Goal: Information Seeking & Learning: Learn about a topic

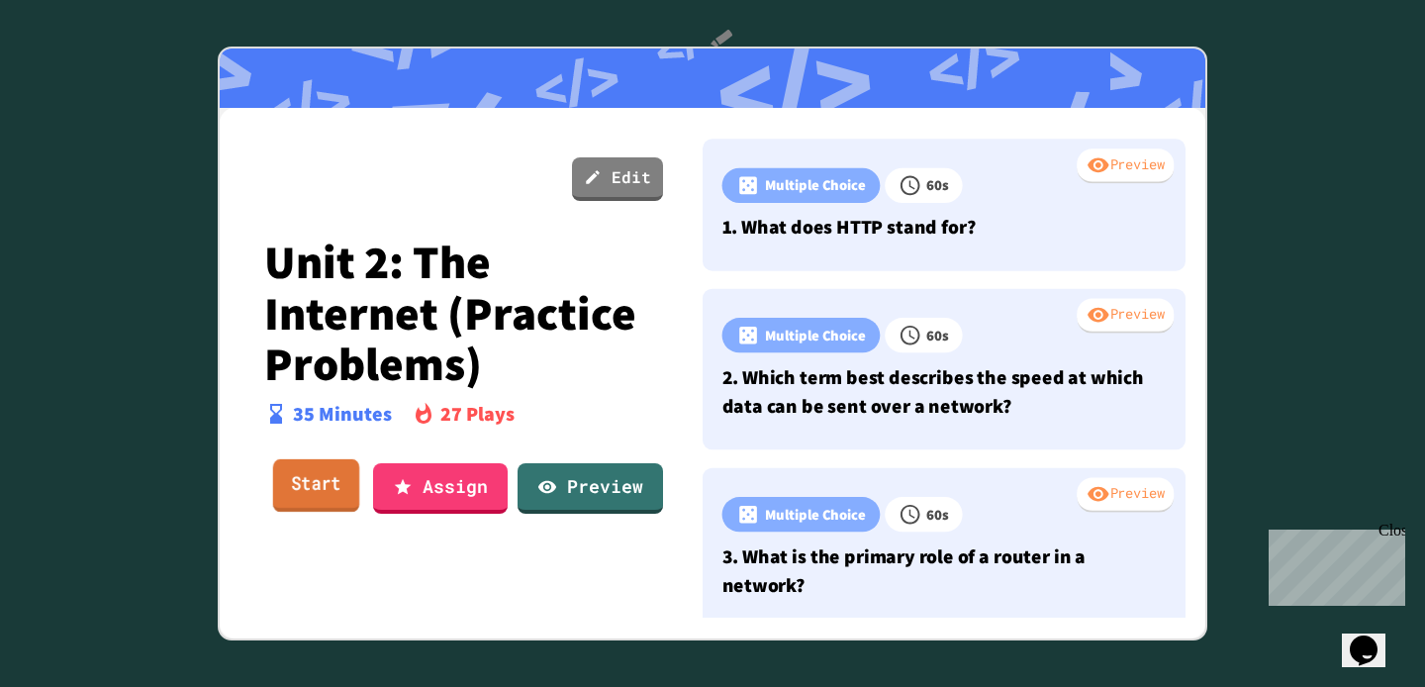
click at [295, 506] on link "Start" at bounding box center [316, 485] width 86 height 53
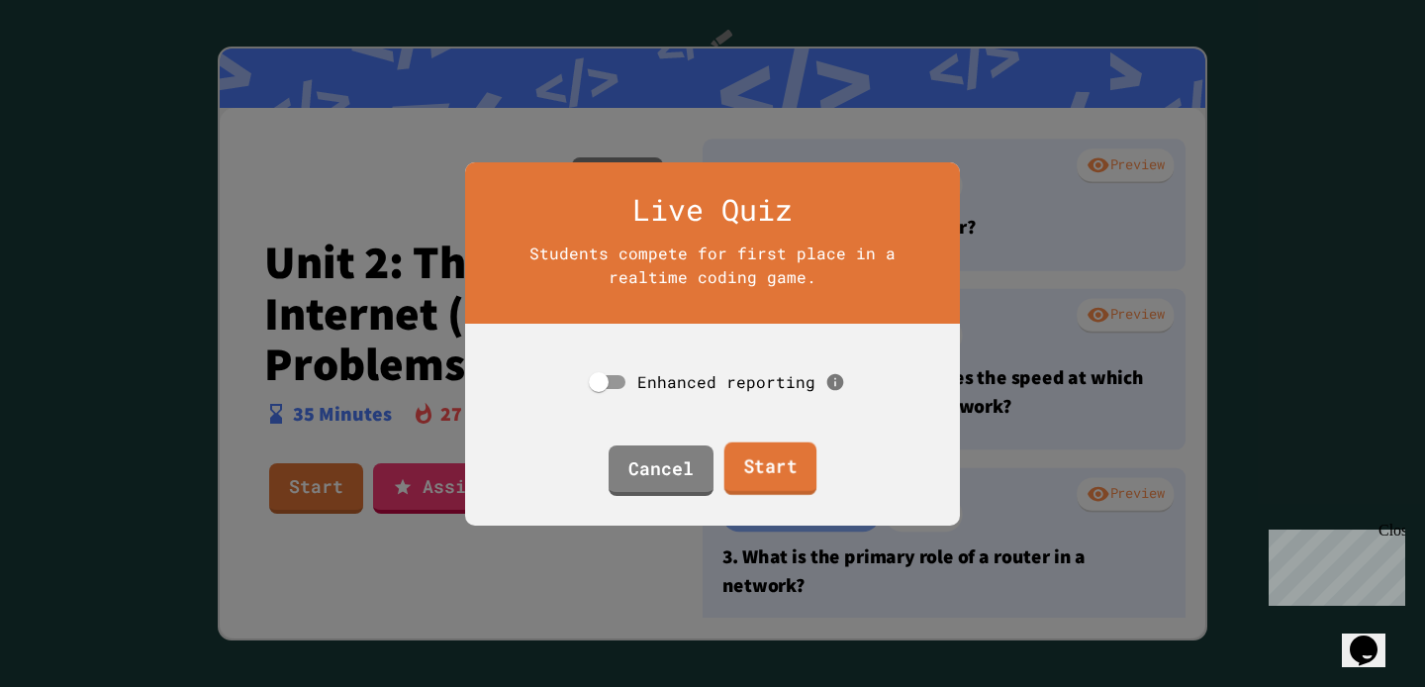
click at [791, 468] on link "Start" at bounding box center [769, 467] width 93 height 53
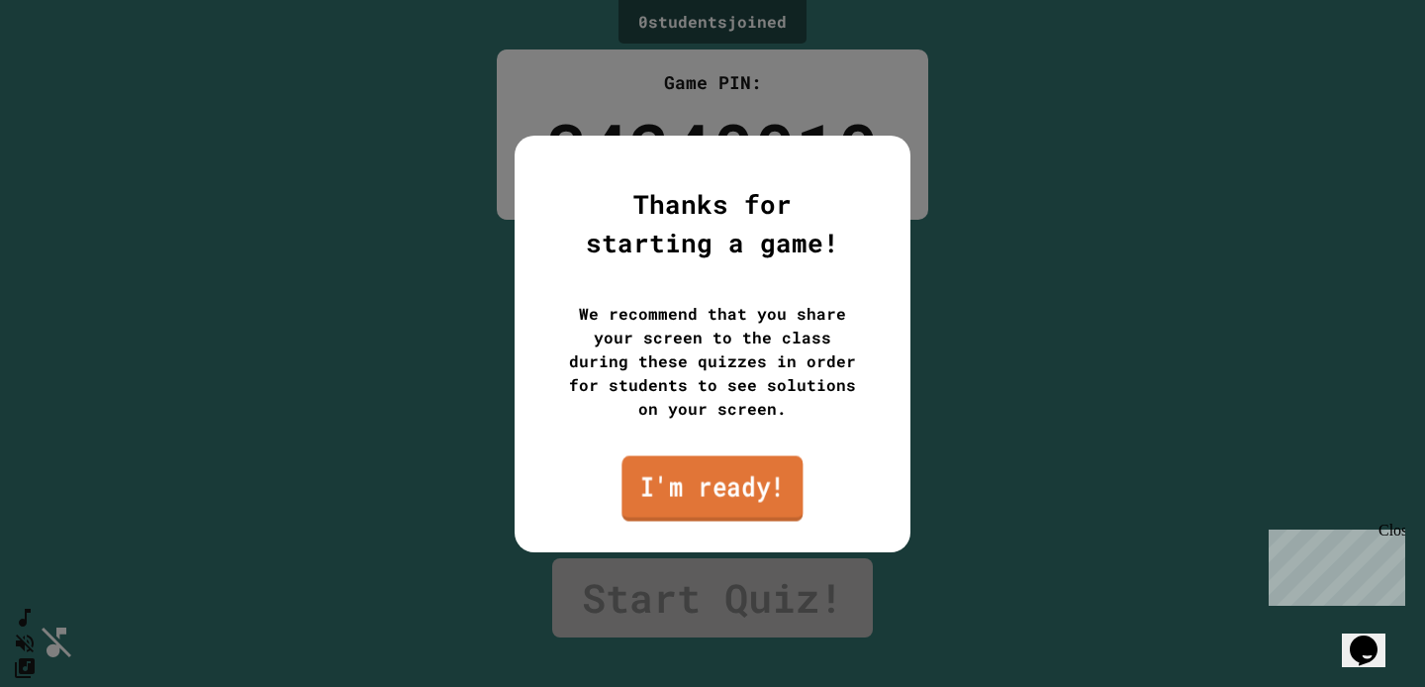
click at [786, 476] on link "I'm ready!" at bounding box center [711, 487] width 181 height 65
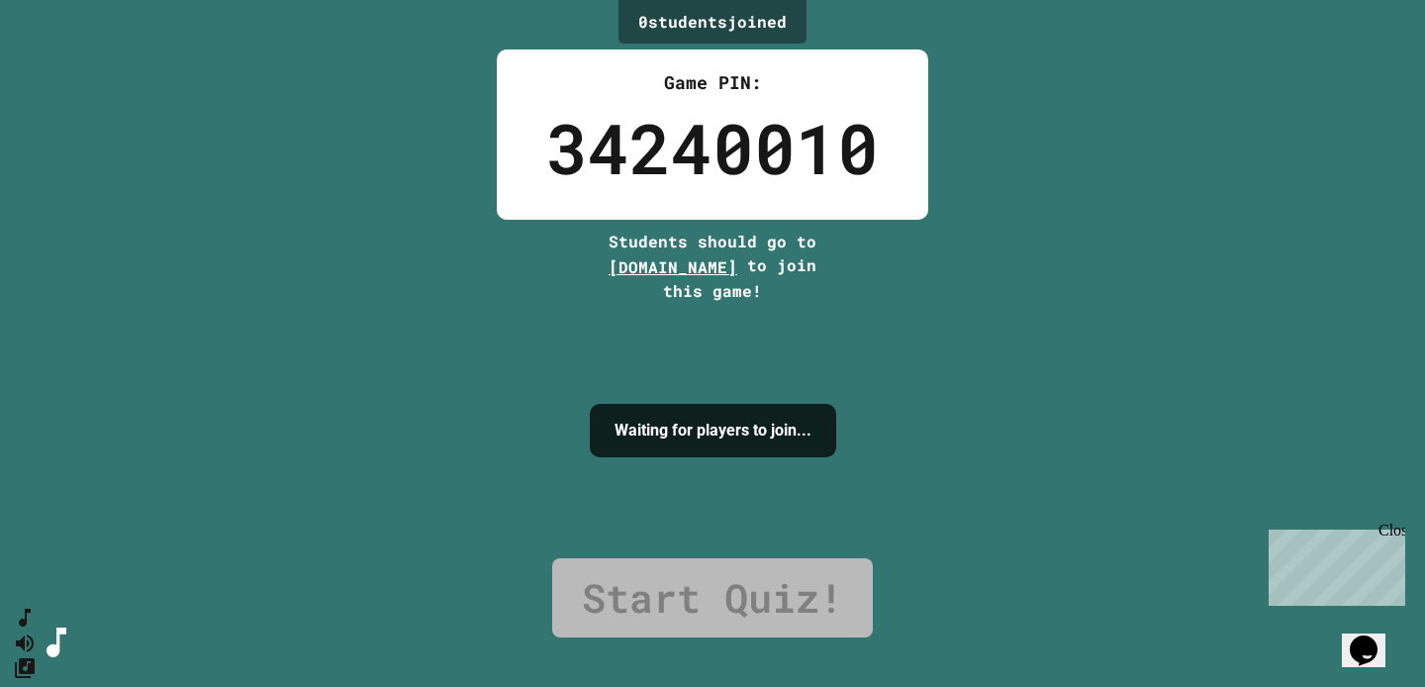
click at [768, 584] on link "Start Quiz!" at bounding box center [712, 597] width 321 height 79
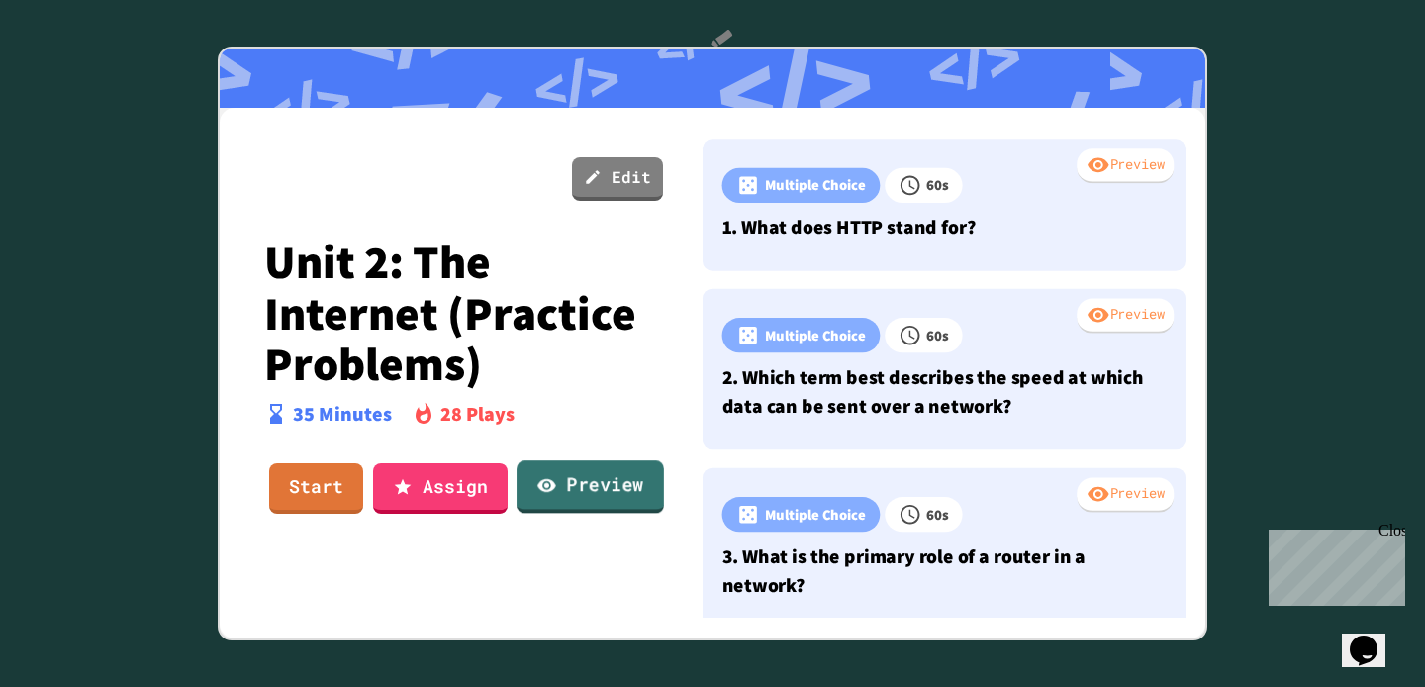
click at [546, 487] on icon at bounding box center [546, 484] width 20 height 21
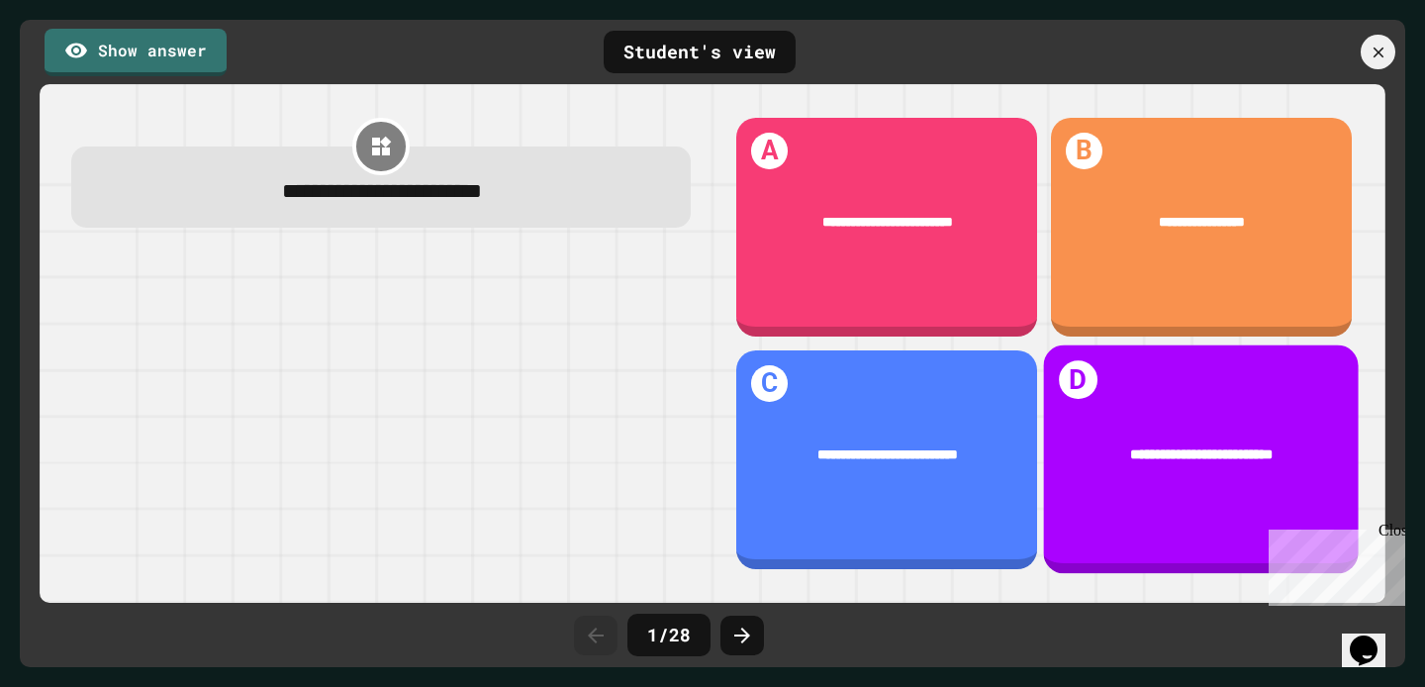
click at [1181, 435] on div "**********" at bounding box center [1202, 454] width 316 height 79
click at [1125, 398] on div "**********" at bounding box center [1202, 459] width 316 height 229
click at [1120, 437] on div "**********" at bounding box center [1202, 454] width 316 height 79
click at [1246, 434] on div "**********" at bounding box center [1202, 454] width 316 height 79
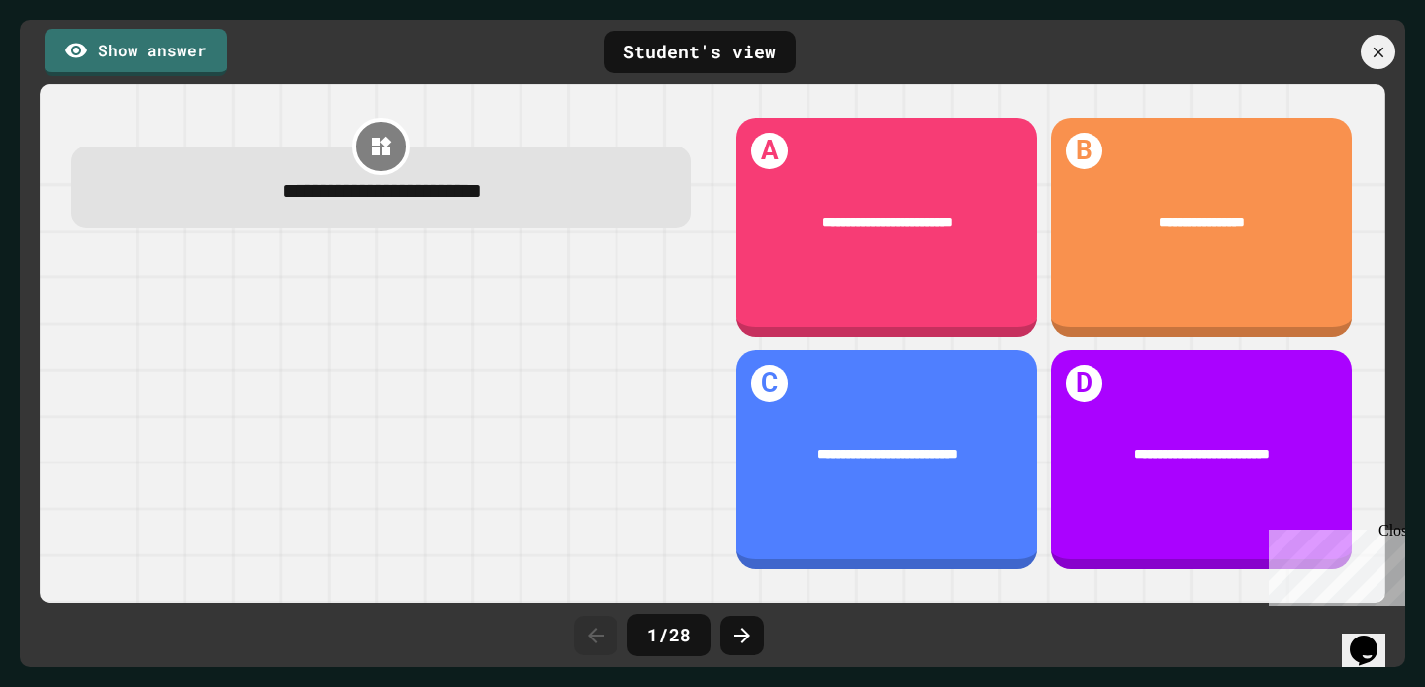
click at [680, 38] on div "Student's view" at bounding box center [699, 52] width 192 height 43
click at [189, 57] on link "Show answer" at bounding box center [135, 49] width 179 height 49
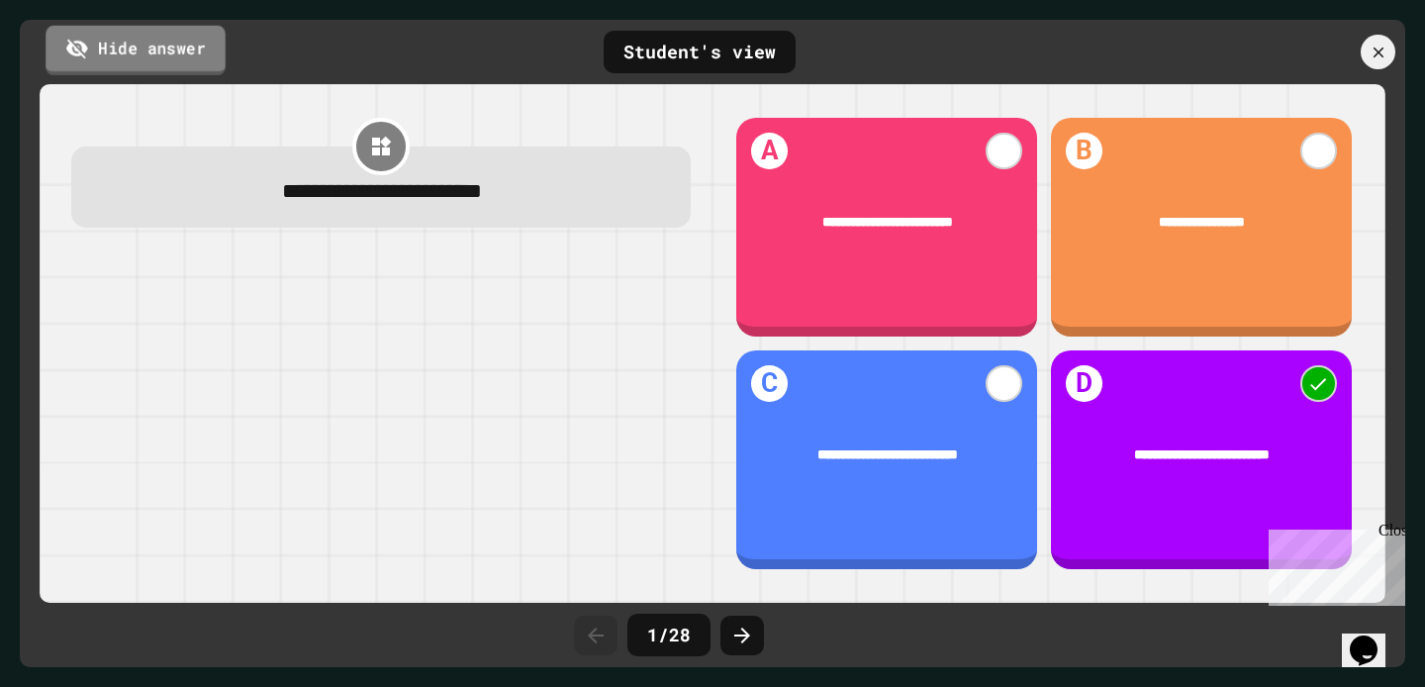
click at [189, 57] on link "Hide answer" at bounding box center [136, 49] width 180 height 49
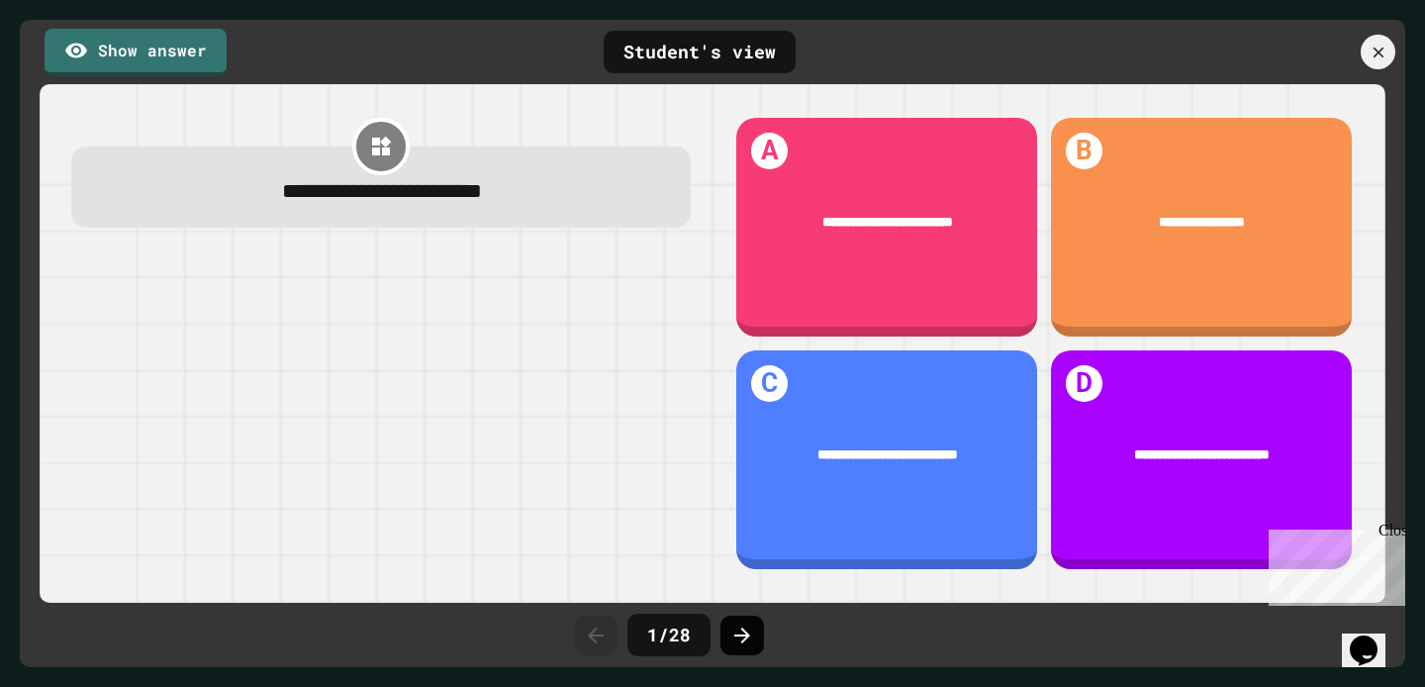
click at [739, 636] on icon at bounding box center [742, 635] width 24 height 24
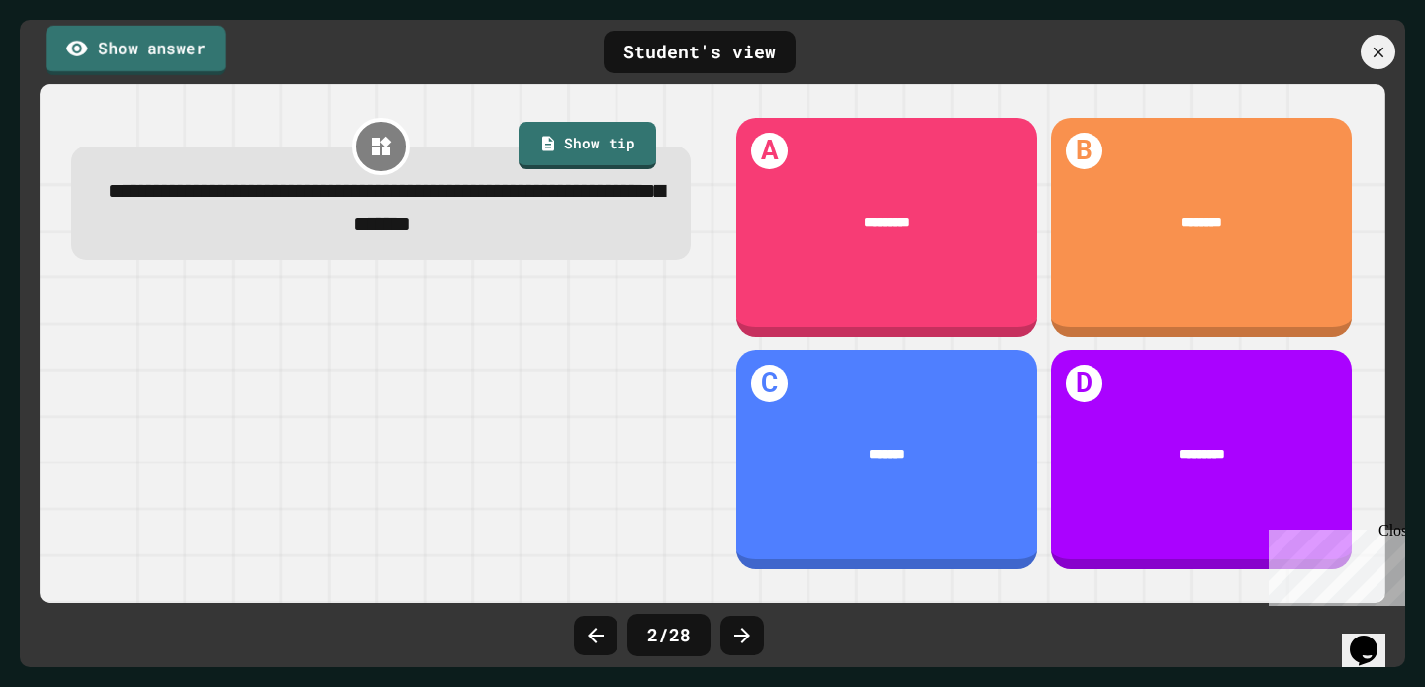
click at [139, 58] on link "Show answer" at bounding box center [135, 49] width 179 height 49
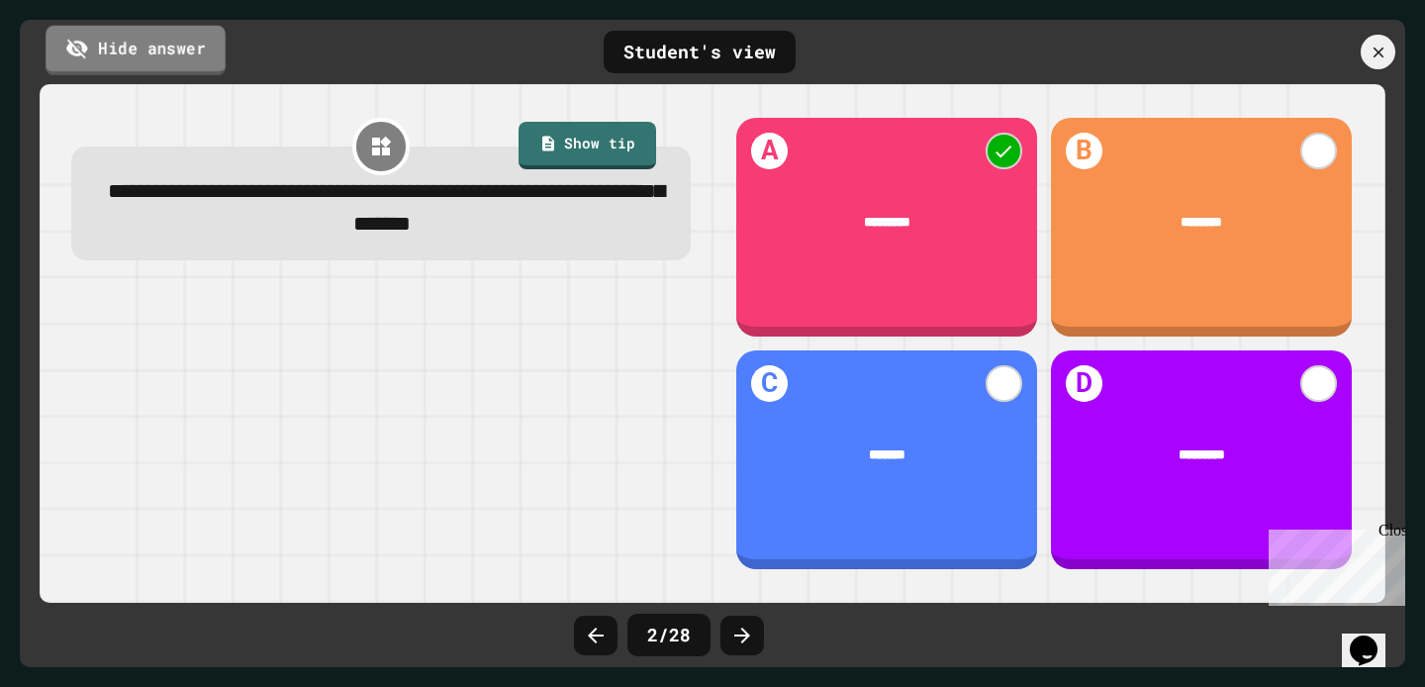
click at [139, 58] on link "Hide answer" at bounding box center [136, 49] width 180 height 49
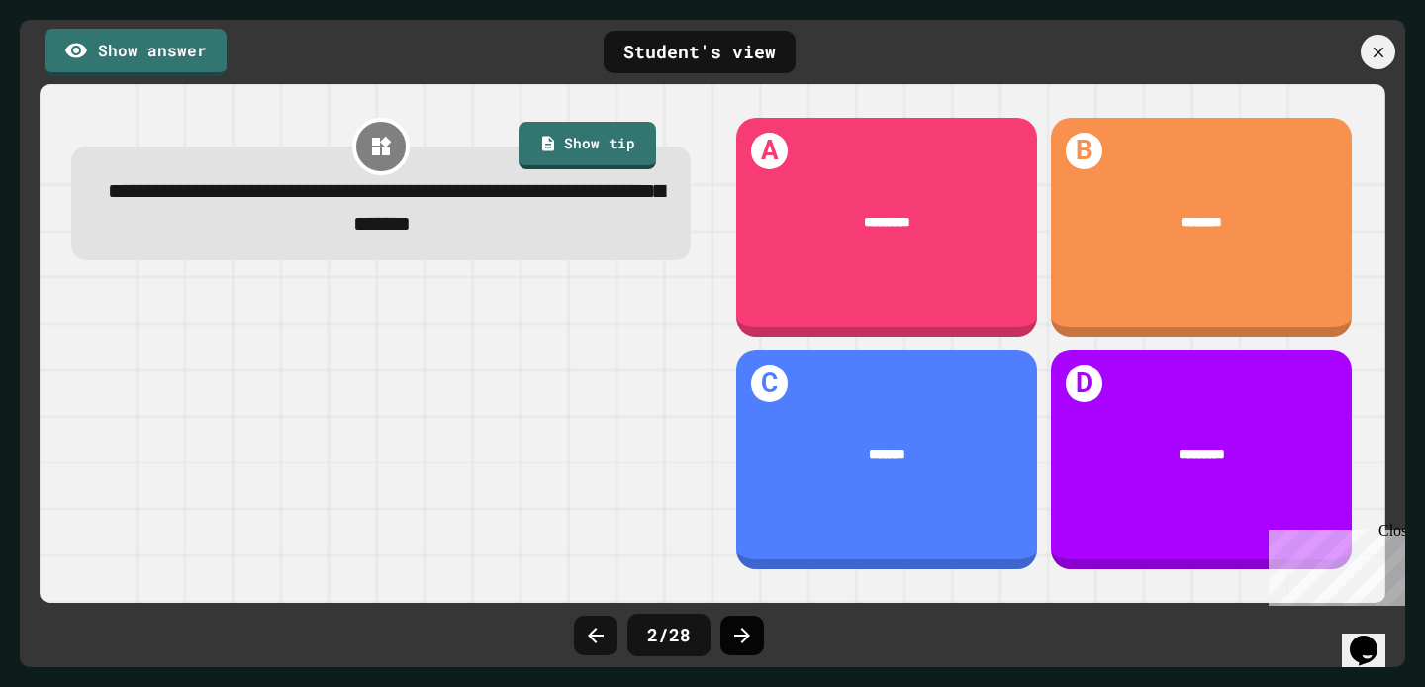
click at [743, 637] on icon at bounding box center [742, 635] width 16 height 16
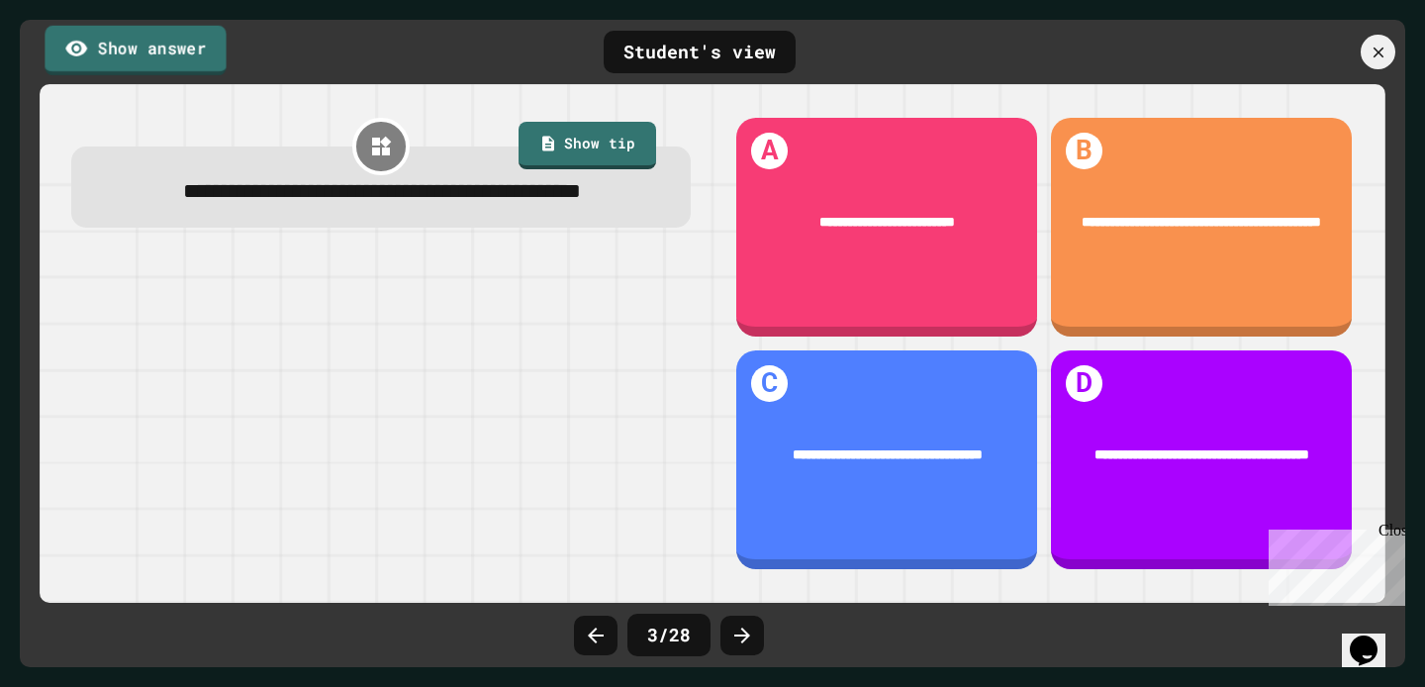
click at [100, 56] on link "Show answer" at bounding box center [135, 49] width 181 height 49
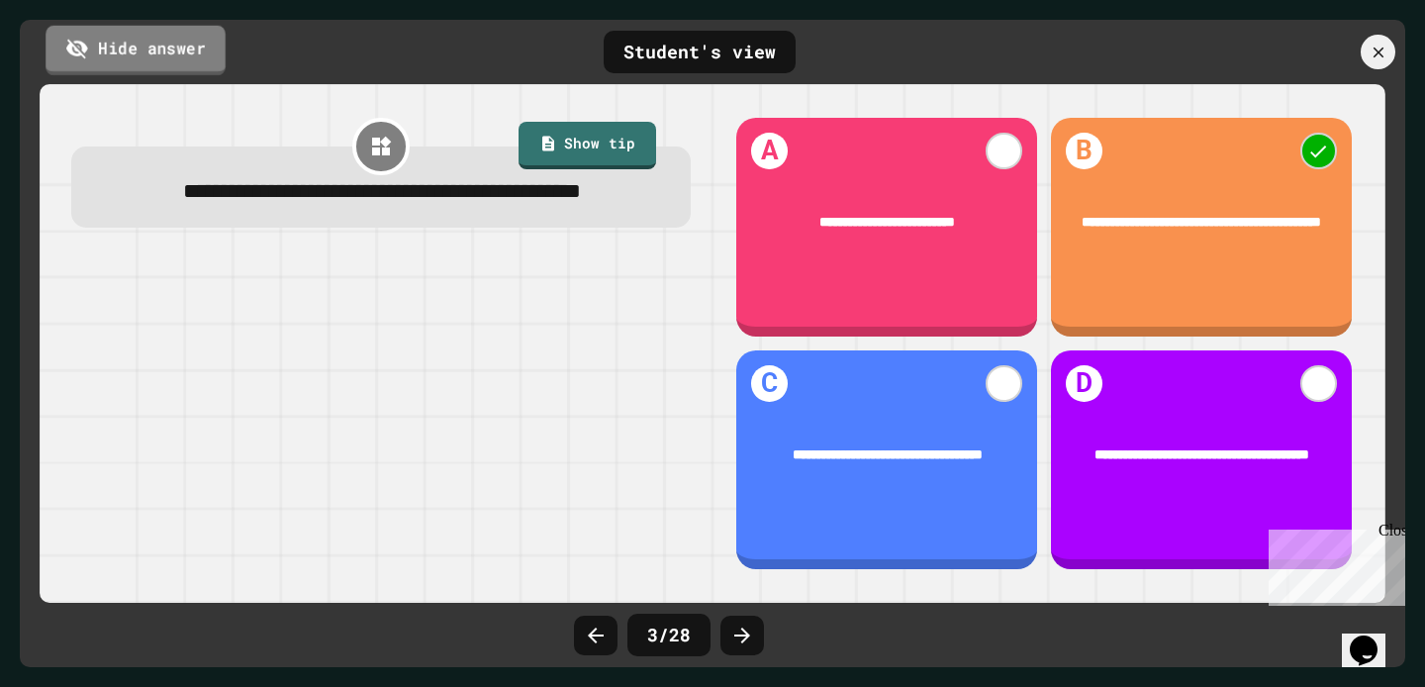
click at [100, 55] on link "Hide answer" at bounding box center [136, 49] width 180 height 49
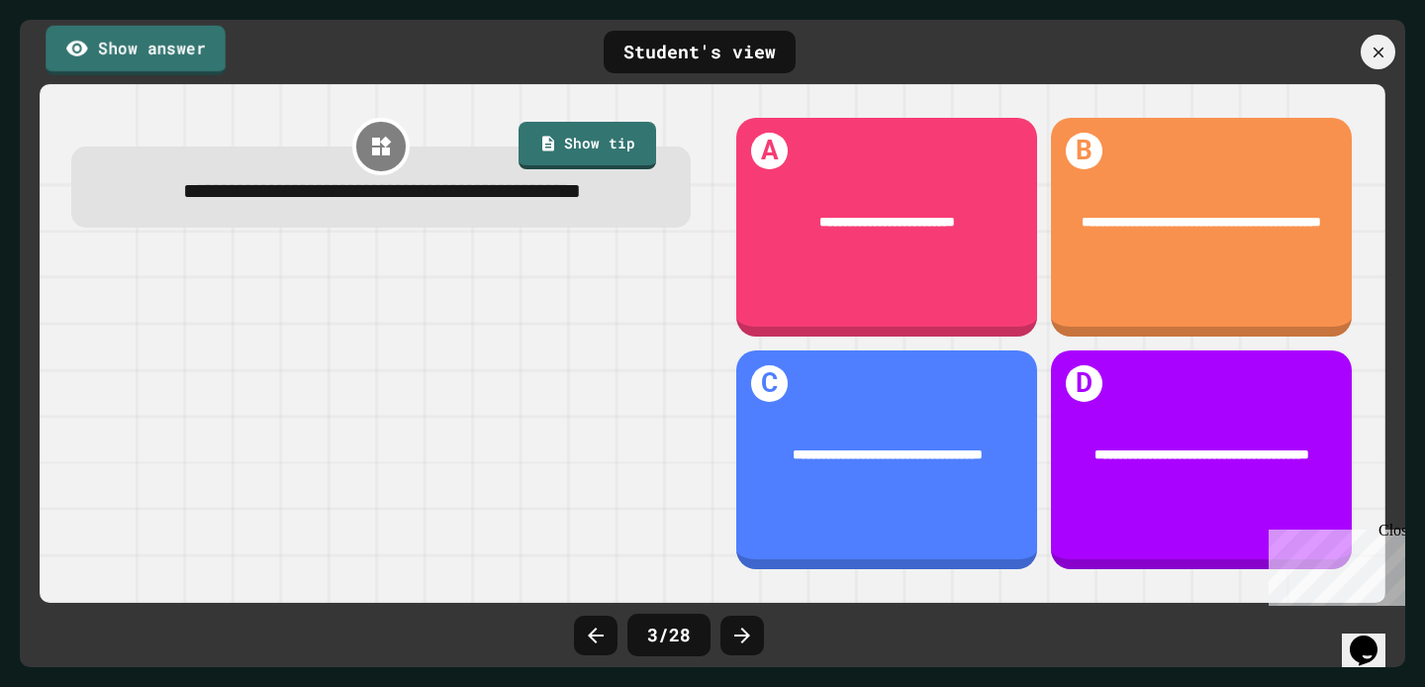
click at [100, 55] on link "Show answer" at bounding box center [136, 49] width 180 height 49
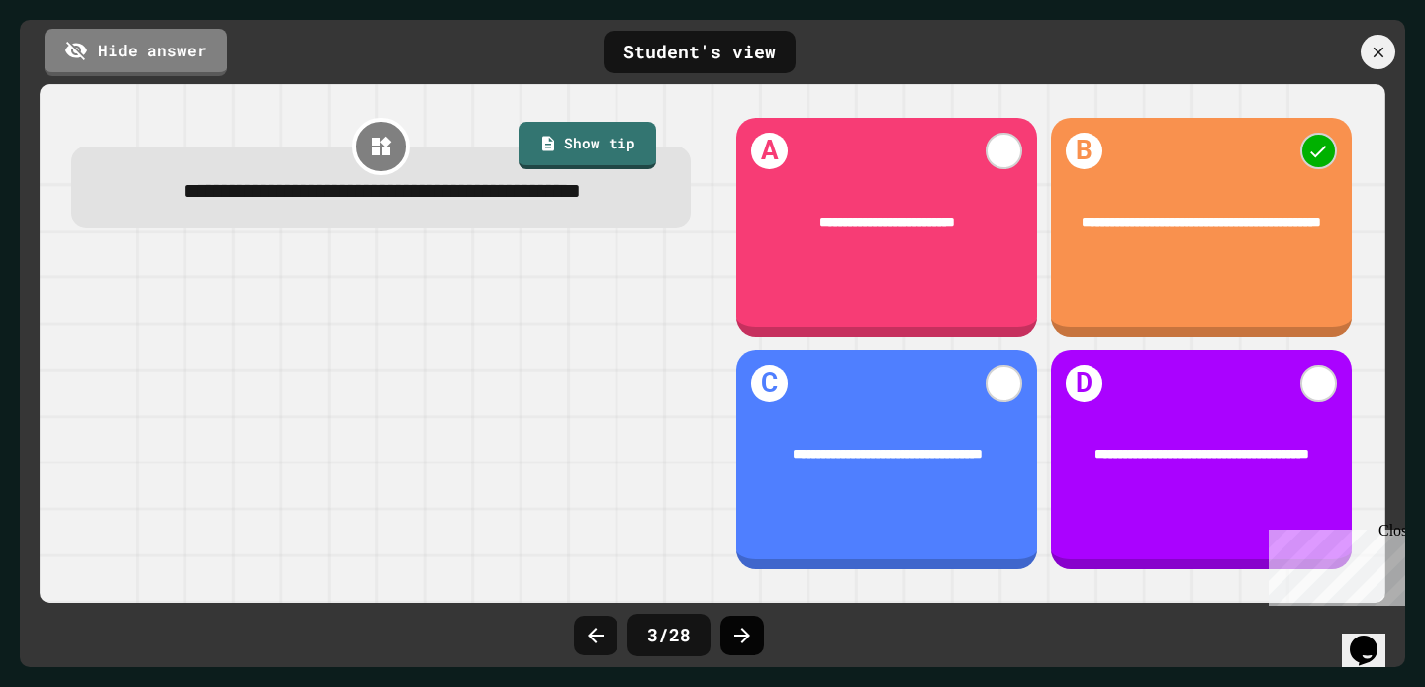
click at [744, 644] on icon at bounding box center [742, 635] width 24 height 24
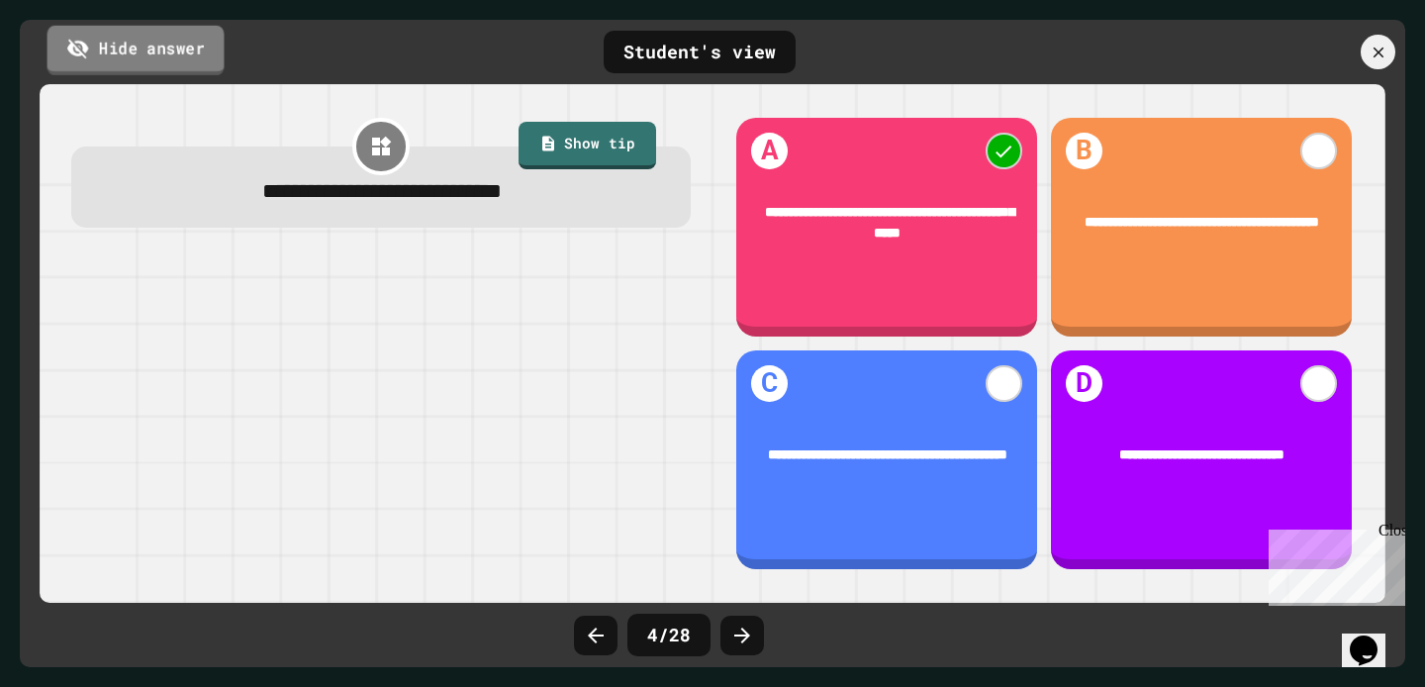
click at [160, 46] on link "Hide answer" at bounding box center [135, 49] width 177 height 49
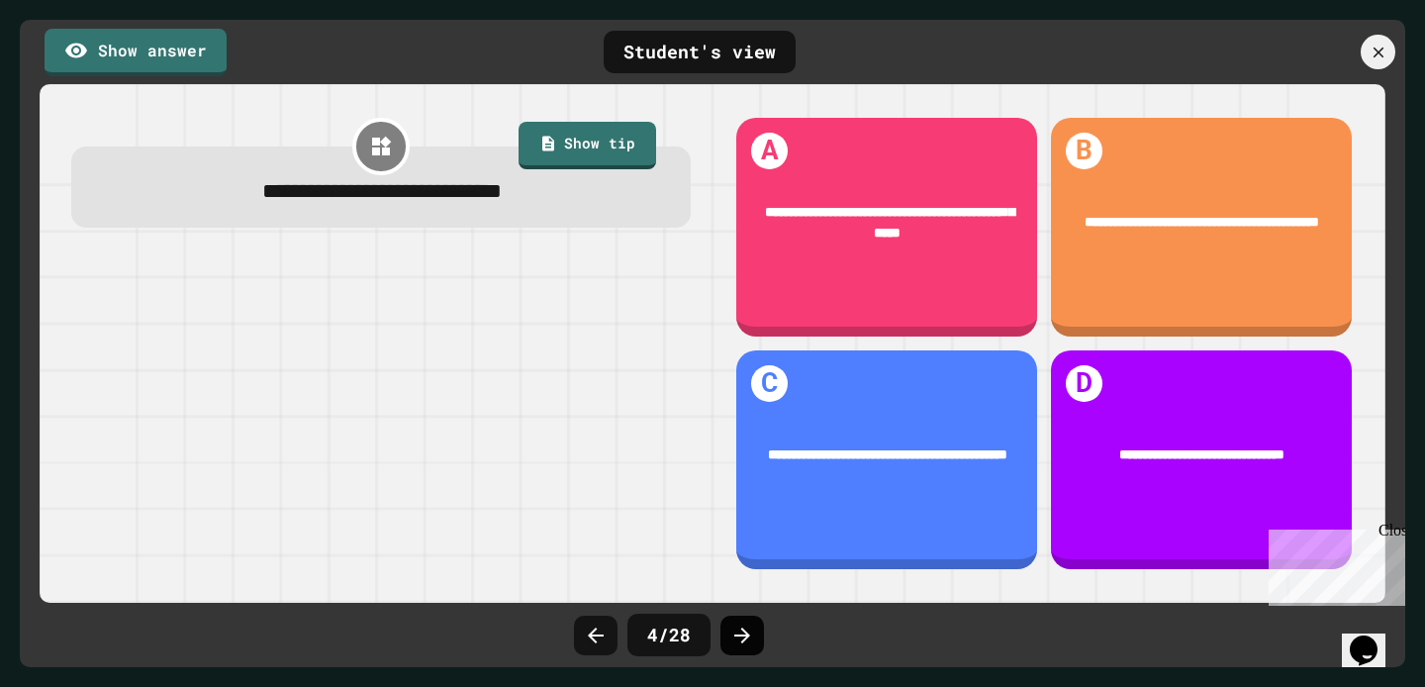
click at [736, 623] on icon at bounding box center [742, 635] width 24 height 24
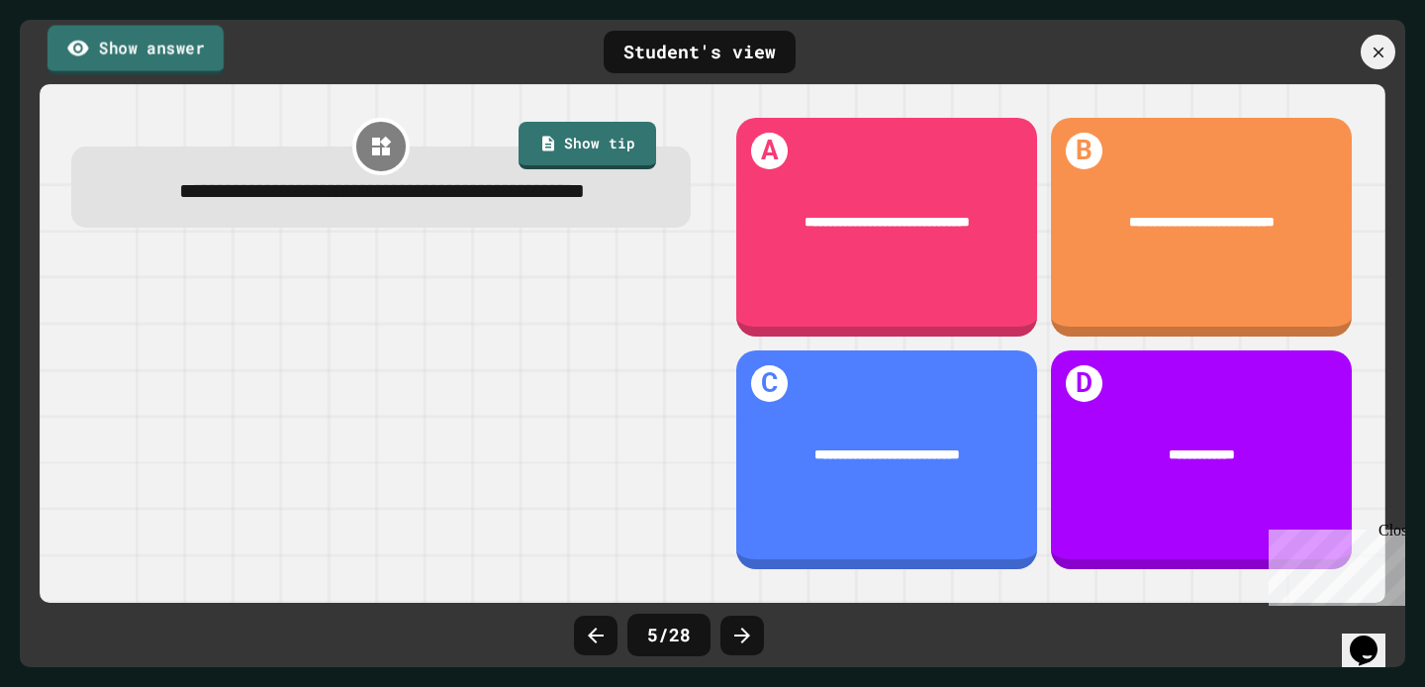
click at [172, 57] on link "Show answer" at bounding box center [135, 49] width 176 height 49
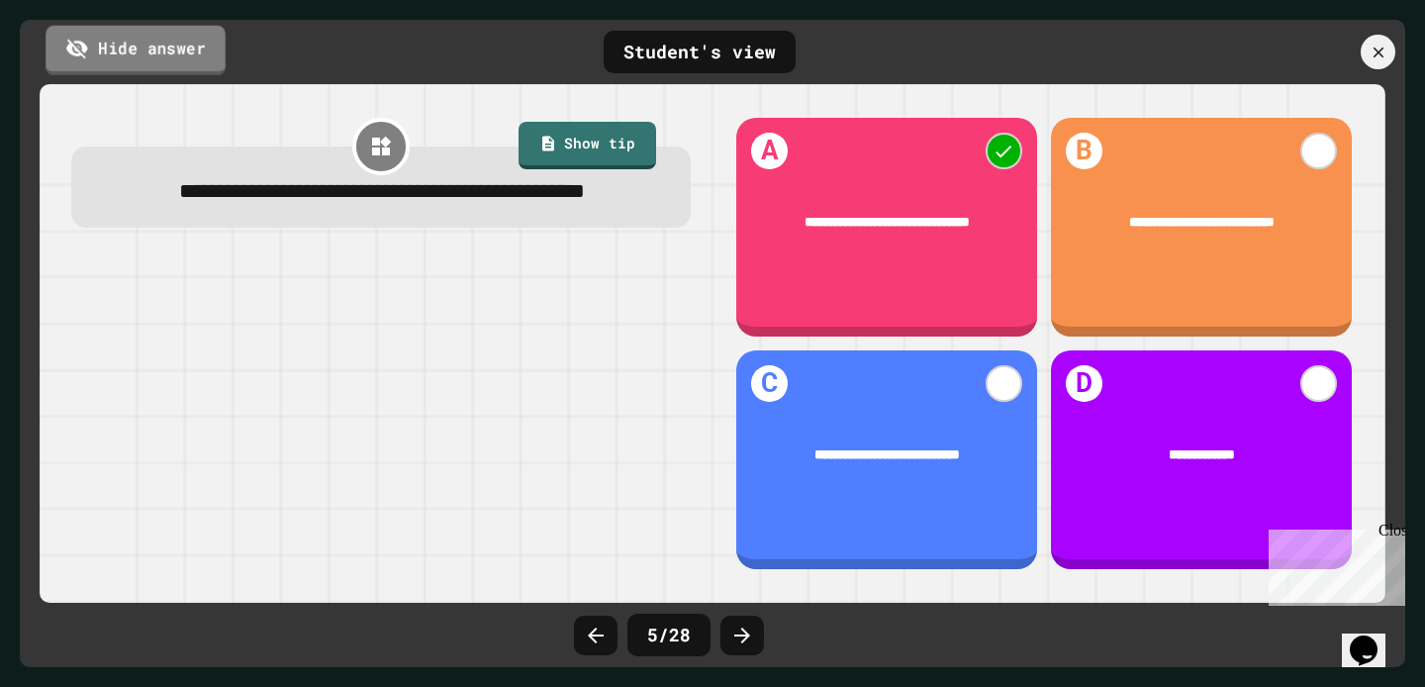
click at [172, 57] on link "Hide answer" at bounding box center [136, 49] width 180 height 49
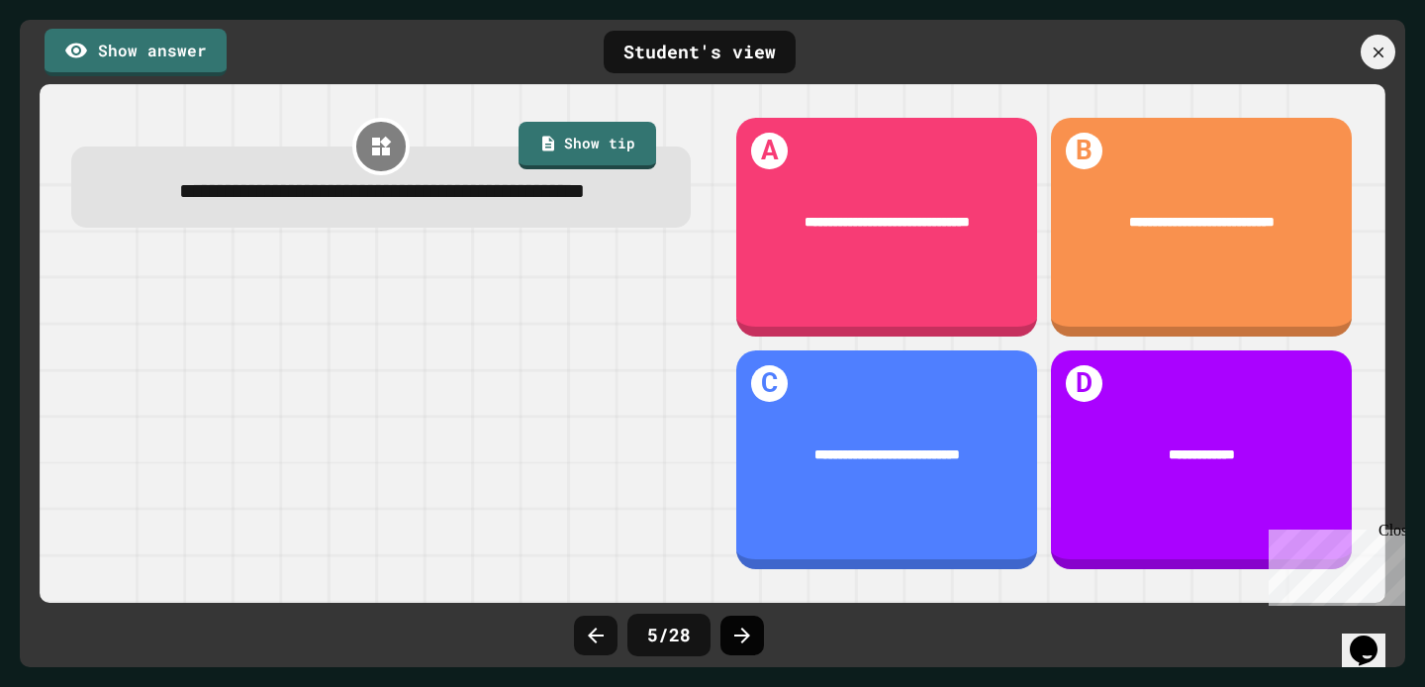
click at [743, 626] on icon at bounding box center [742, 635] width 24 height 24
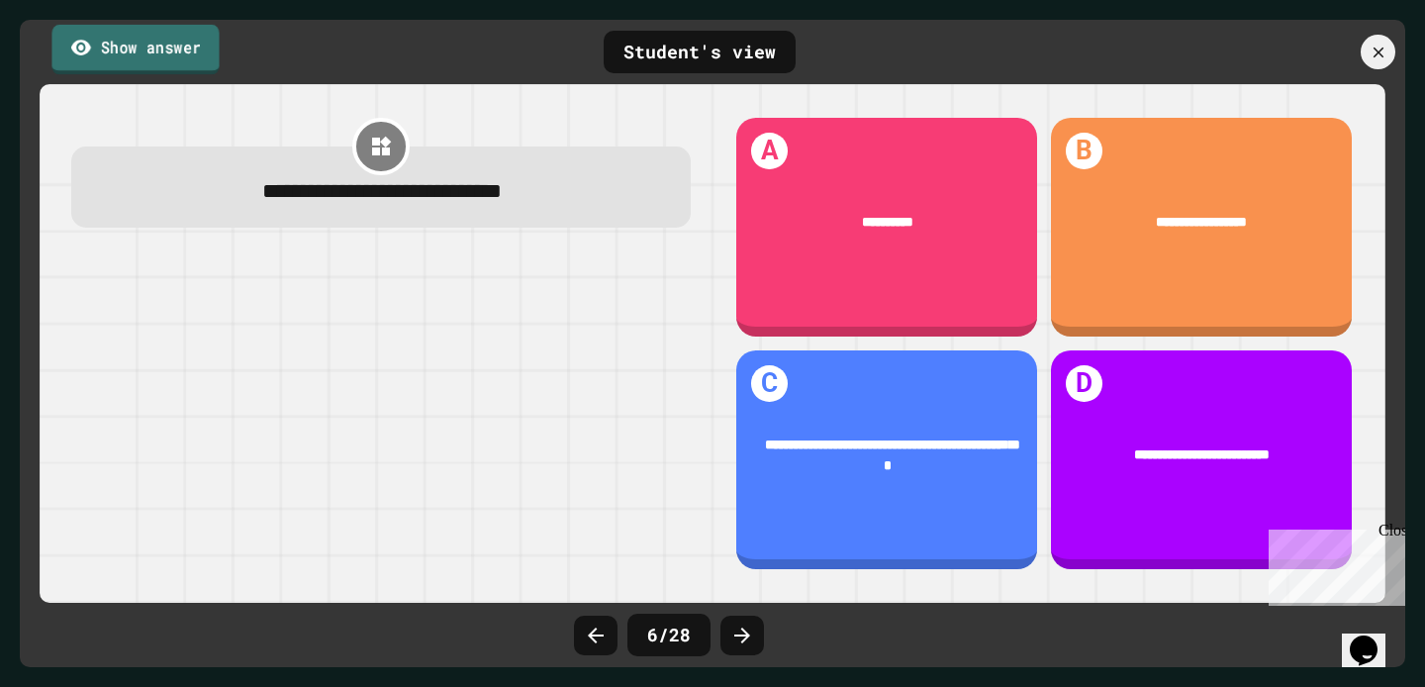
click at [115, 33] on link "Show answer" at bounding box center [134, 48] width 167 height 49
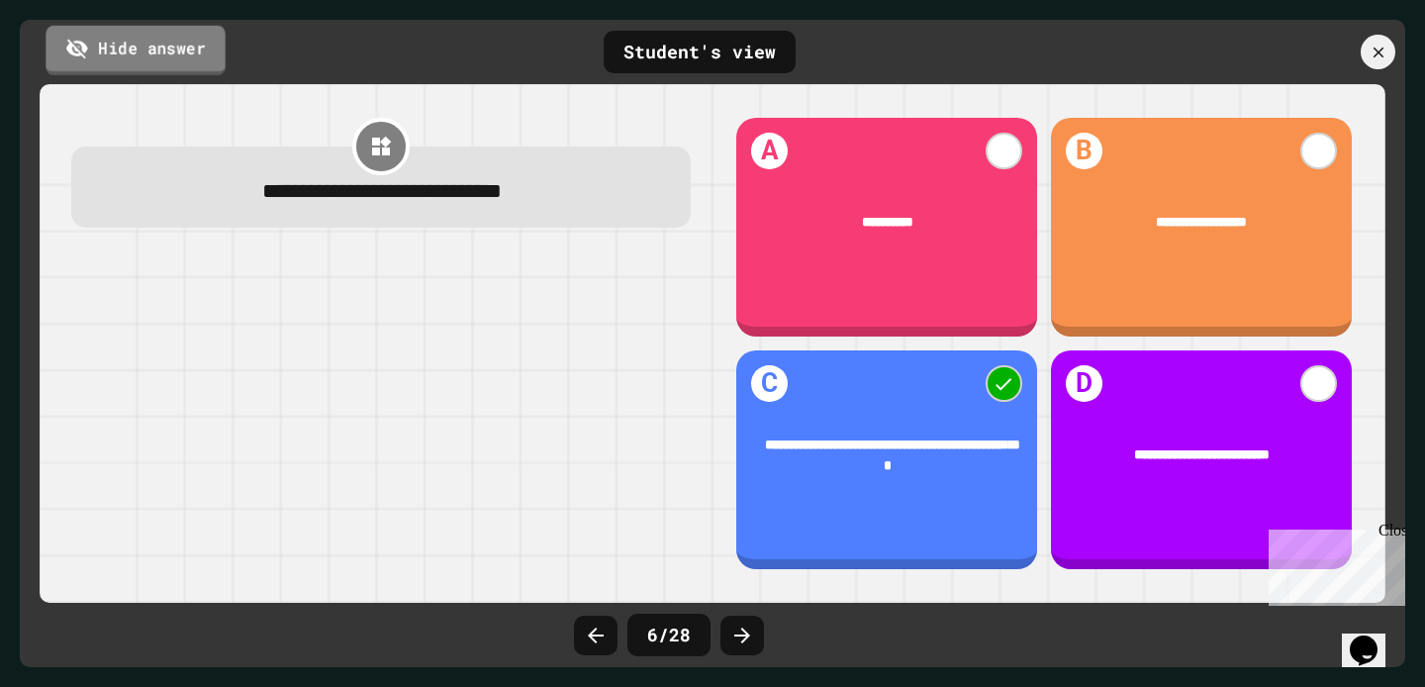
click at [145, 62] on link "Hide answer" at bounding box center [135, 49] width 179 height 49
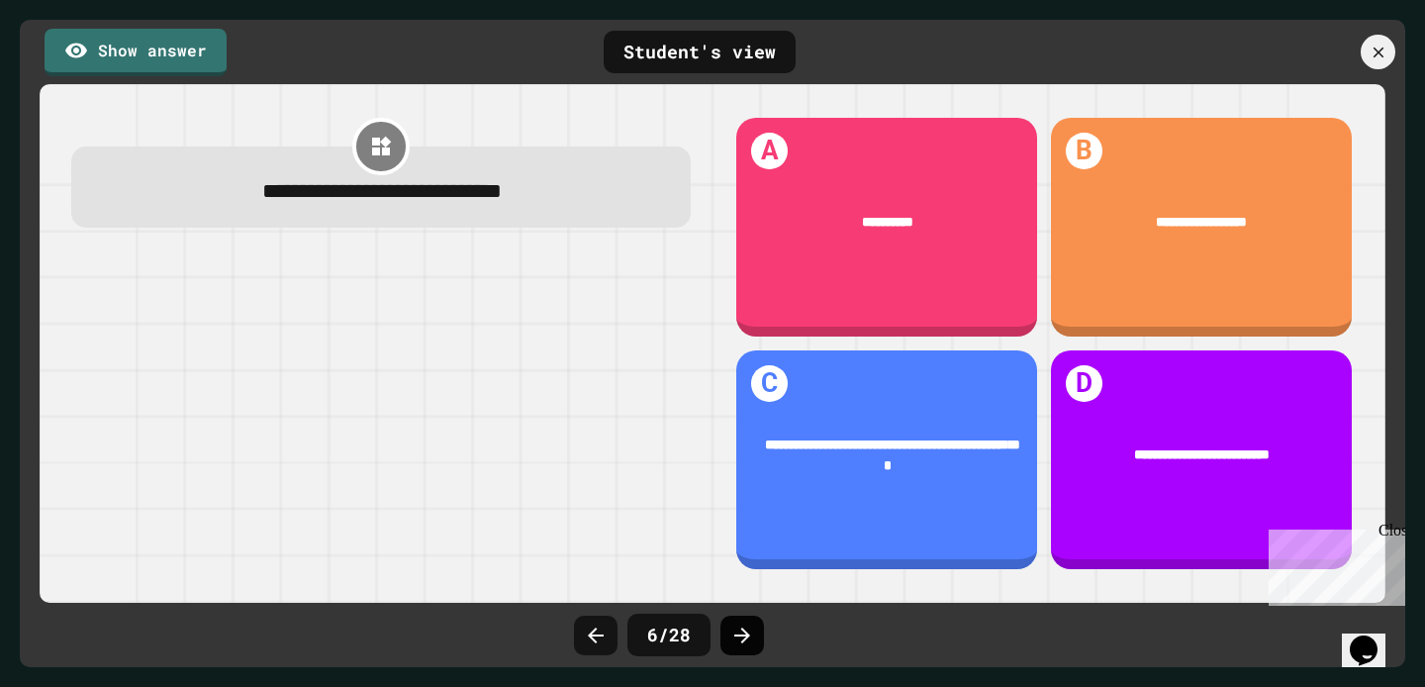
click at [735, 646] on icon at bounding box center [742, 635] width 24 height 24
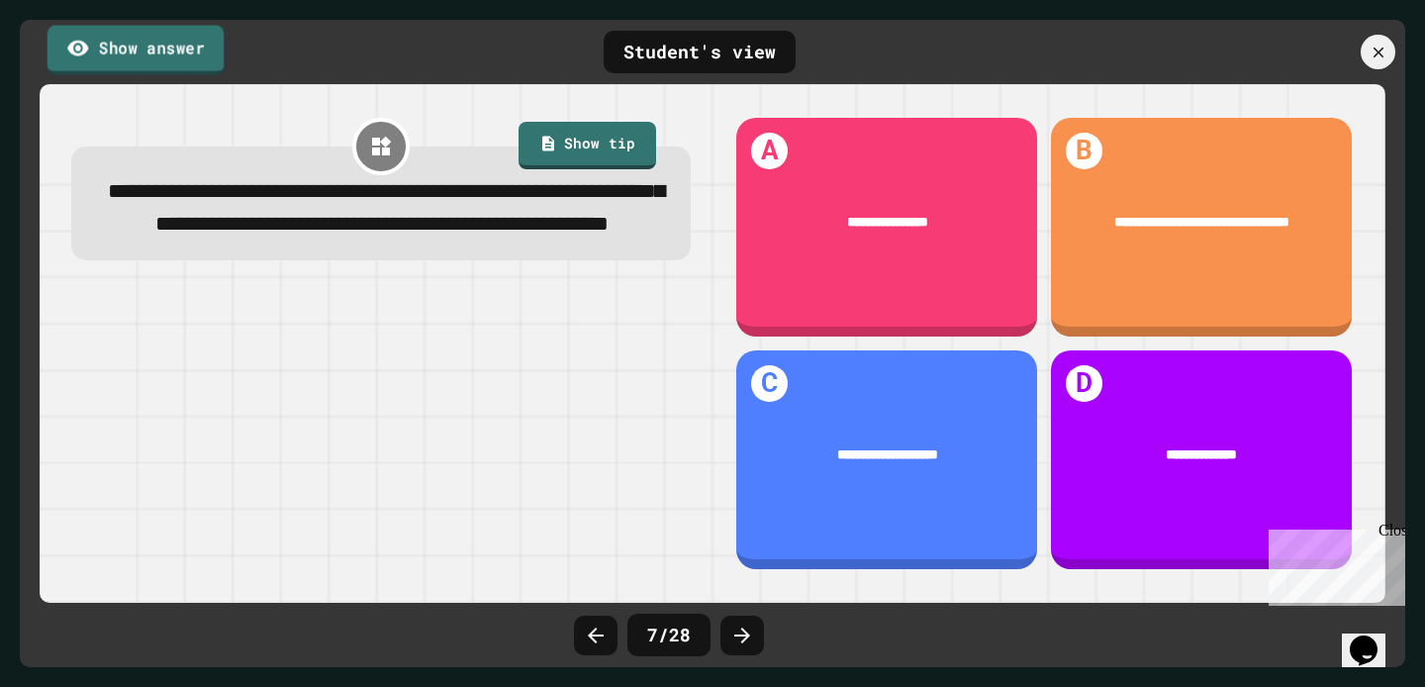
click at [198, 42] on link "Show answer" at bounding box center [135, 49] width 176 height 49
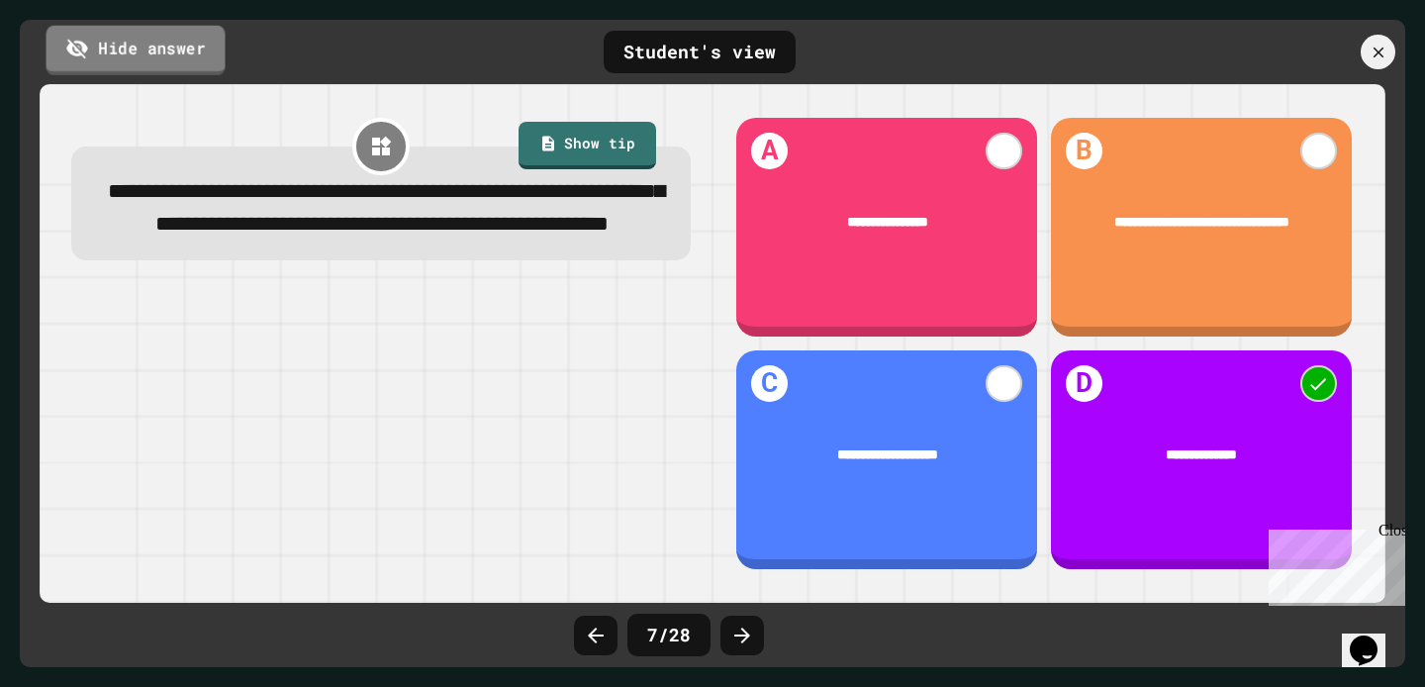
click at [198, 42] on link "Hide answer" at bounding box center [135, 49] width 179 height 49
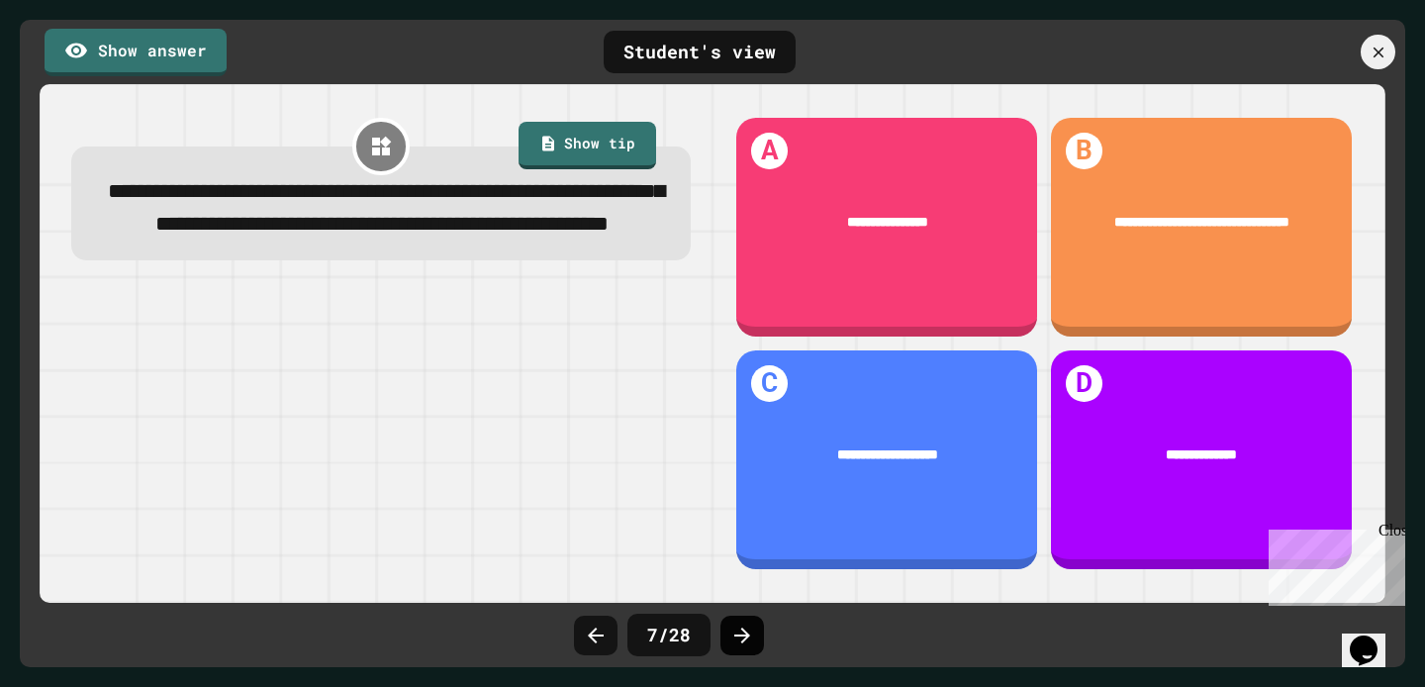
click at [754, 615] on div at bounding box center [742, 635] width 44 height 40
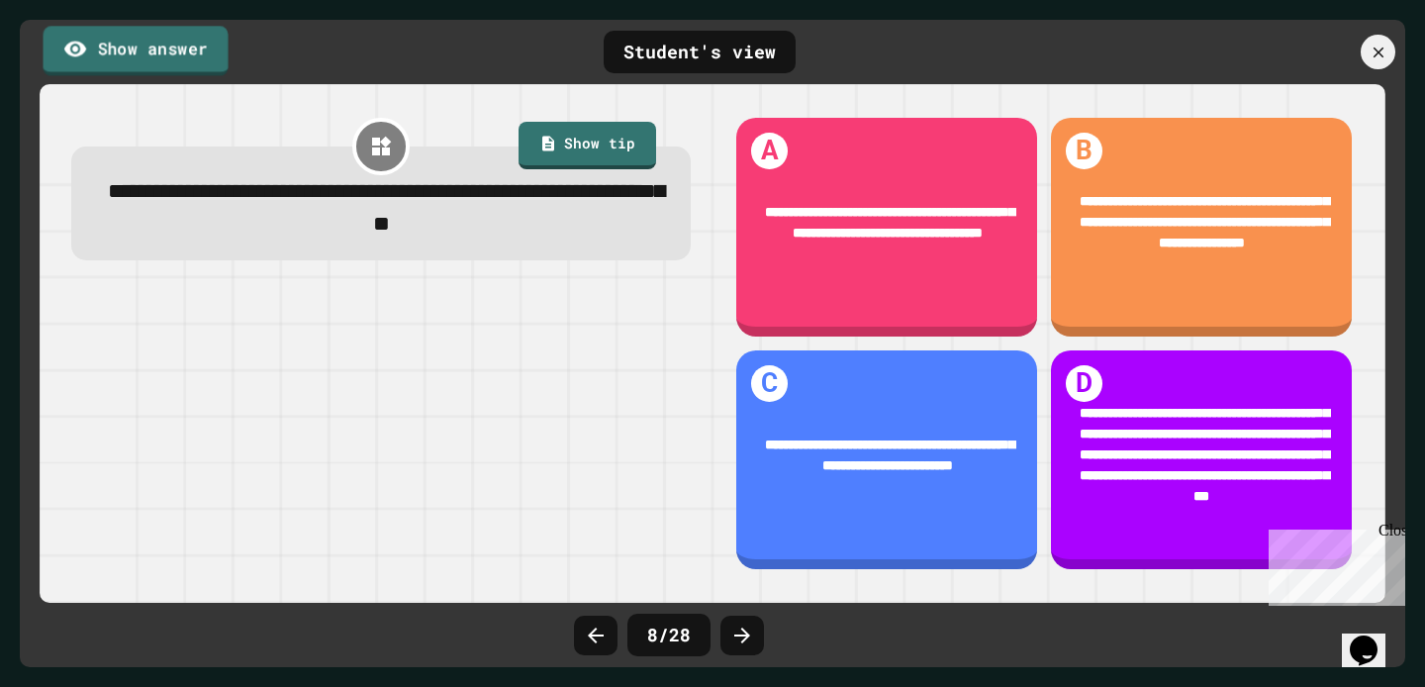
click at [156, 43] on link "Show answer" at bounding box center [136, 50] width 185 height 49
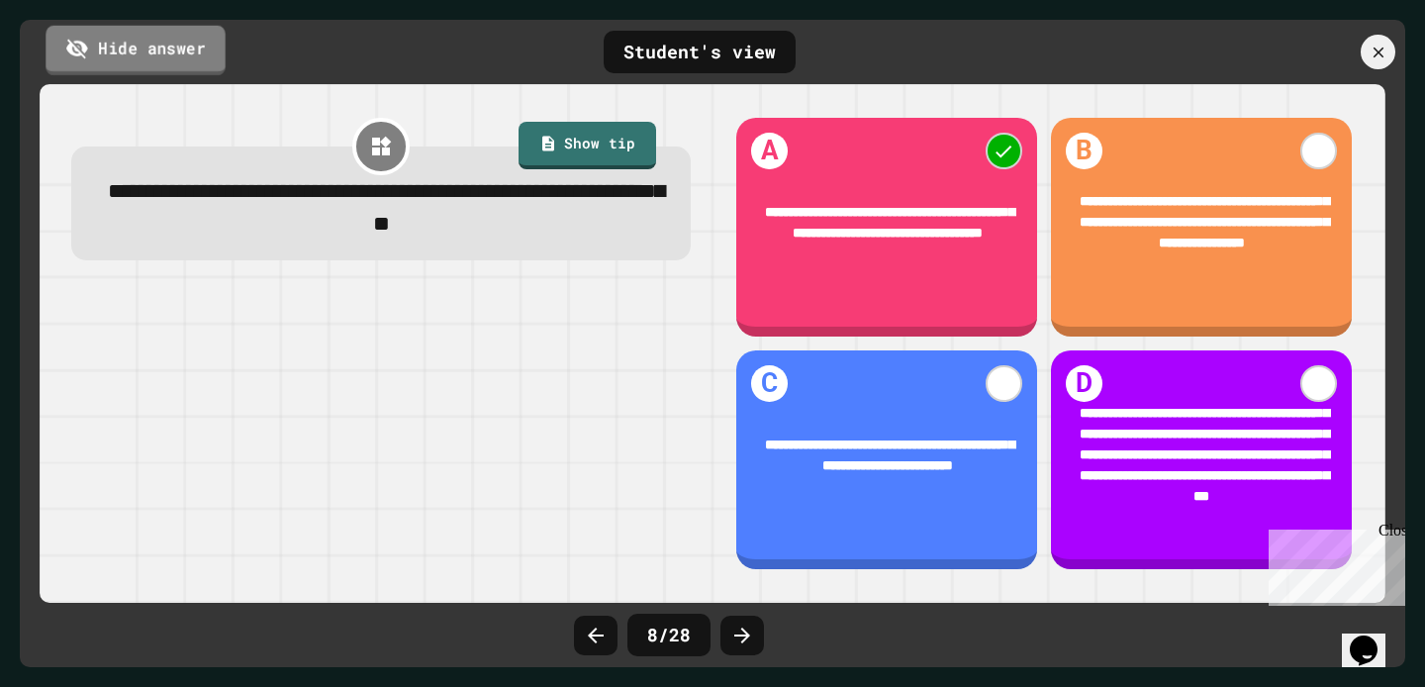
click at [156, 43] on link "Hide answer" at bounding box center [135, 49] width 179 height 49
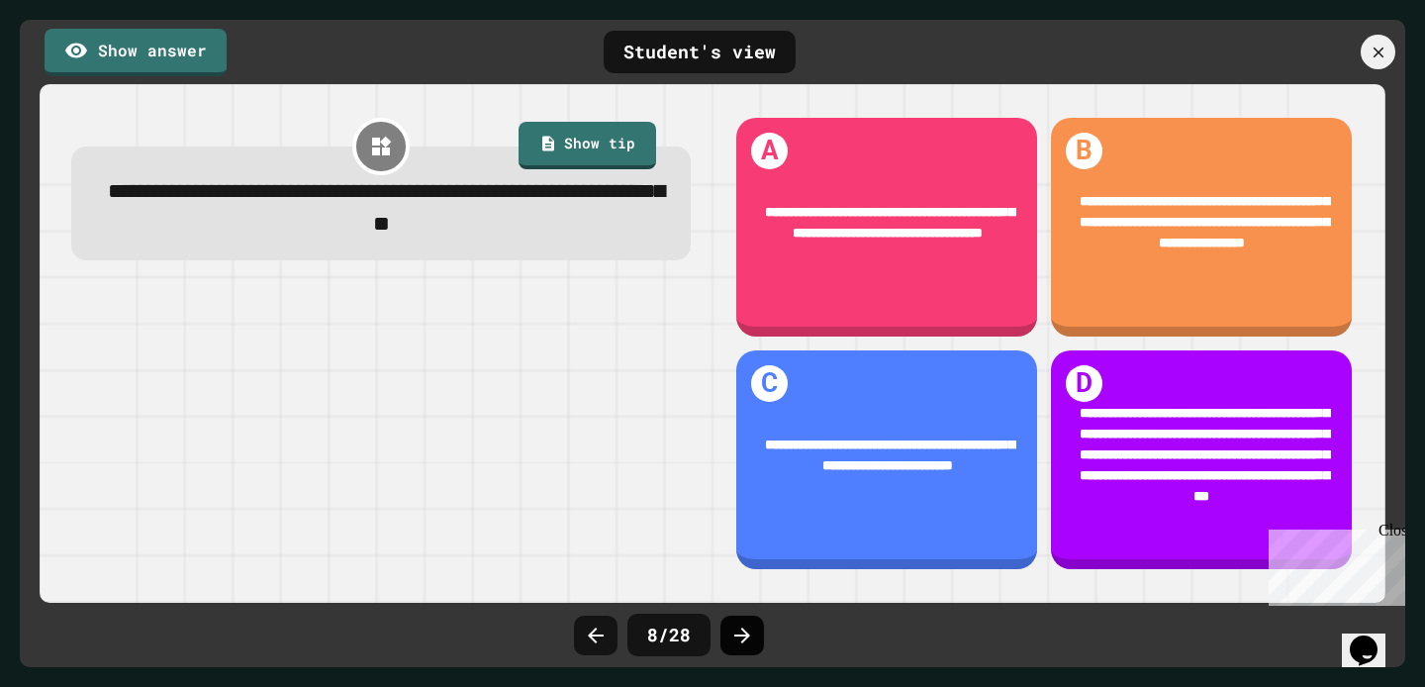
click at [749, 628] on icon at bounding box center [742, 635] width 24 height 24
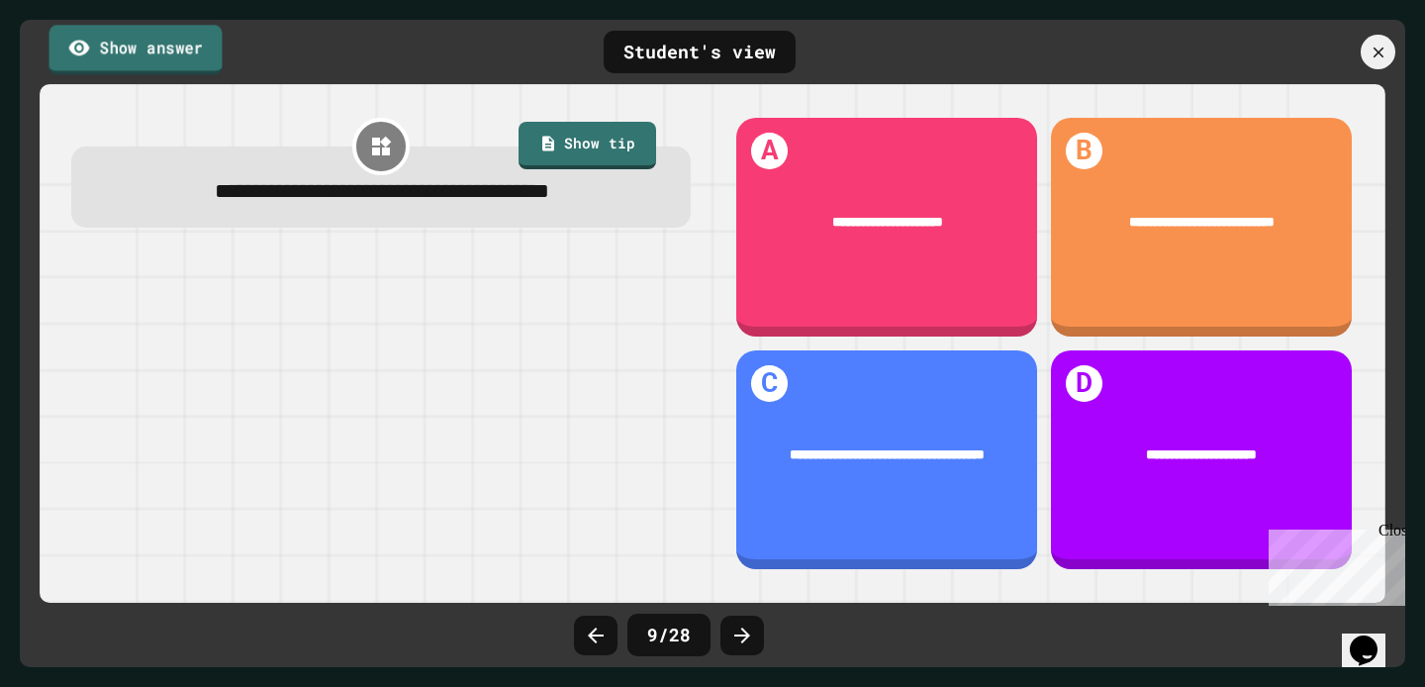
click at [121, 52] on link "Show answer" at bounding box center [135, 49] width 173 height 49
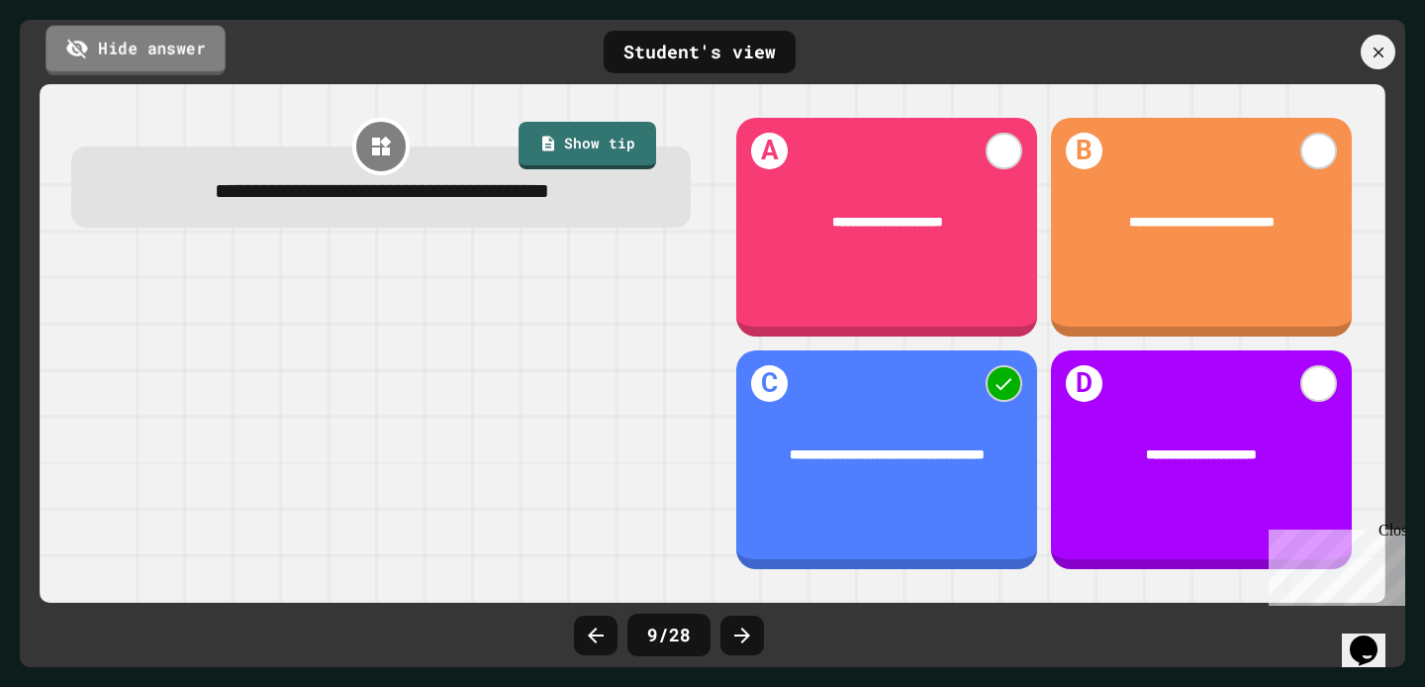
click at [120, 51] on link "Hide answer" at bounding box center [135, 49] width 179 height 49
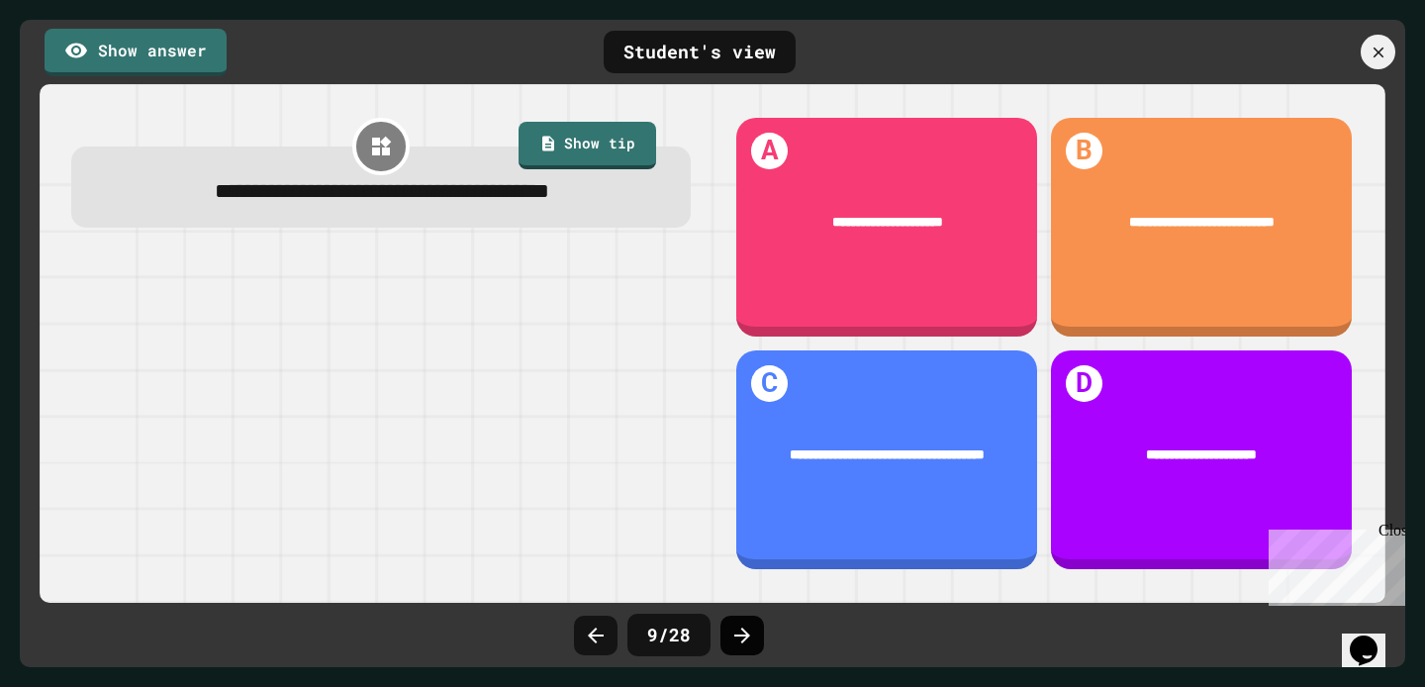
click at [747, 646] on div at bounding box center [742, 635] width 44 height 40
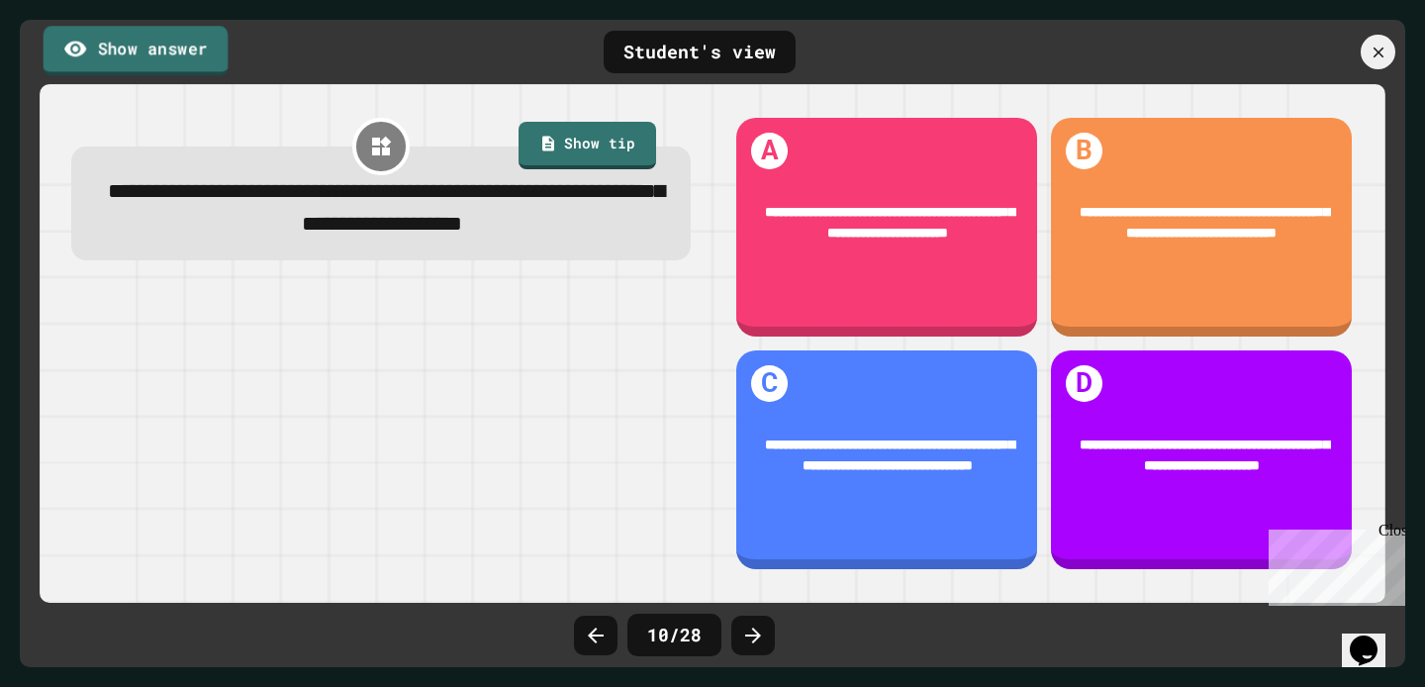
click at [93, 43] on link "Show answer" at bounding box center [136, 50] width 185 height 49
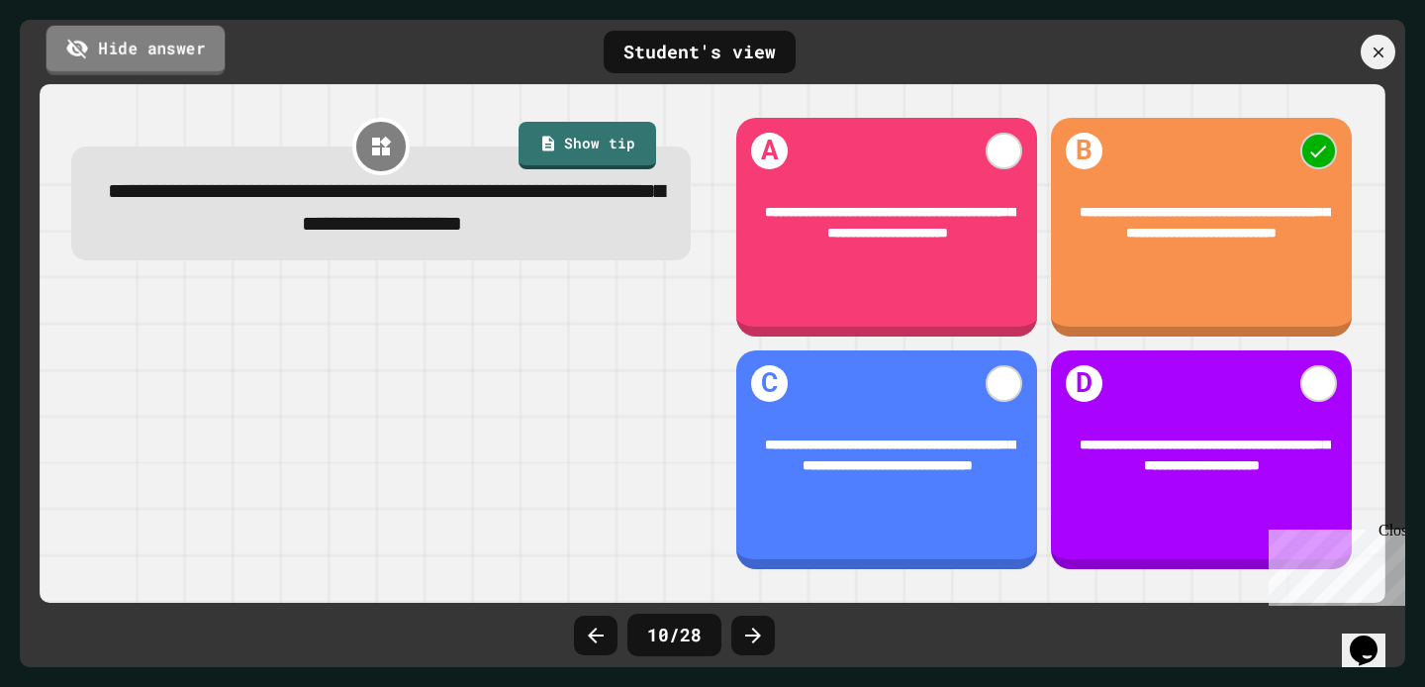
click at [93, 43] on link "Hide answer" at bounding box center [135, 49] width 179 height 49
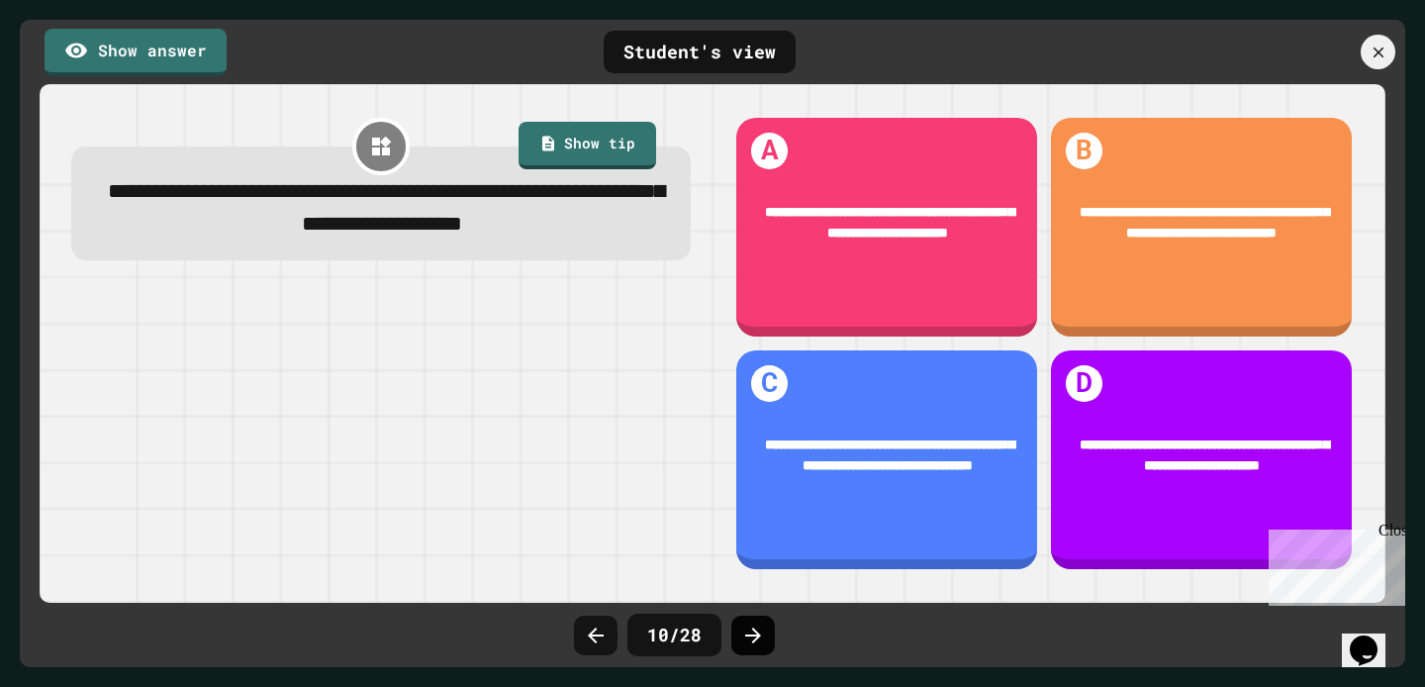
click at [751, 631] on icon at bounding box center [753, 635] width 24 height 24
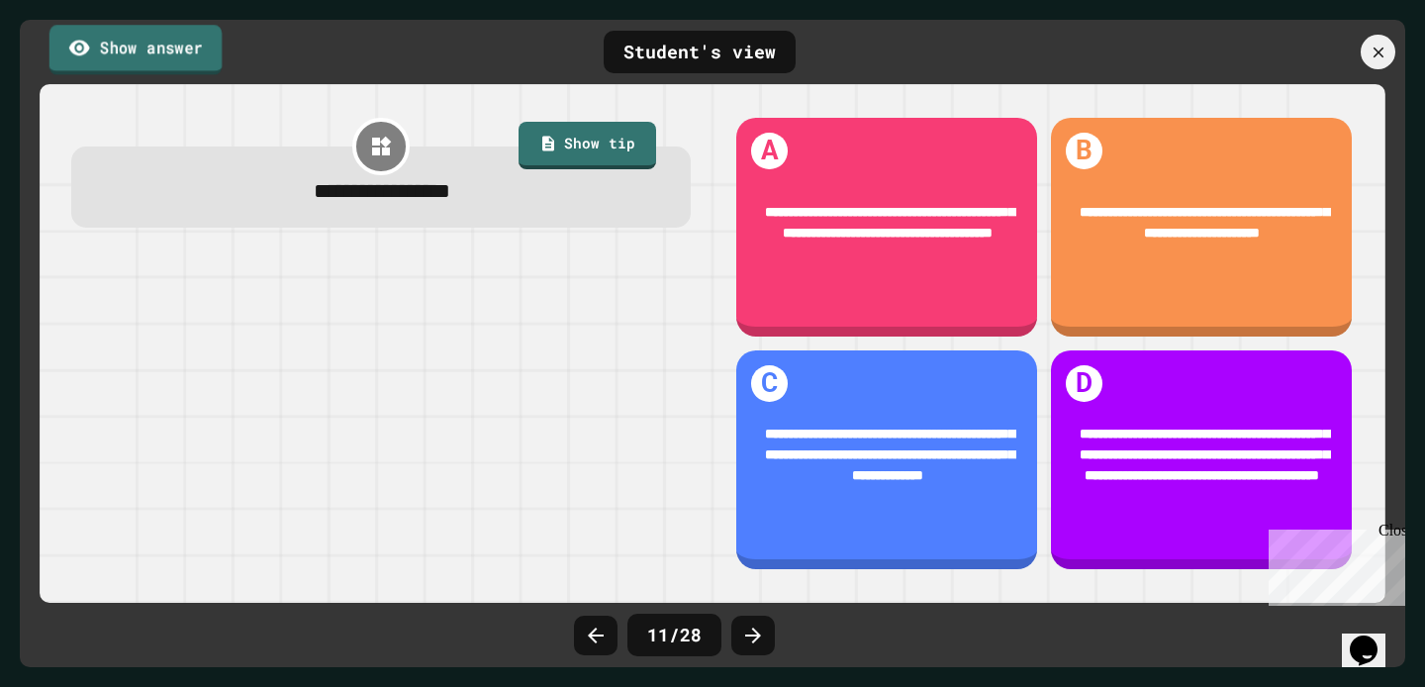
click at [155, 58] on link "Show answer" at bounding box center [135, 49] width 172 height 49
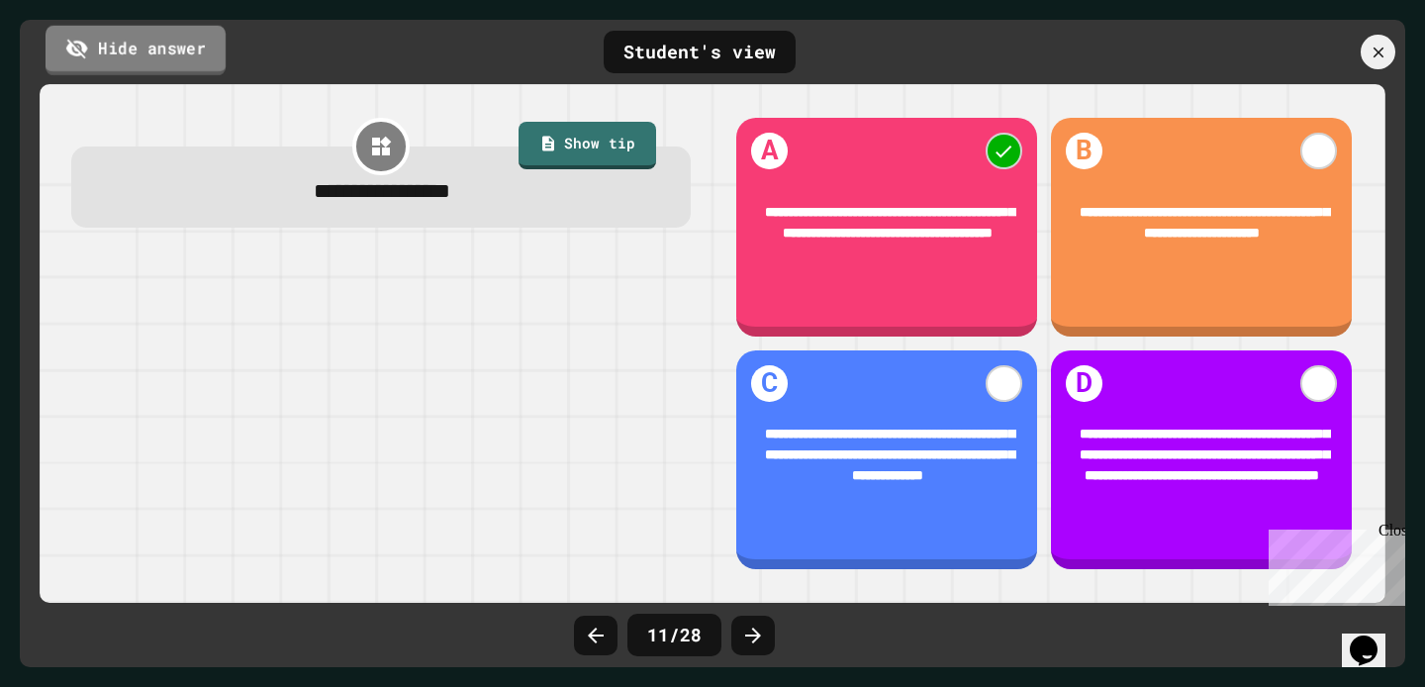
click at [155, 58] on link "Hide answer" at bounding box center [136, 49] width 180 height 49
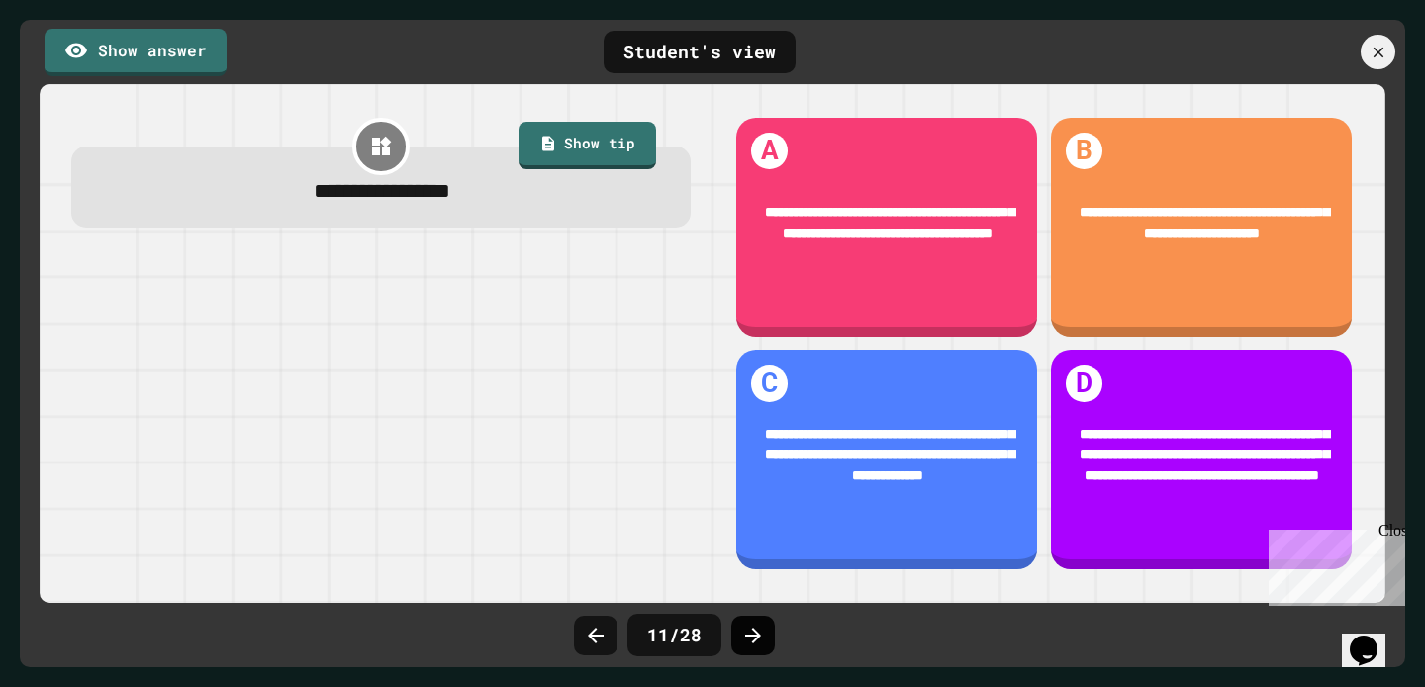
click at [756, 633] on icon at bounding box center [753, 635] width 16 height 16
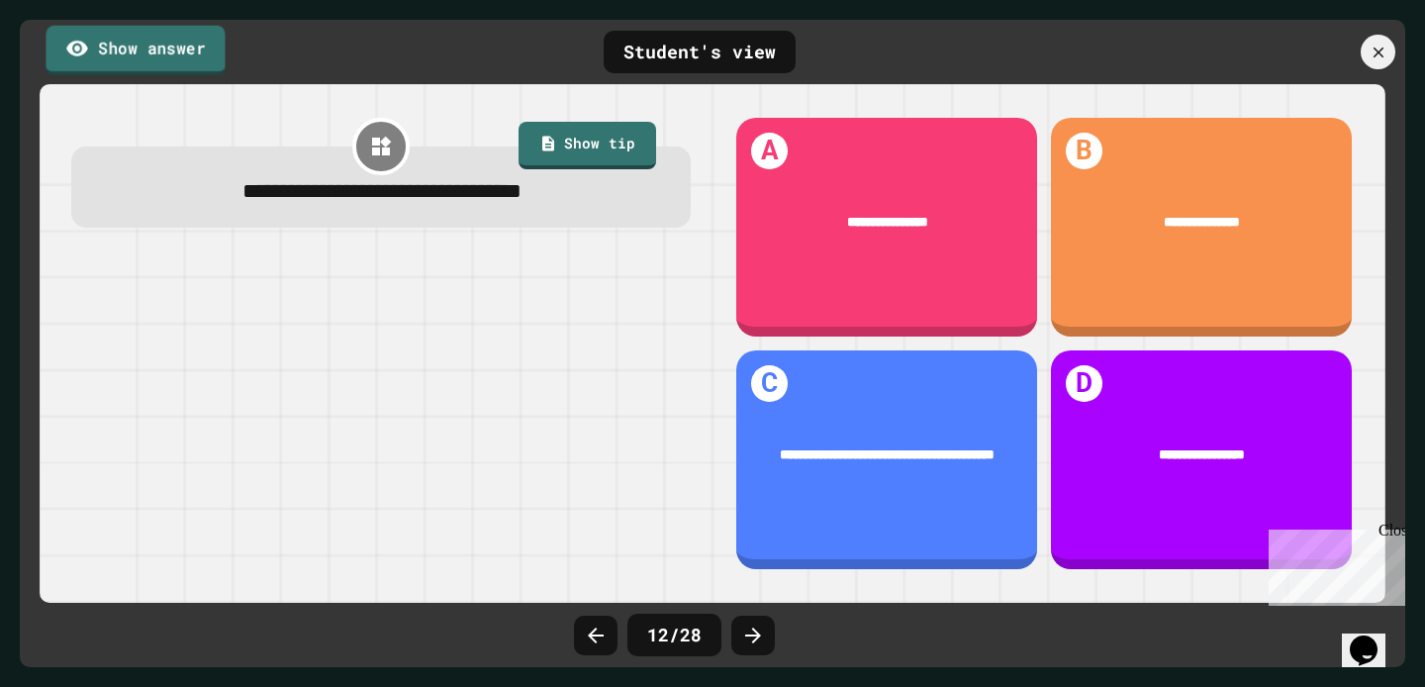
click at [69, 49] on link "Show answer" at bounding box center [135, 49] width 179 height 49
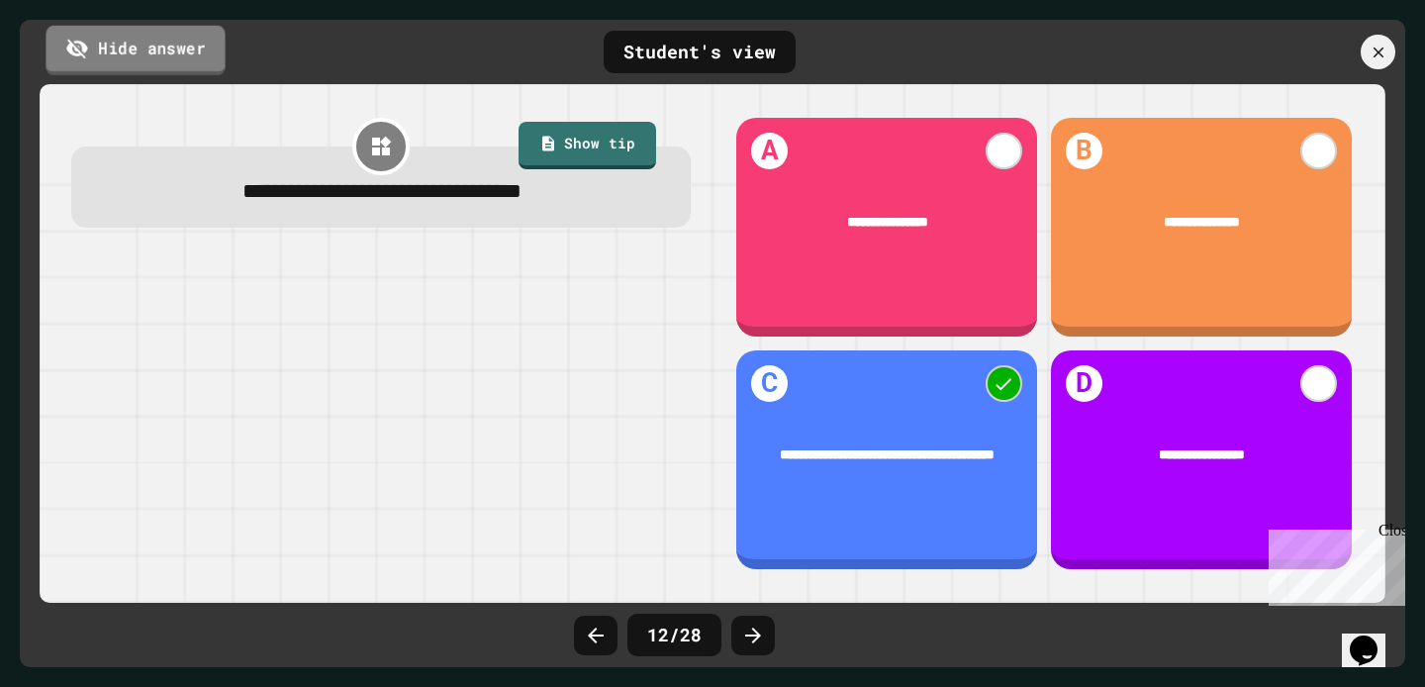
click at [69, 49] on icon at bounding box center [77, 49] width 22 height 20
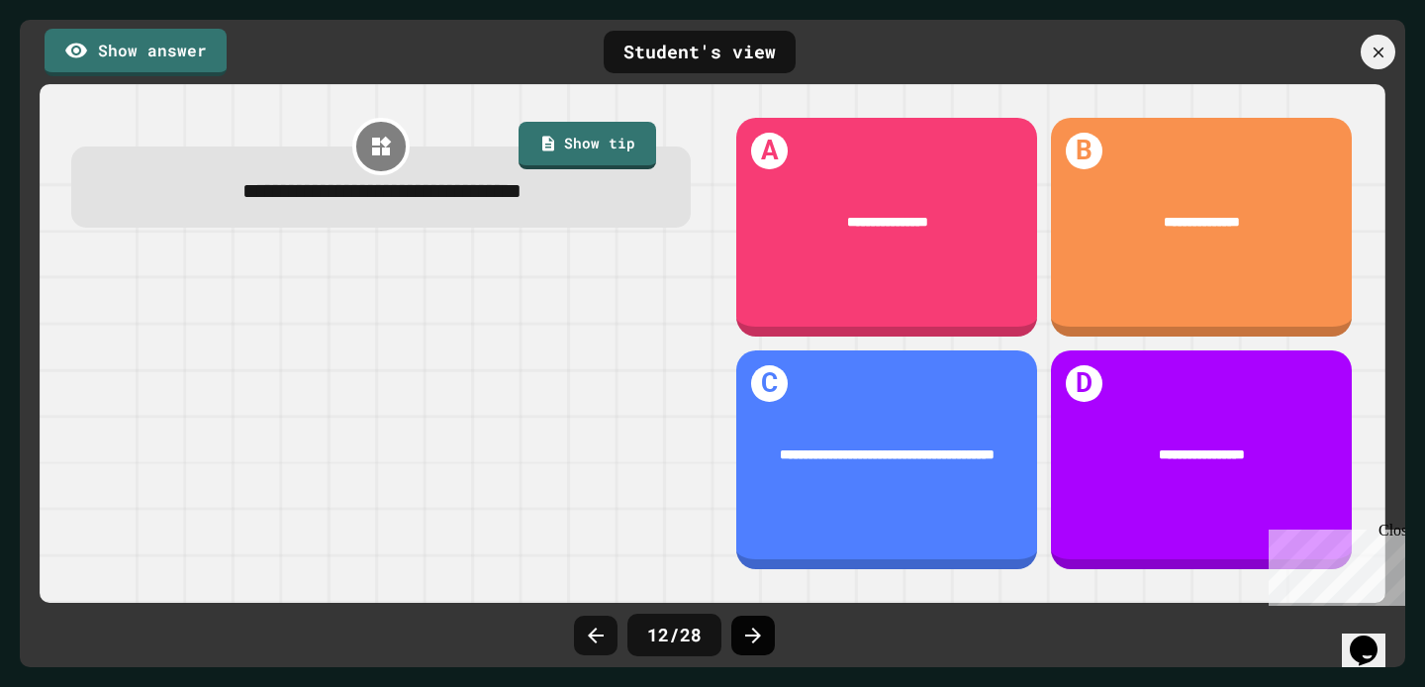
click at [765, 629] on div at bounding box center [753, 635] width 44 height 40
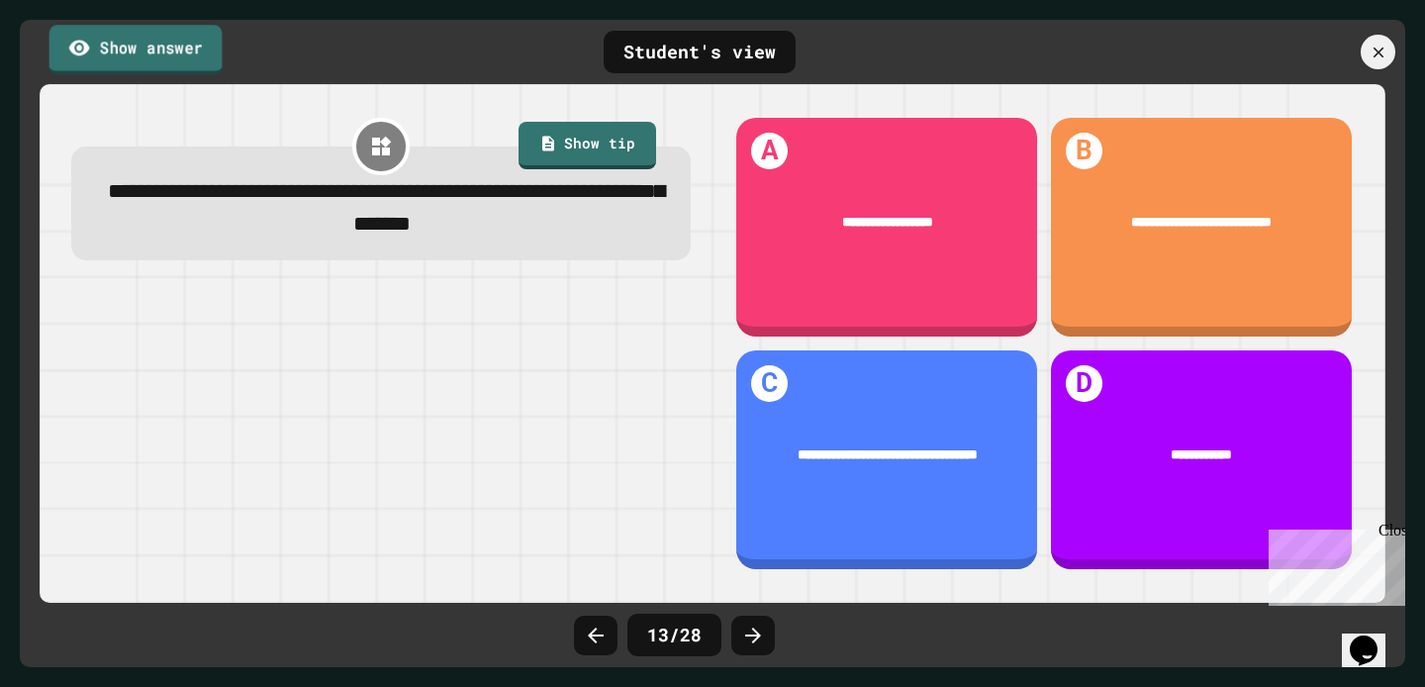
click at [110, 54] on link "Show answer" at bounding box center [135, 49] width 173 height 49
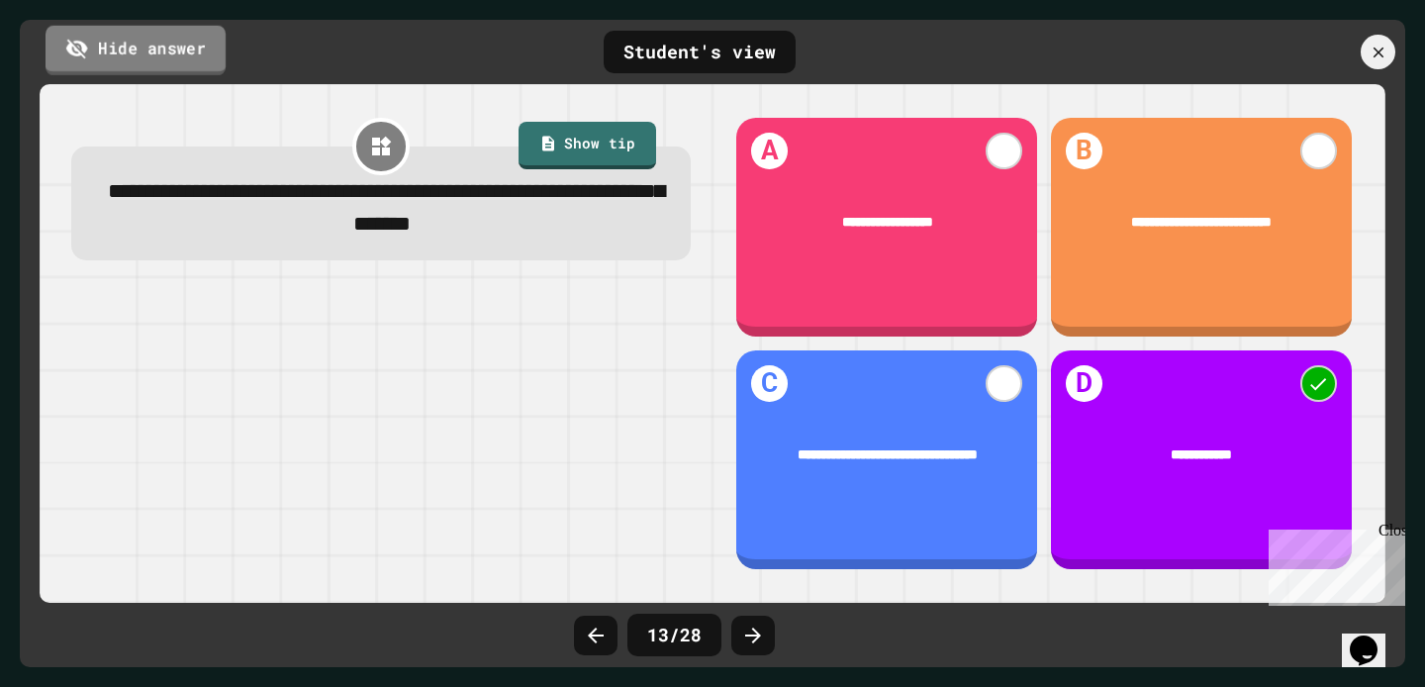
click at [110, 52] on link "Hide answer" at bounding box center [136, 49] width 180 height 49
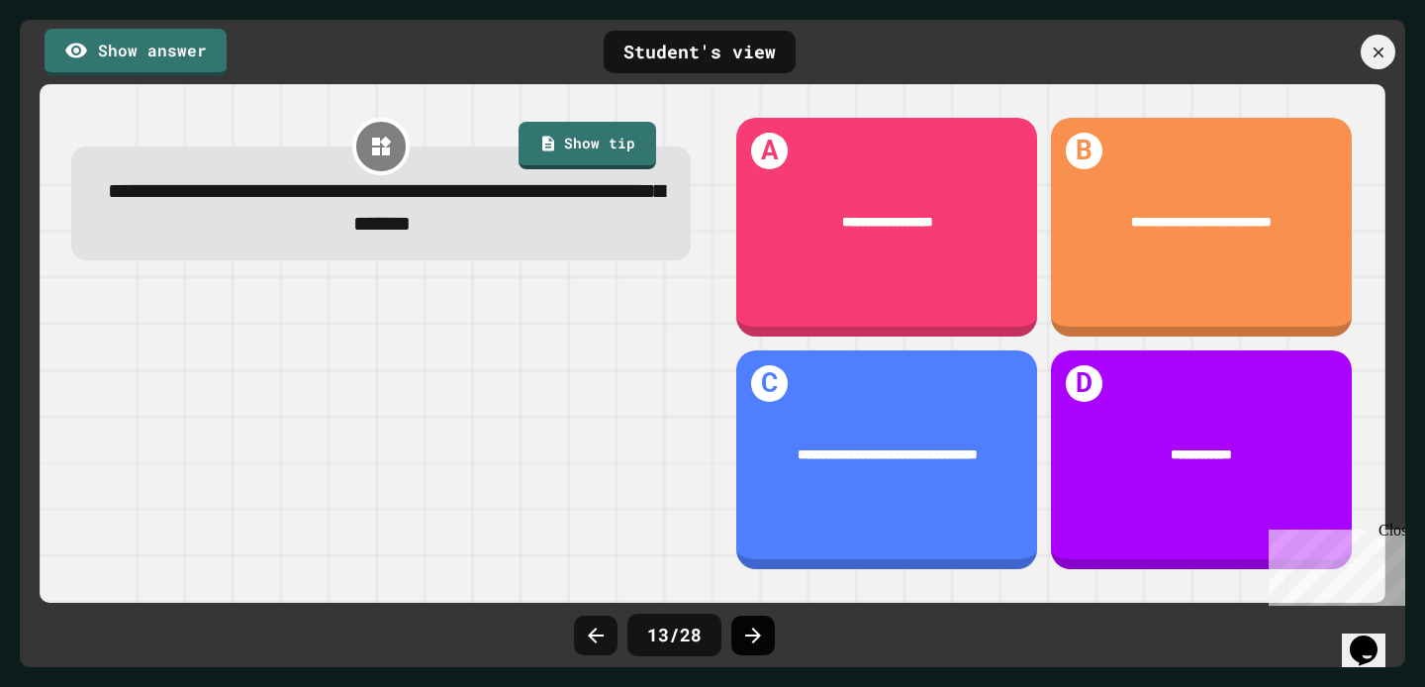
click at [761, 648] on div at bounding box center [753, 635] width 44 height 40
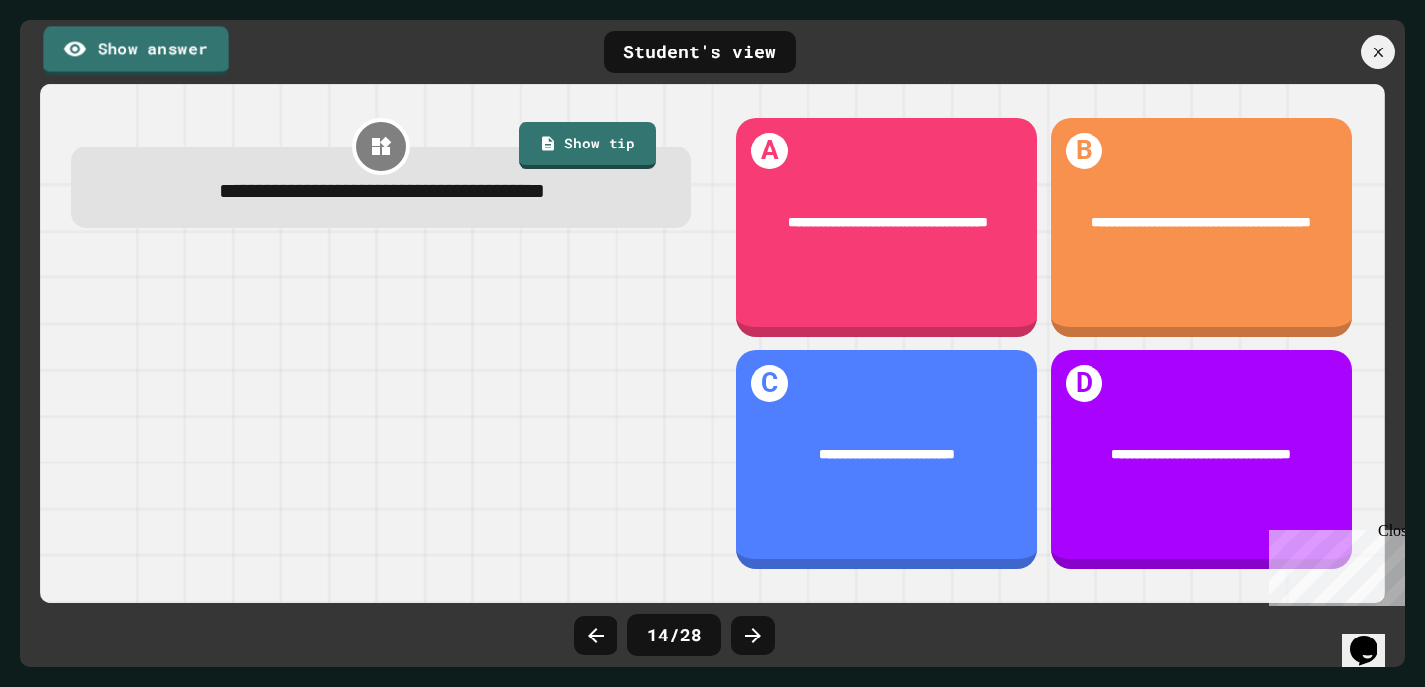
click at [122, 55] on link "Show answer" at bounding box center [135, 50] width 185 height 49
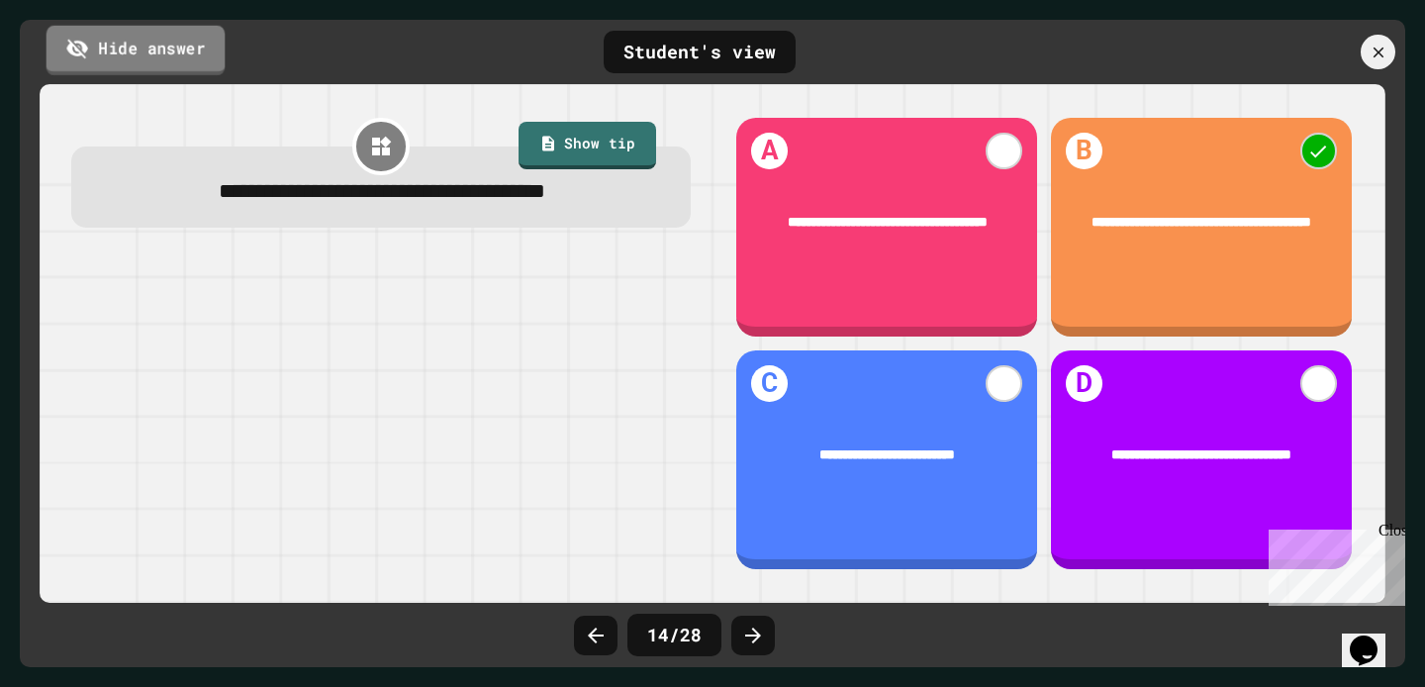
click at [122, 55] on link "Hide answer" at bounding box center [135, 49] width 179 height 49
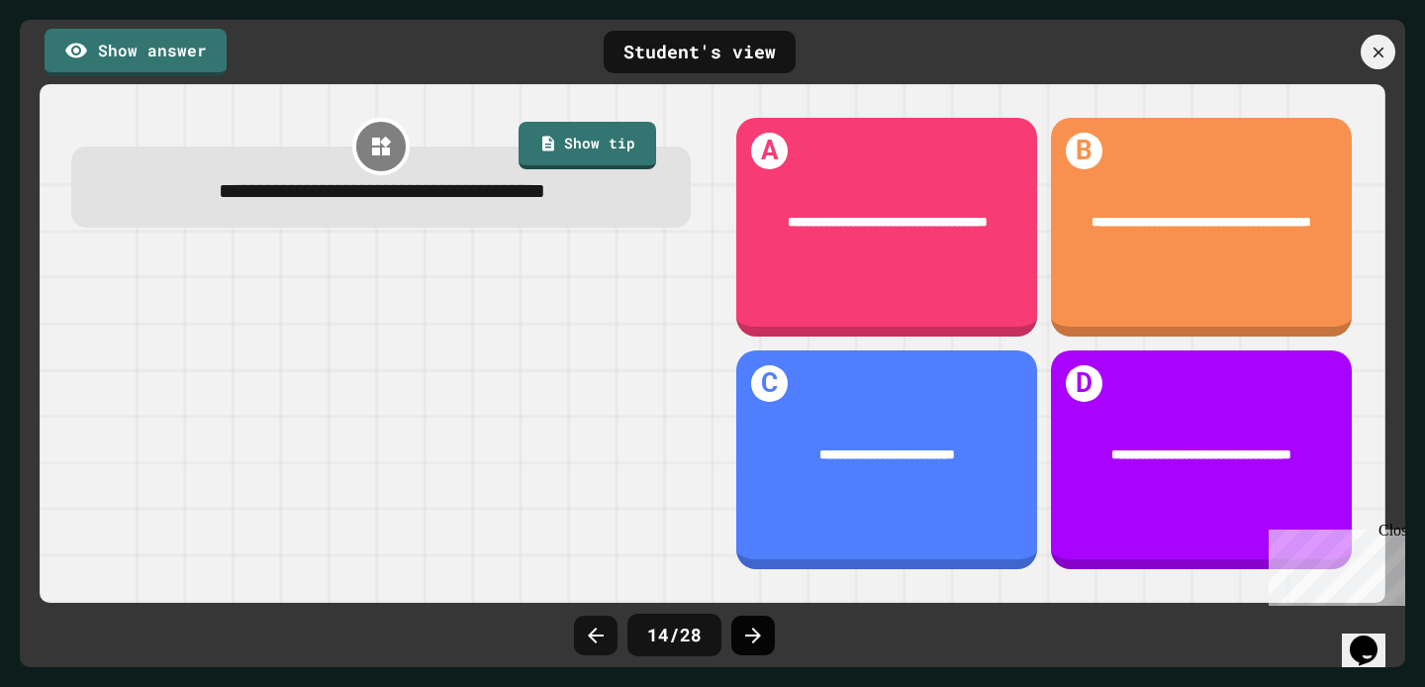
click at [741, 632] on icon at bounding box center [753, 635] width 24 height 24
click at [120, 59] on link "Show answer" at bounding box center [135, 50] width 183 height 49
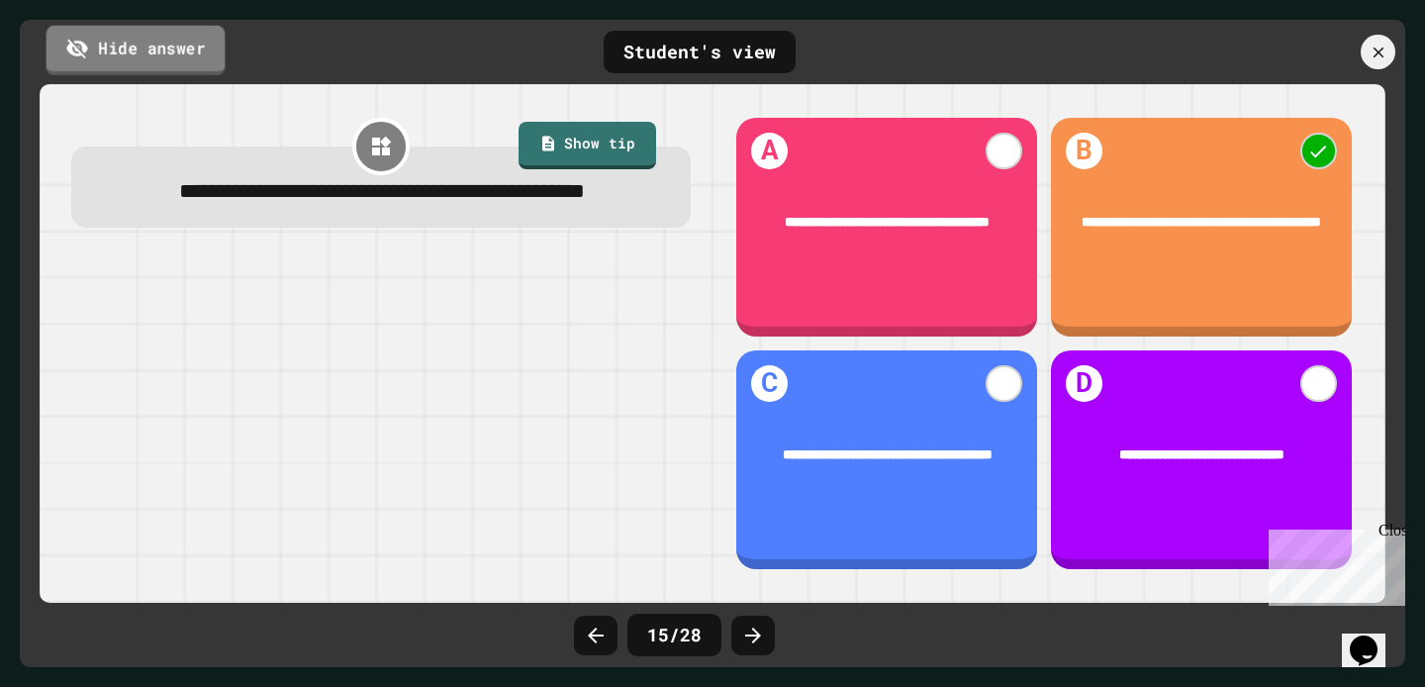
click at [117, 59] on link "Hide answer" at bounding box center [135, 49] width 179 height 49
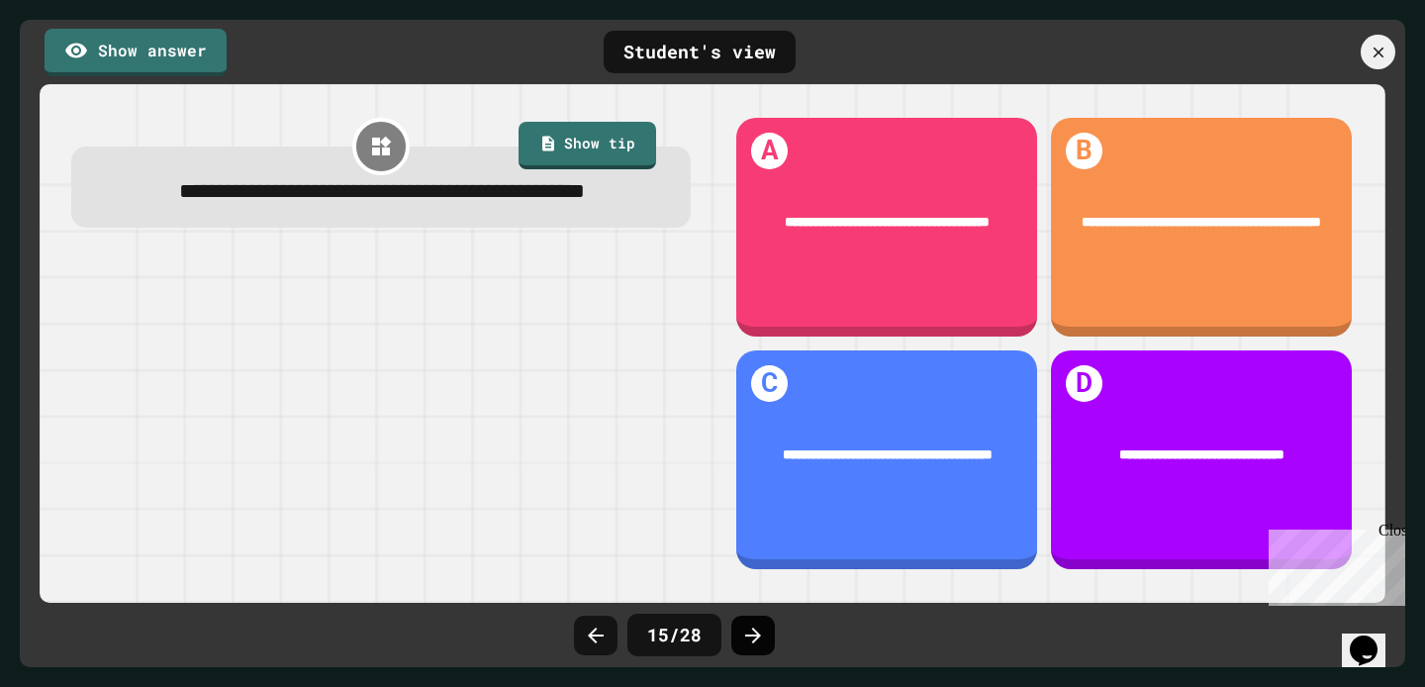
click at [757, 646] on icon at bounding box center [753, 635] width 24 height 24
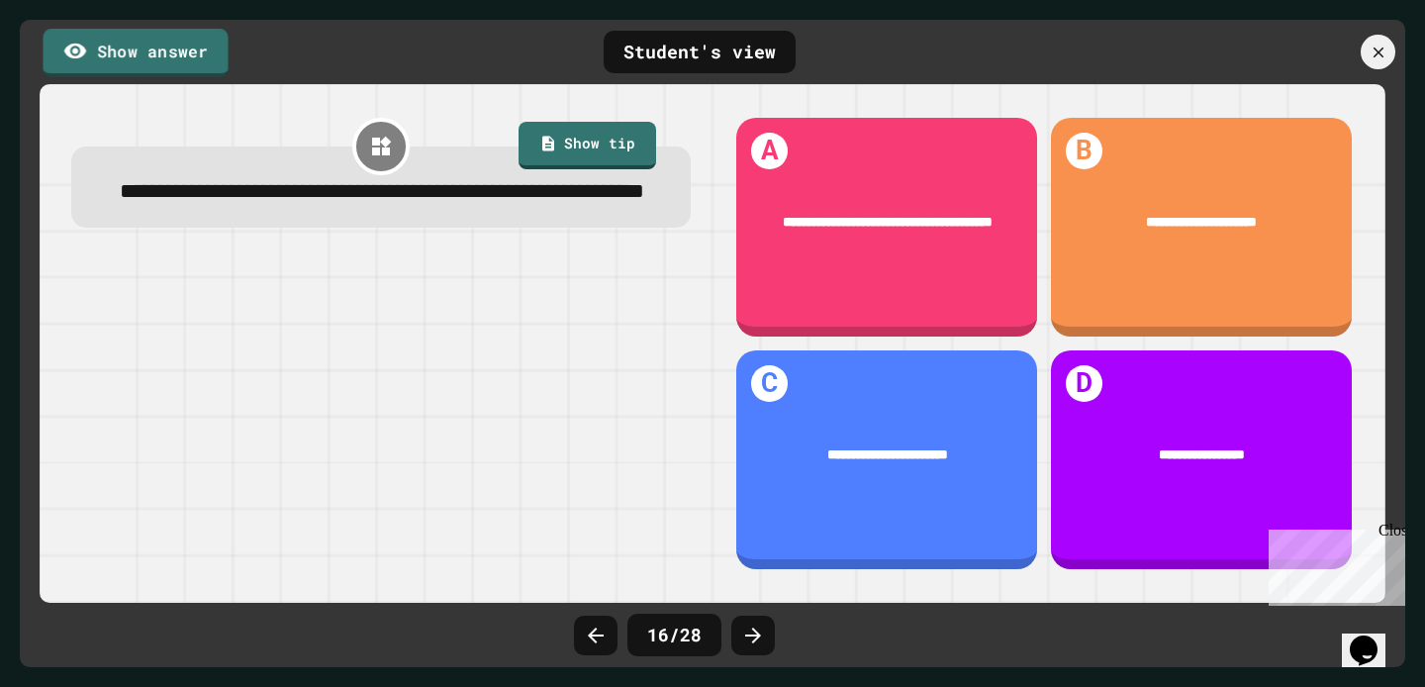
click at [123, 63] on link "Show answer" at bounding box center [135, 53] width 185 height 48
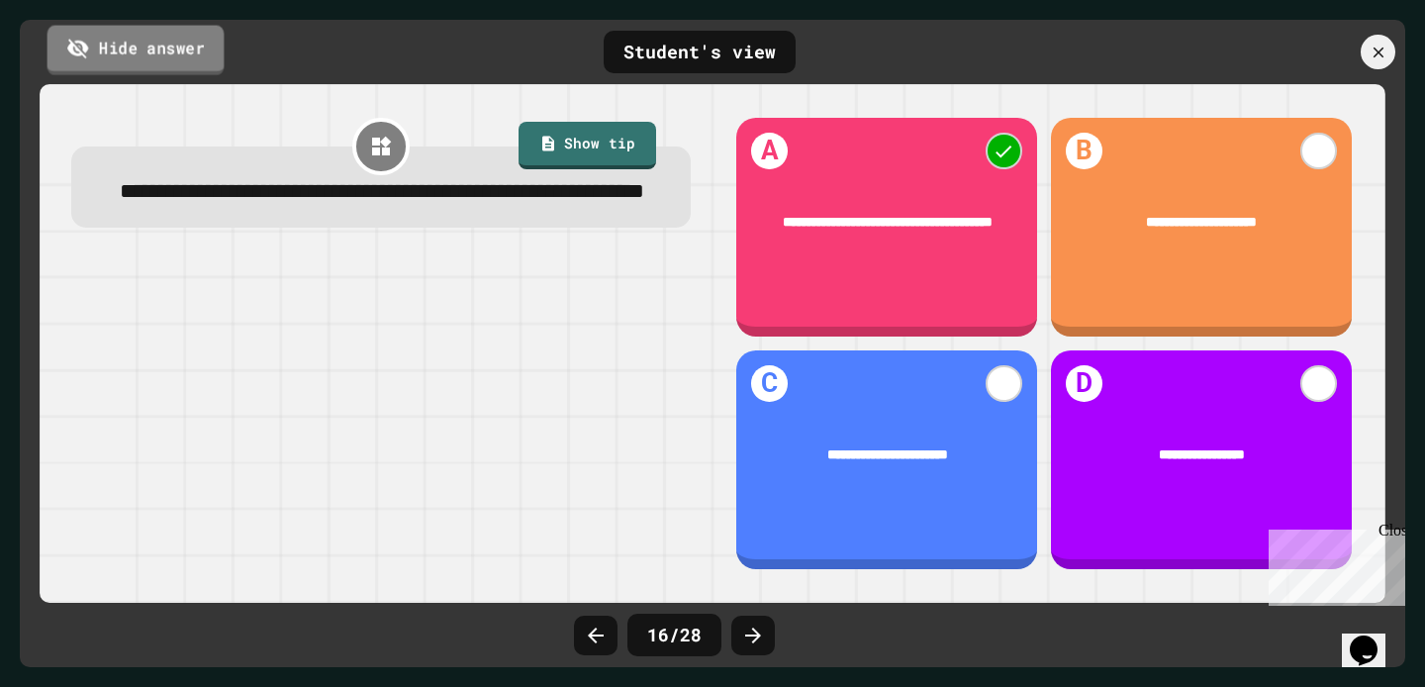
click at [123, 63] on link "Hide answer" at bounding box center [135, 49] width 177 height 49
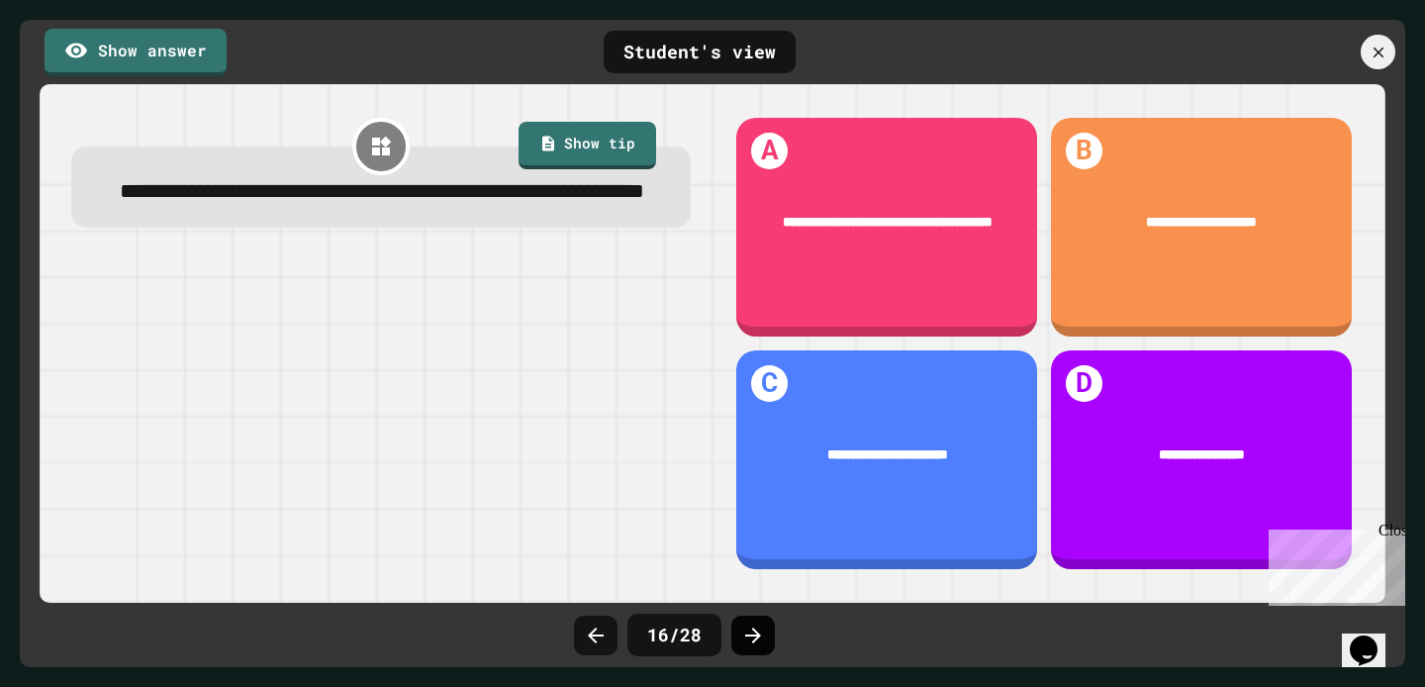
click at [744, 628] on icon at bounding box center [753, 635] width 24 height 24
click at [167, 51] on link "Show answer" at bounding box center [135, 50] width 183 height 49
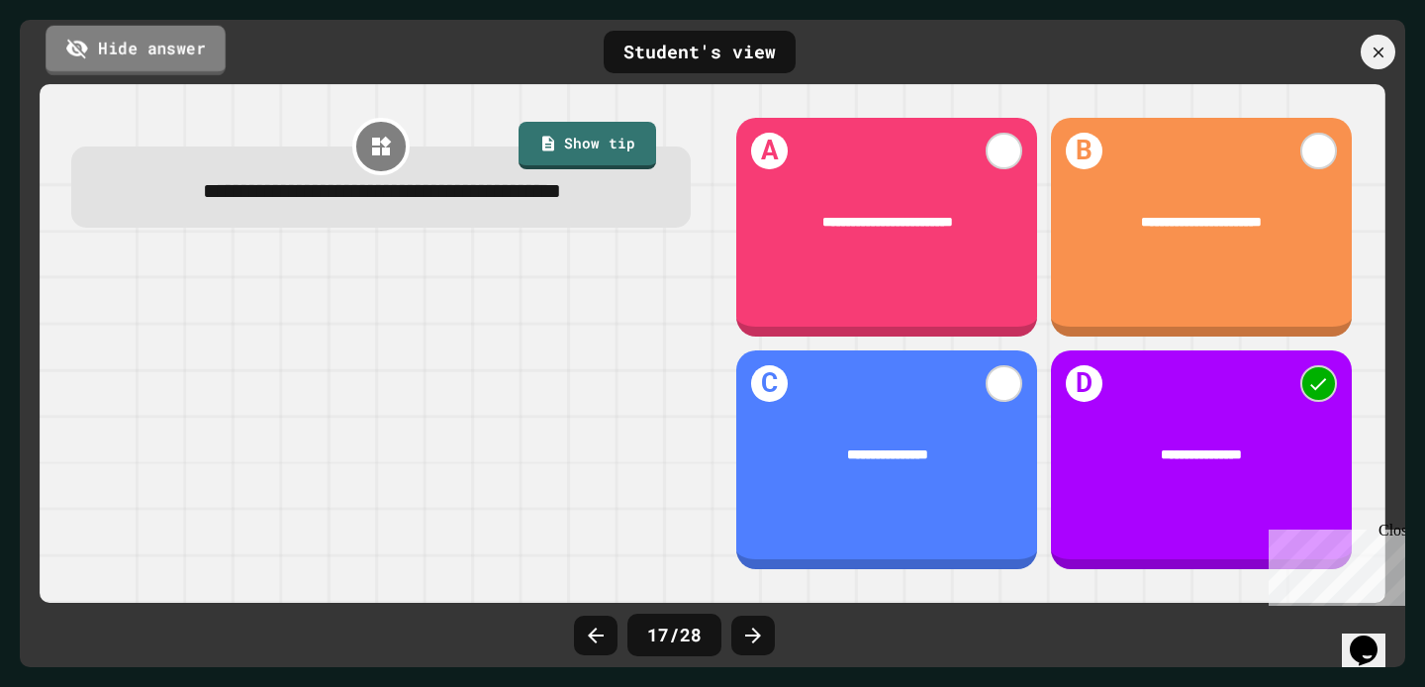
click at [167, 49] on link "Hide answer" at bounding box center [136, 49] width 180 height 49
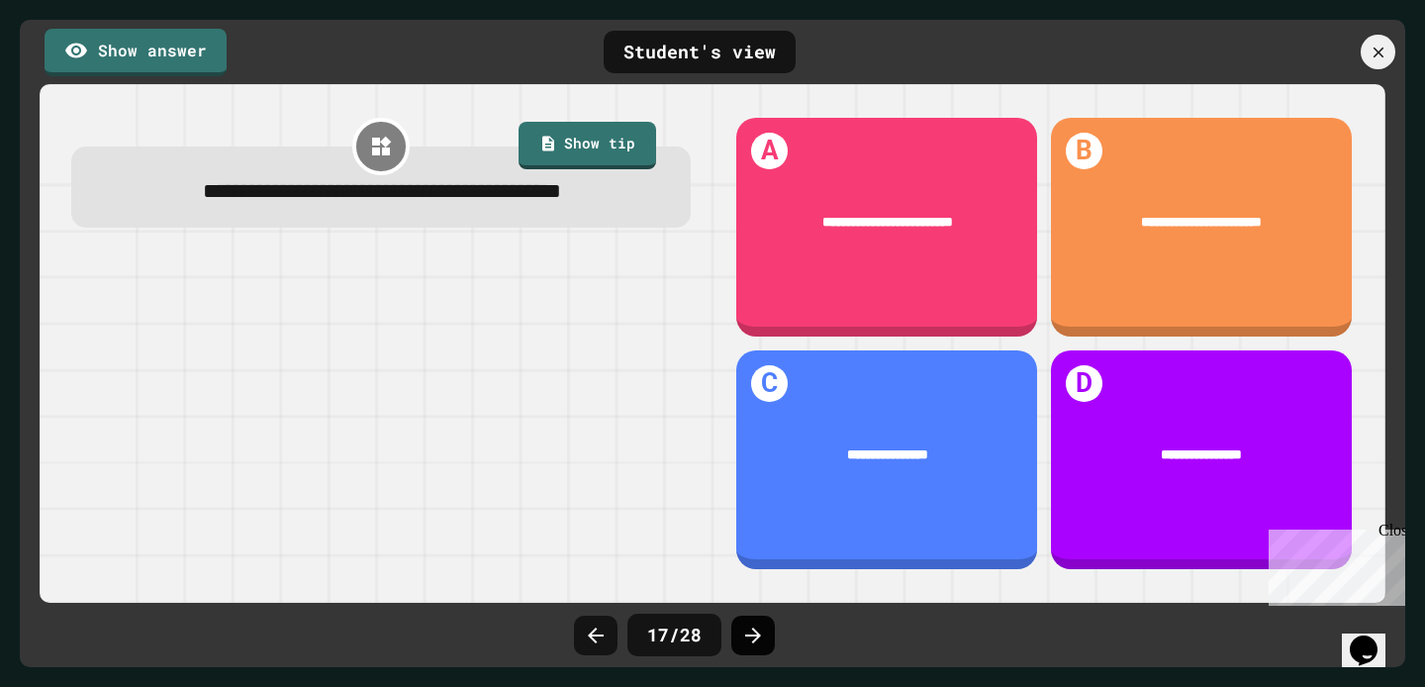
click at [762, 640] on icon at bounding box center [753, 635] width 24 height 24
click at [162, 42] on link "Show answer" at bounding box center [136, 50] width 184 height 49
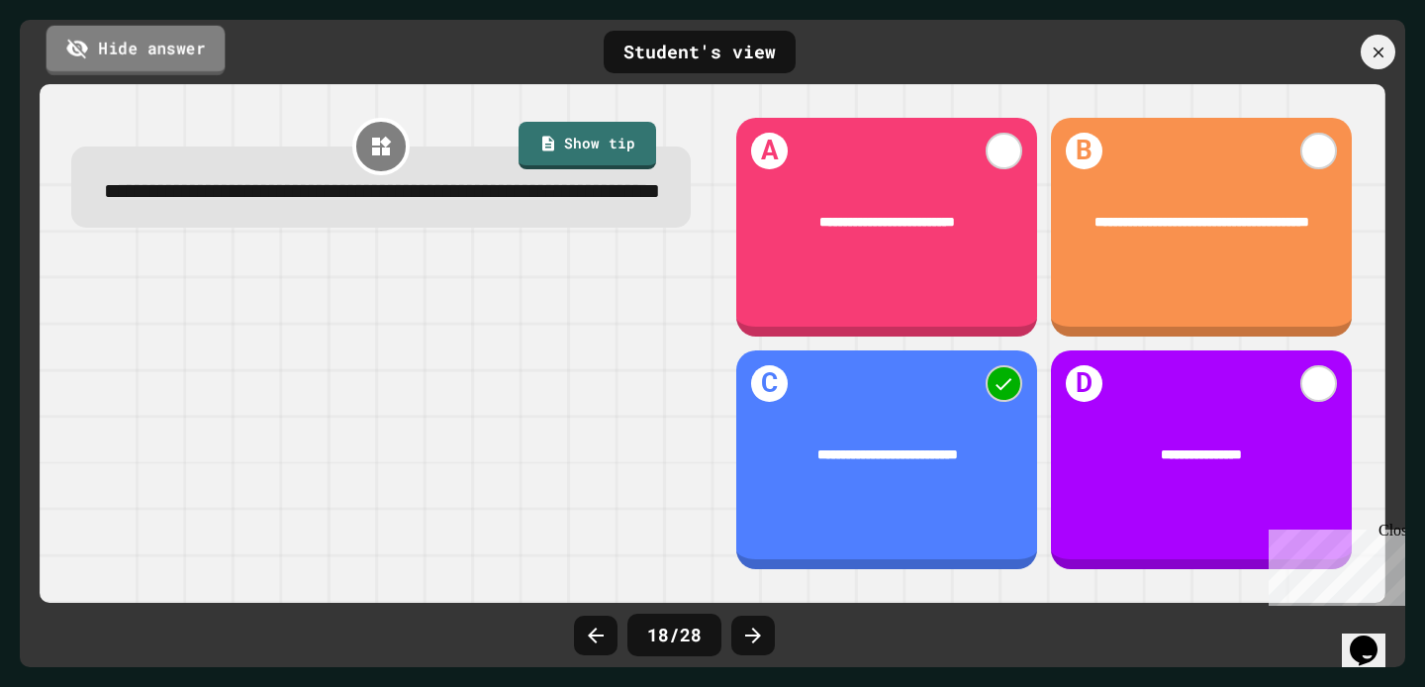
click at [161, 42] on link "Hide answer" at bounding box center [135, 49] width 179 height 49
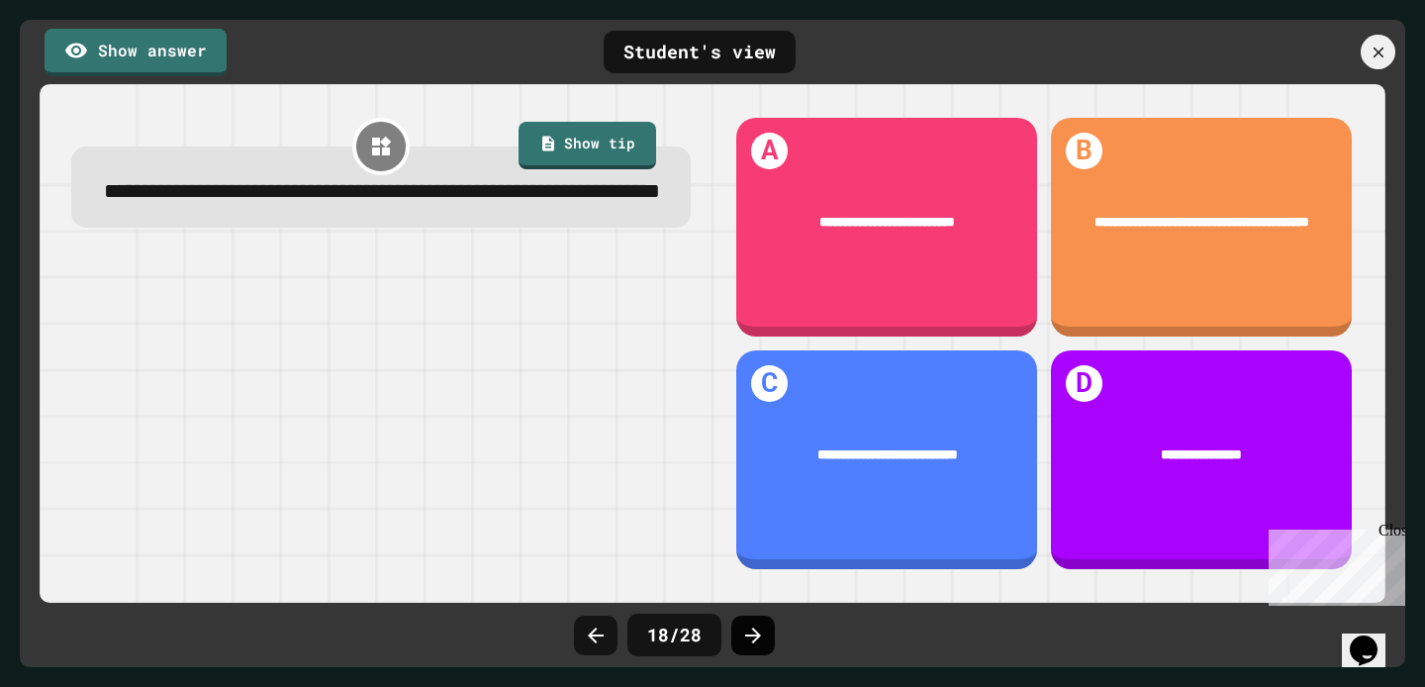
click at [755, 627] on icon at bounding box center [753, 635] width 24 height 24
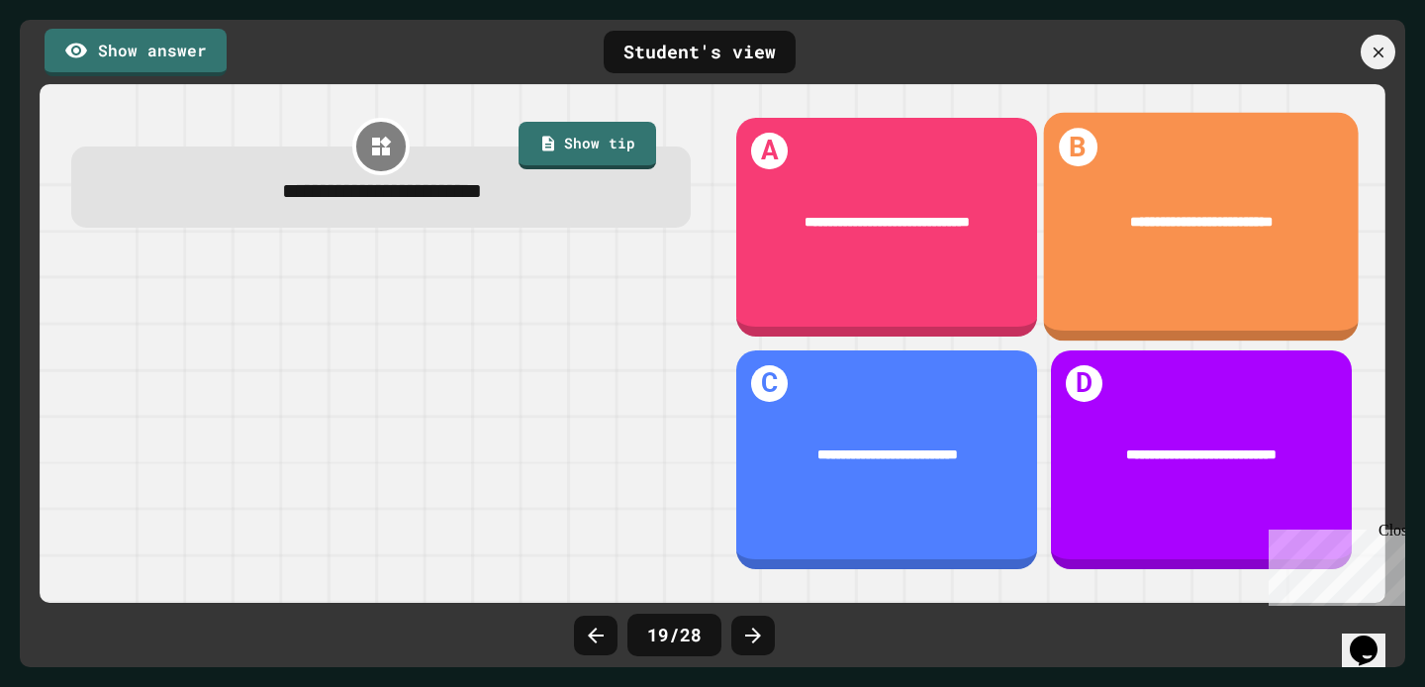
click at [1286, 239] on div "**********" at bounding box center [1202, 222] width 316 height 79
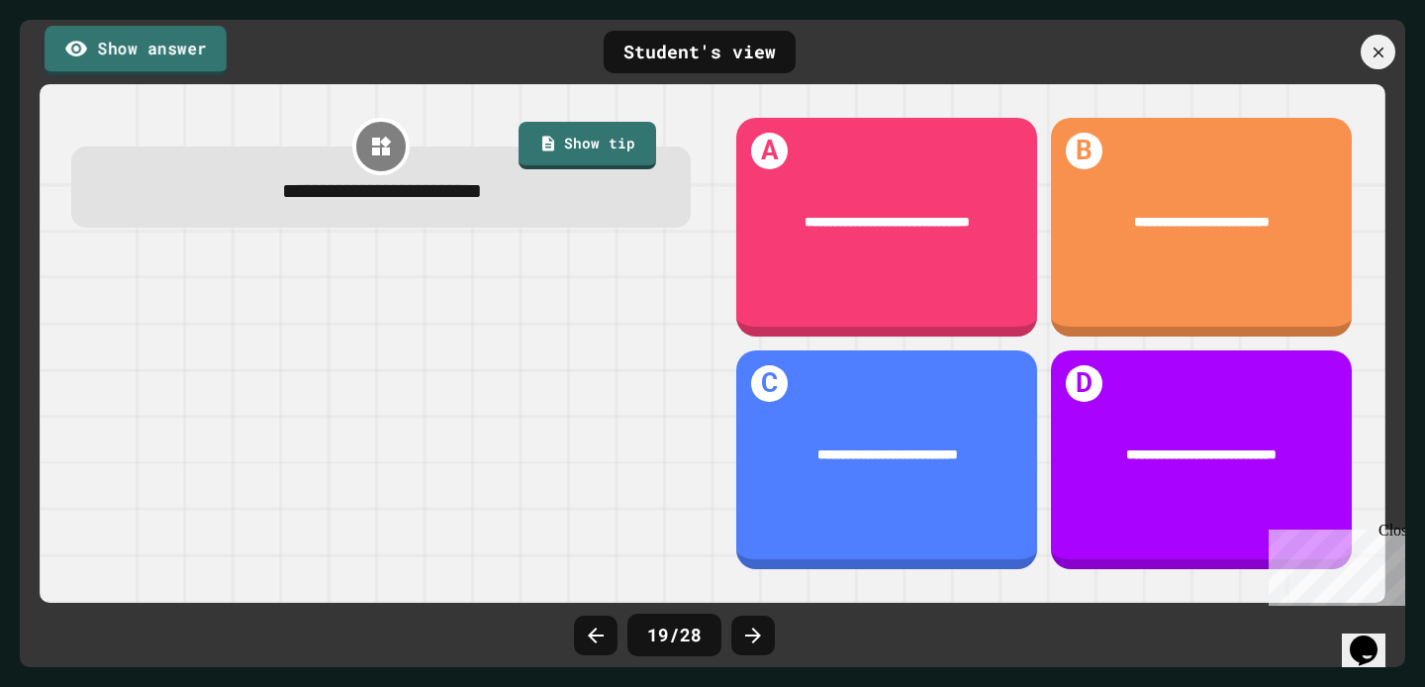
click at [109, 52] on link "Show answer" at bounding box center [136, 50] width 182 height 49
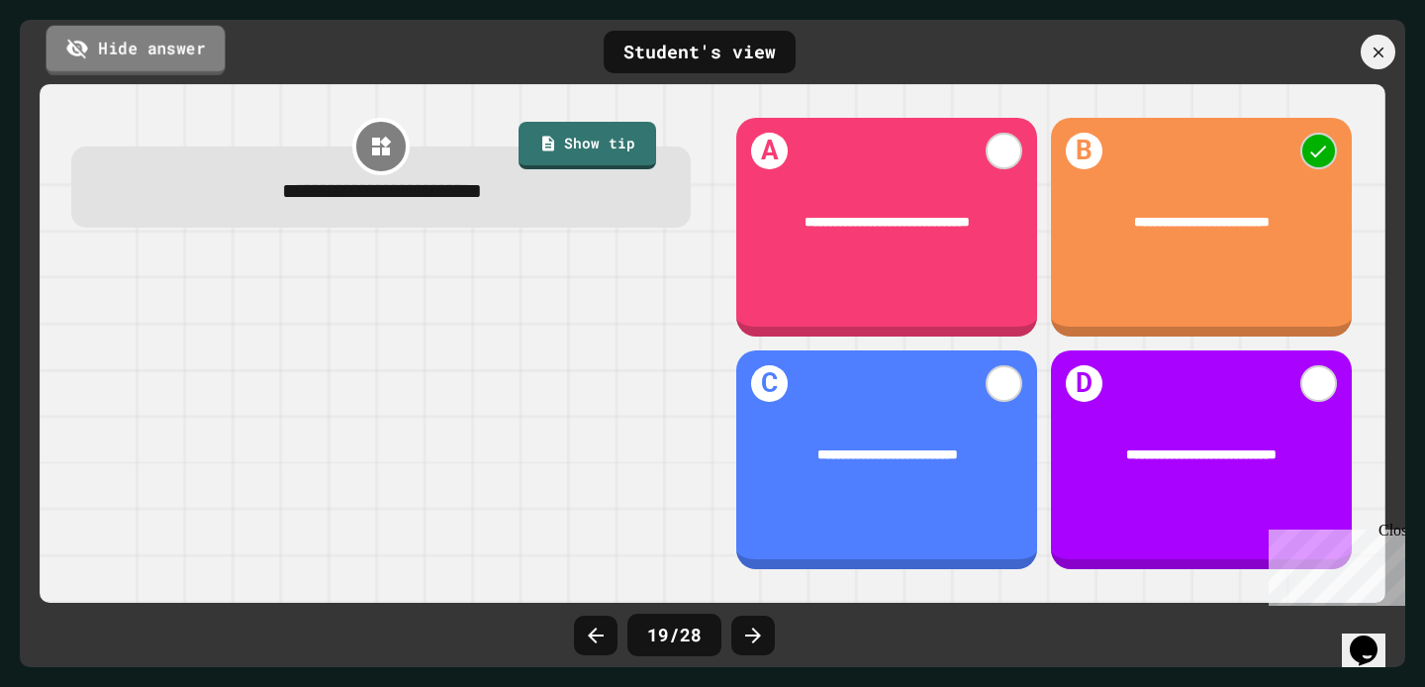
click at [109, 52] on link "Hide answer" at bounding box center [135, 49] width 179 height 49
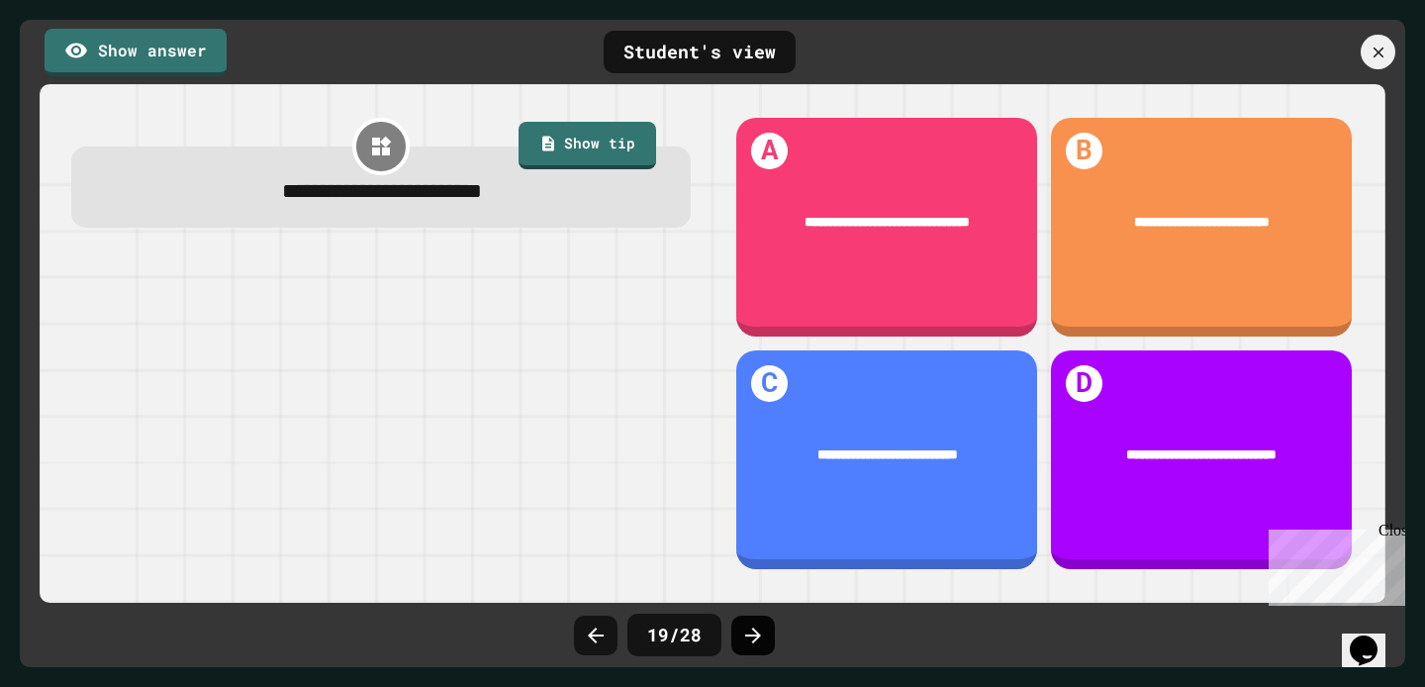
click at [748, 625] on icon at bounding box center [753, 635] width 24 height 24
click at [104, 33] on link "Show answer" at bounding box center [136, 51] width 182 height 47
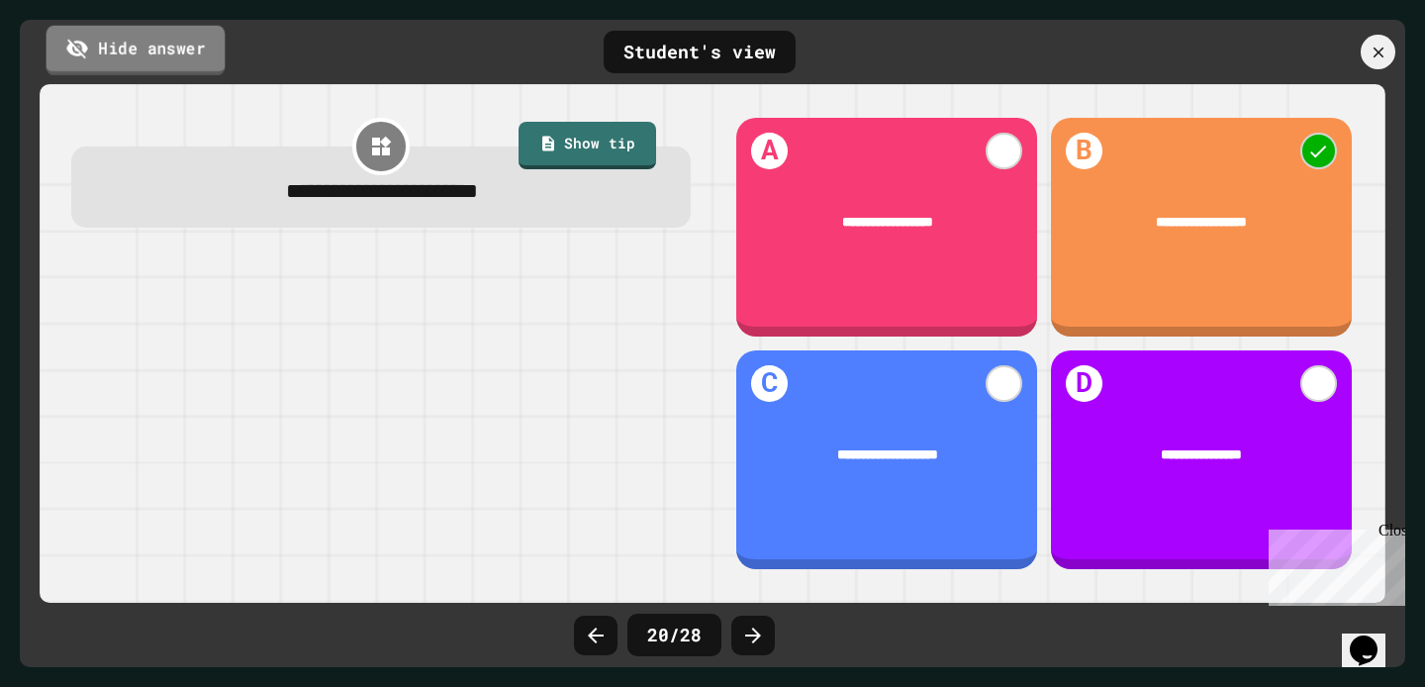
click at [104, 49] on link "Hide answer" at bounding box center [135, 49] width 179 height 49
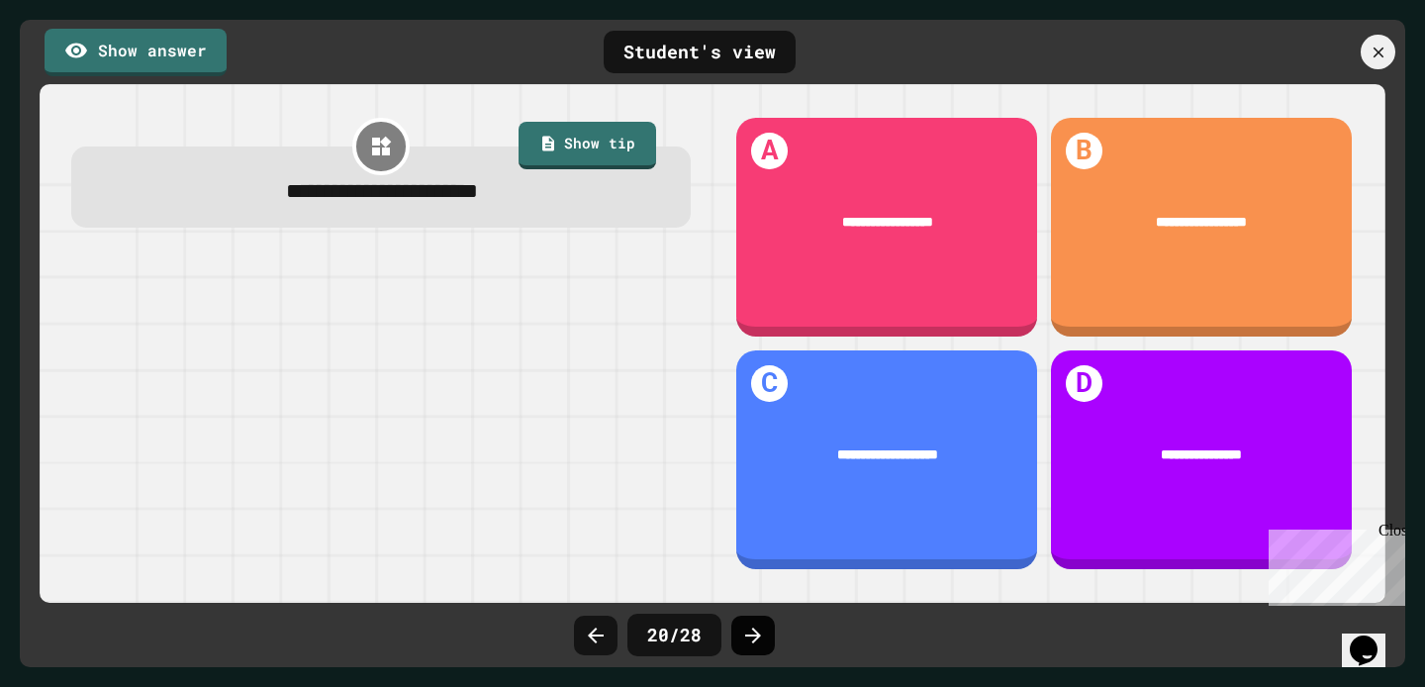
click at [744, 631] on icon at bounding box center [753, 635] width 24 height 24
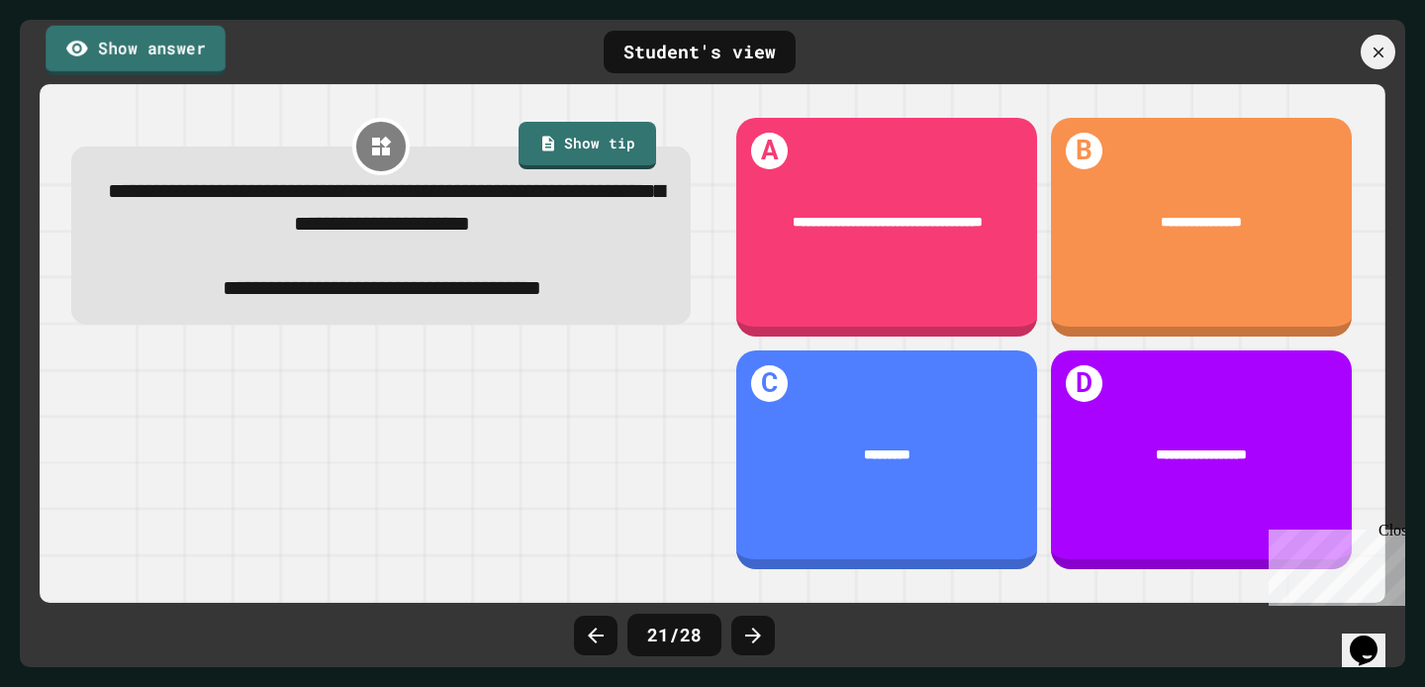
click at [124, 48] on link "Show answer" at bounding box center [136, 49] width 180 height 49
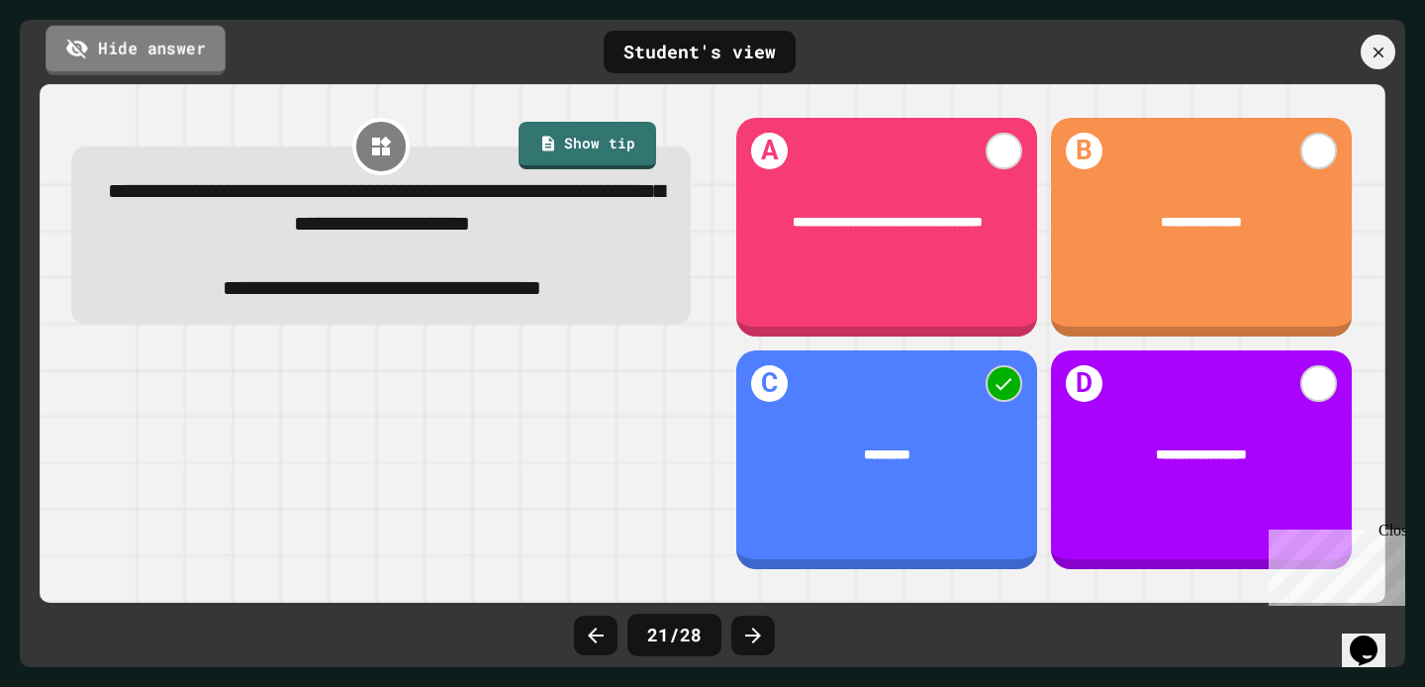
click at [124, 48] on link "Hide answer" at bounding box center [136, 49] width 180 height 49
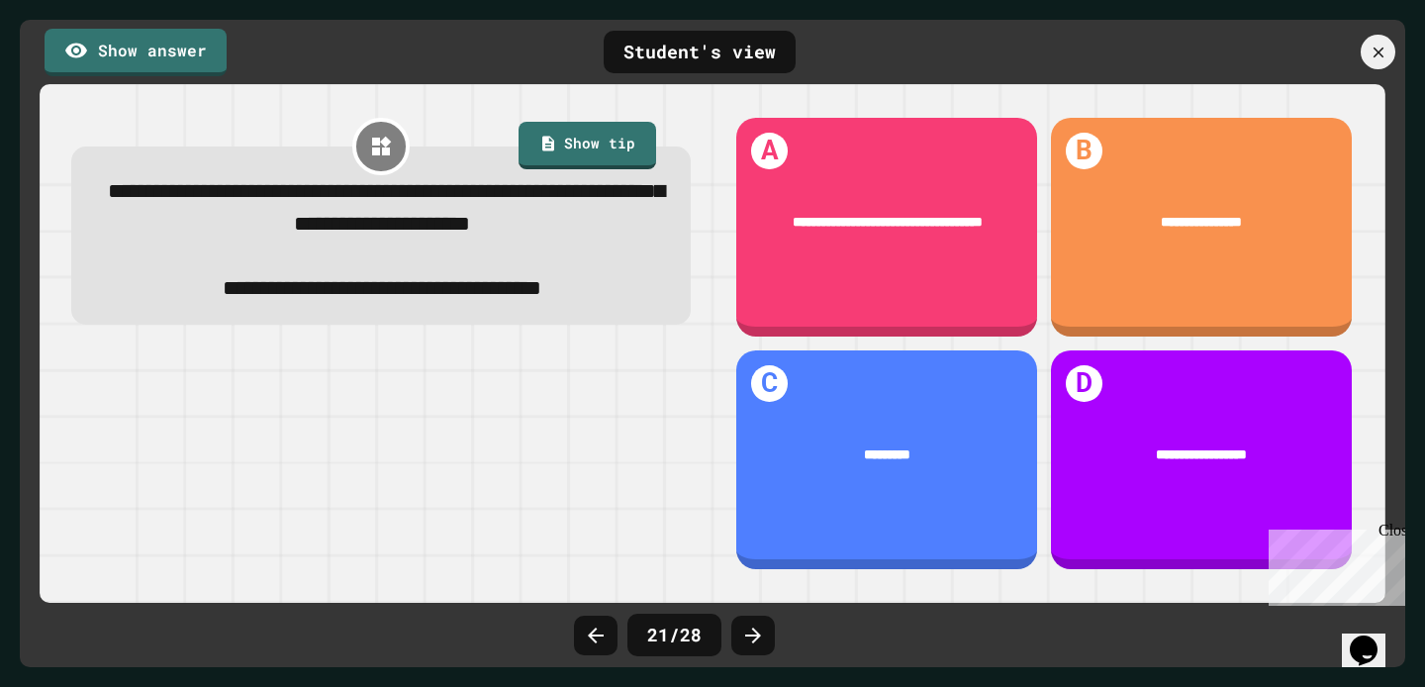
click at [726, 625] on div "21 / 28" at bounding box center [712, 634] width 297 height 59
click at [747, 625] on icon at bounding box center [753, 635] width 24 height 24
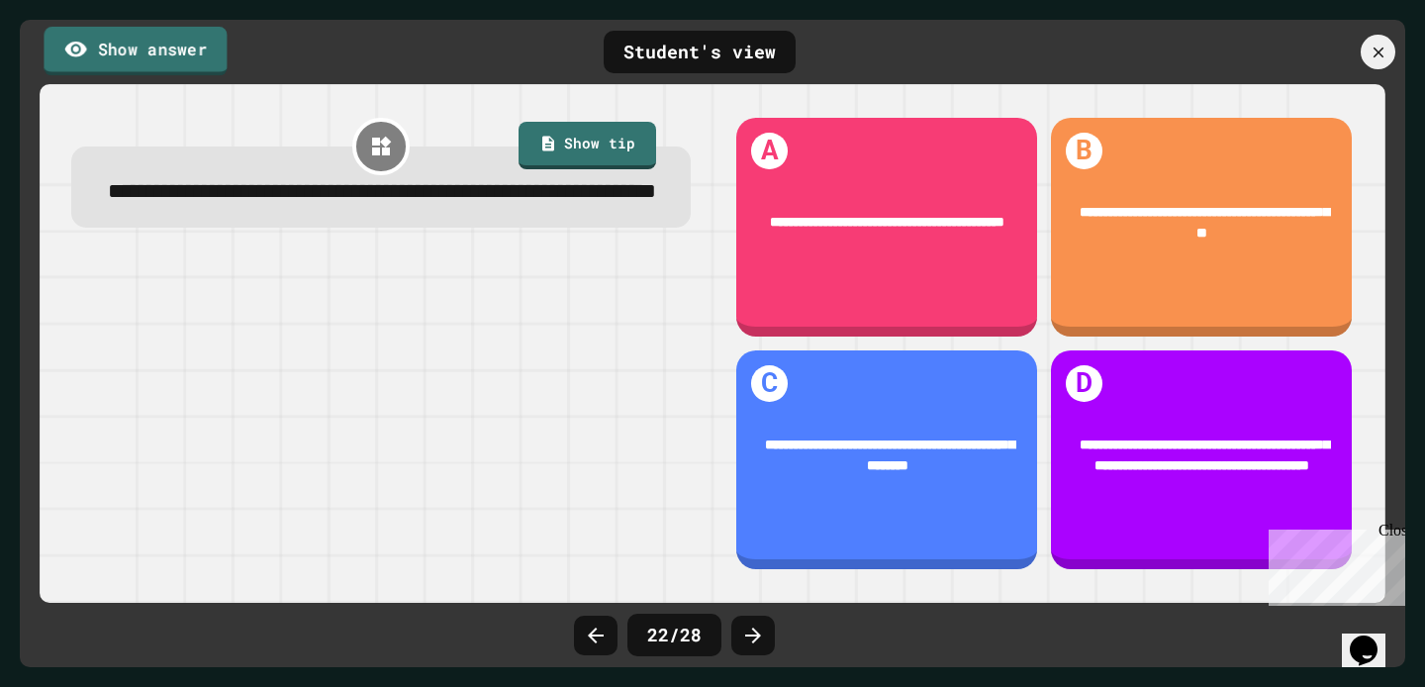
click at [119, 56] on link "Show answer" at bounding box center [135, 50] width 183 height 49
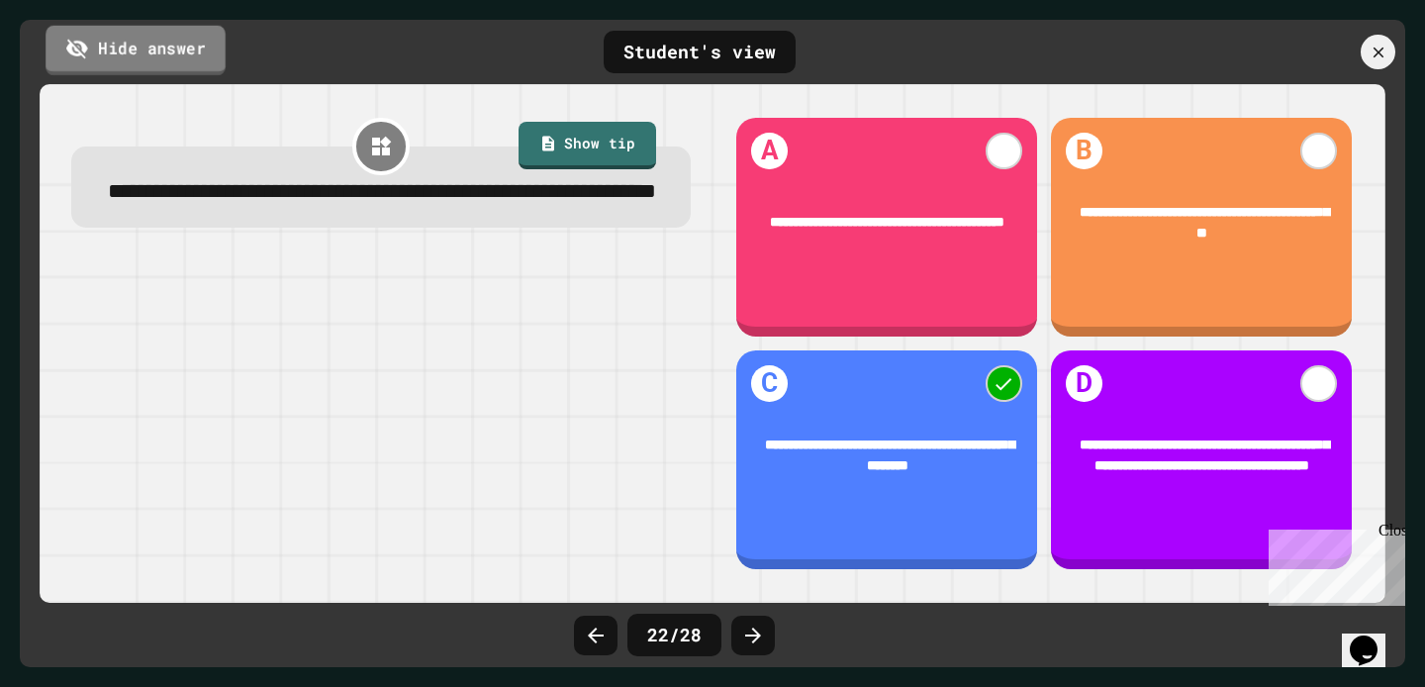
click at [119, 56] on link "Hide answer" at bounding box center [136, 49] width 180 height 49
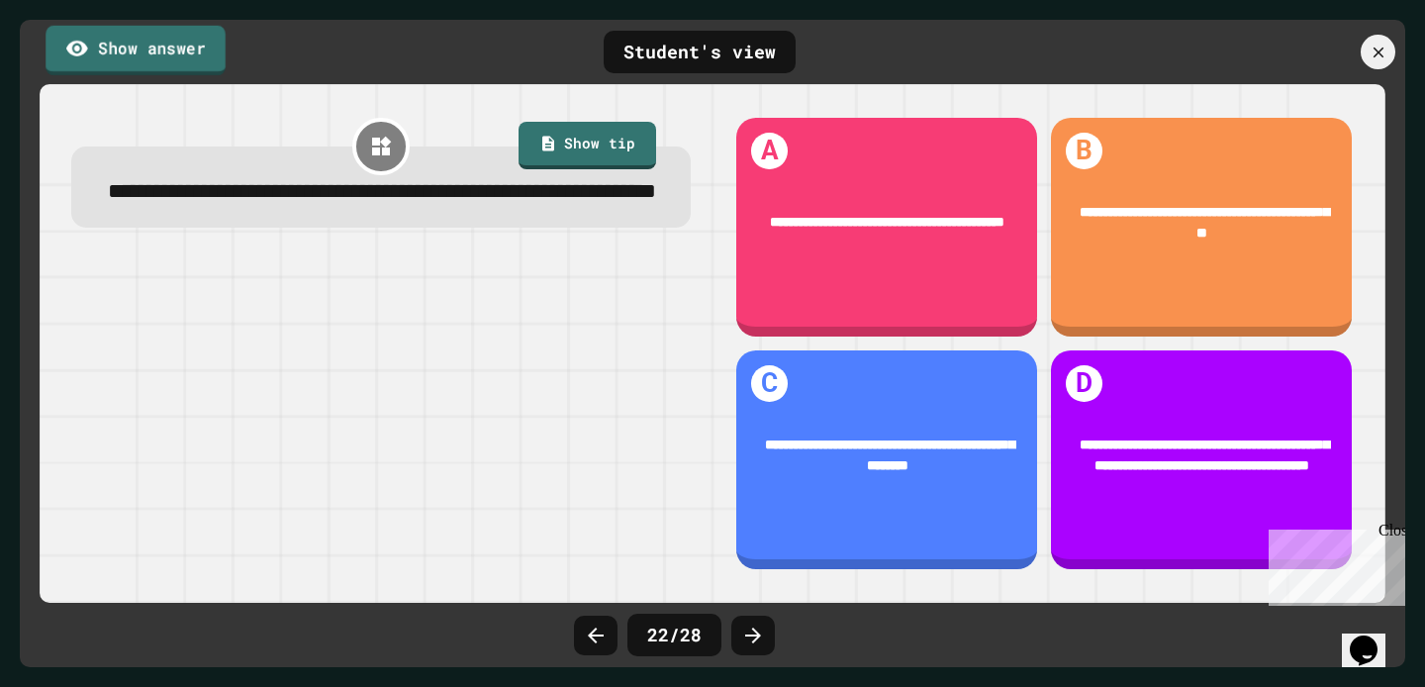
click at [119, 56] on link "Show answer" at bounding box center [136, 49] width 180 height 49
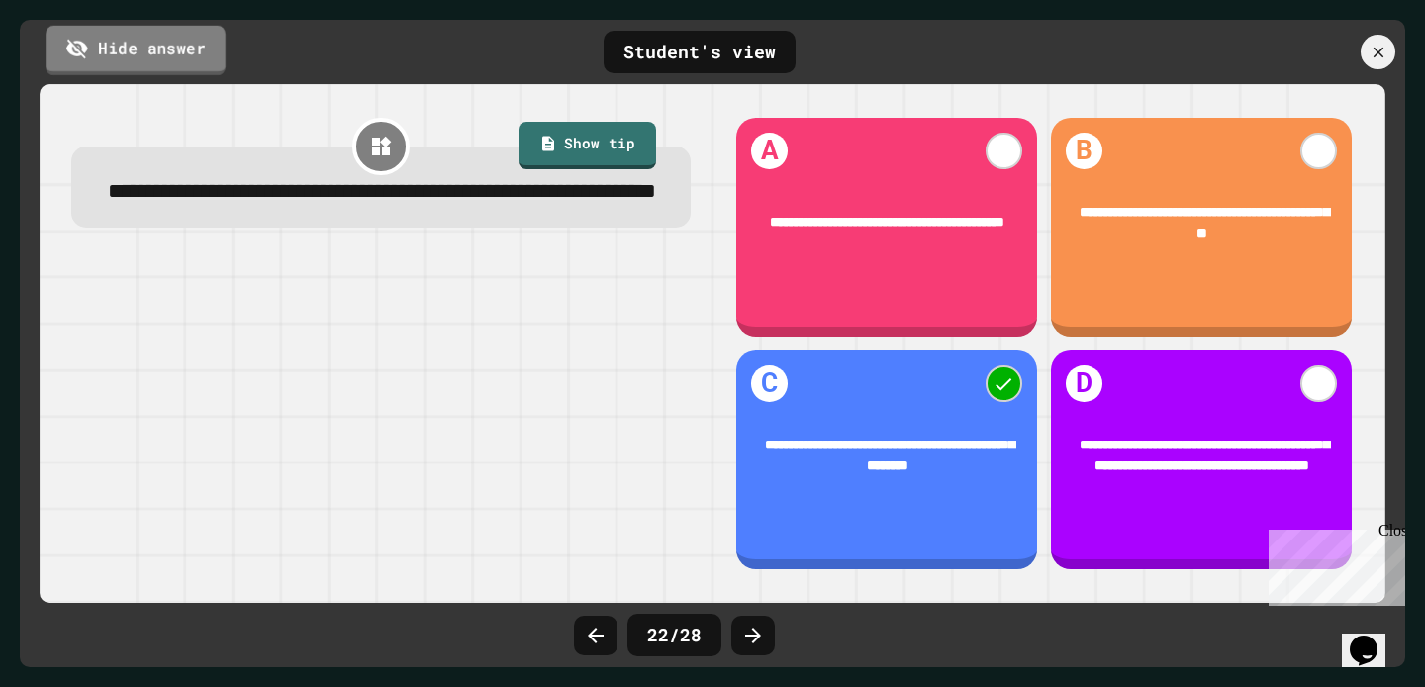
click at [119, 56] on link "Hide answer" at bounding box center [136, 49] width 180 height 49
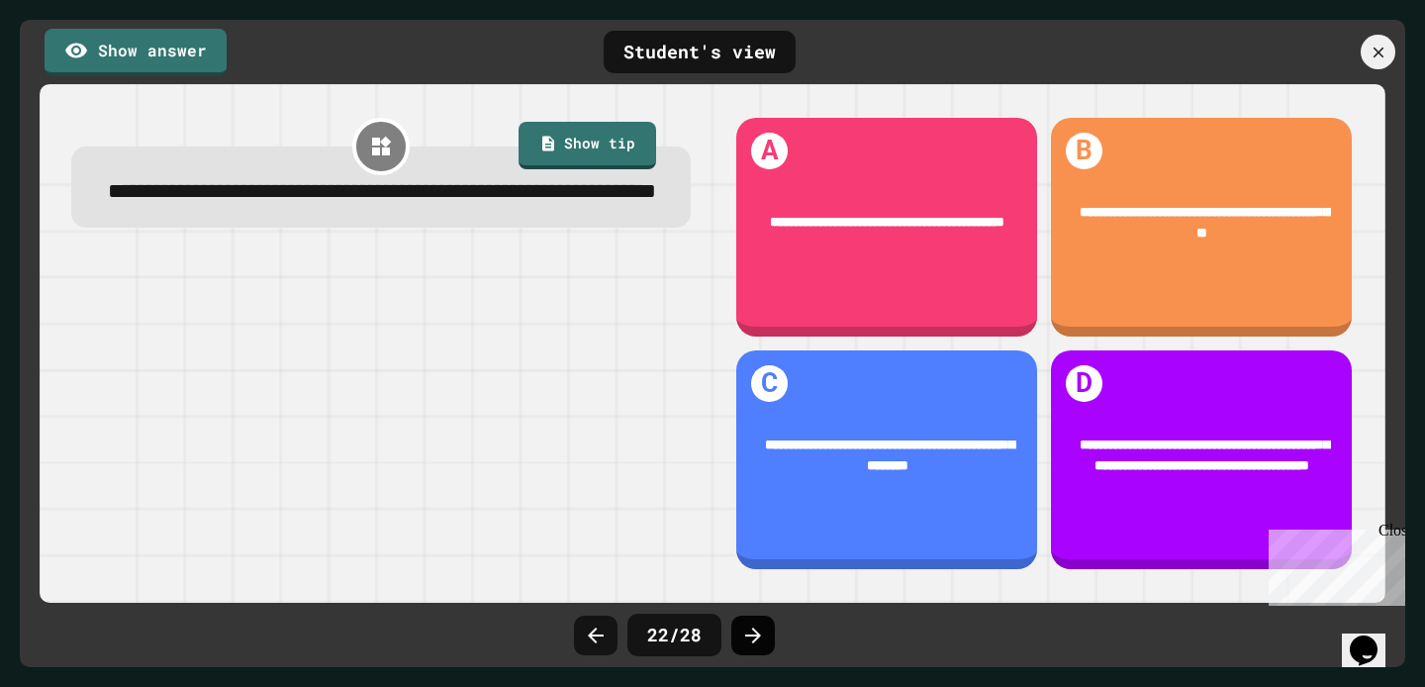
click at [748, 624] on icon at bounding box center [753, 635] width 24 height 24
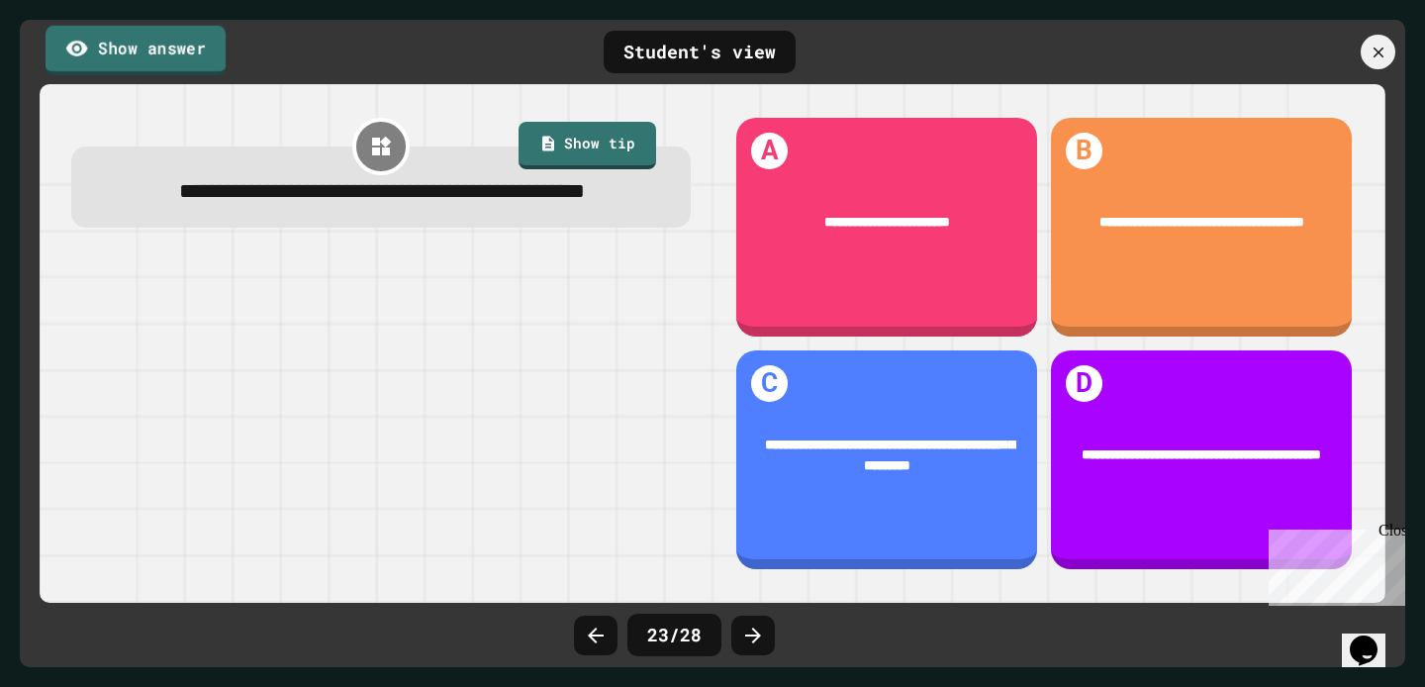
click at [116, 44] on link "Show answer" at bounding box center [136, 49] width 180 height 49
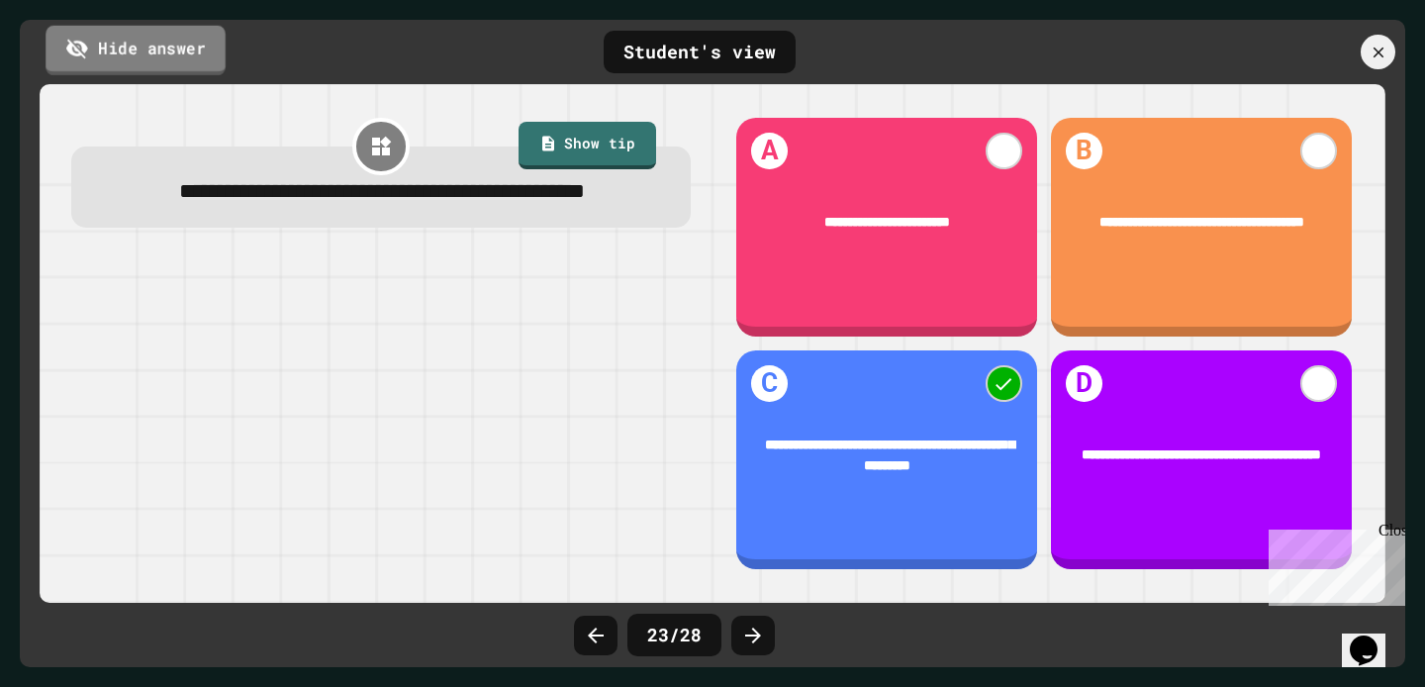
click at [116, 44] on link "Hide answer" at bounding box center [136, 49] width 180 height 49
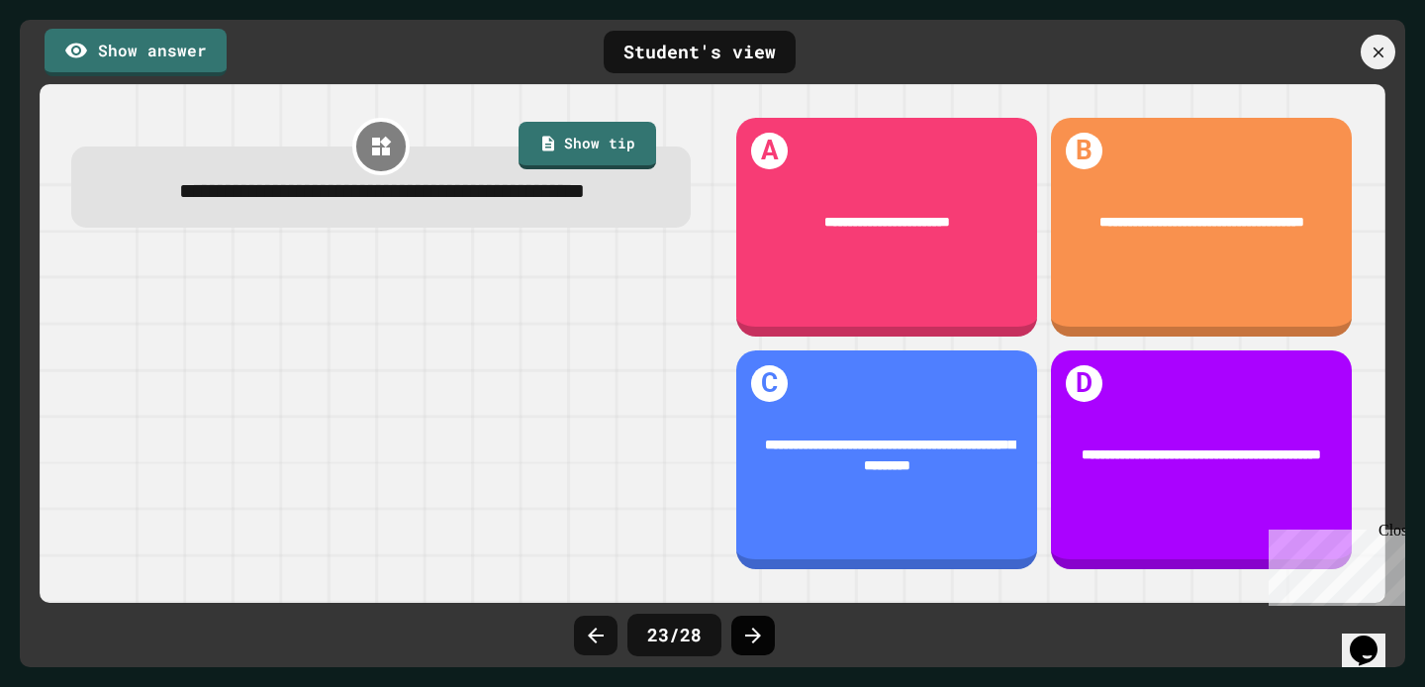
click at [769, 643] on div at bounding box center [753, 635] width 44 height 40
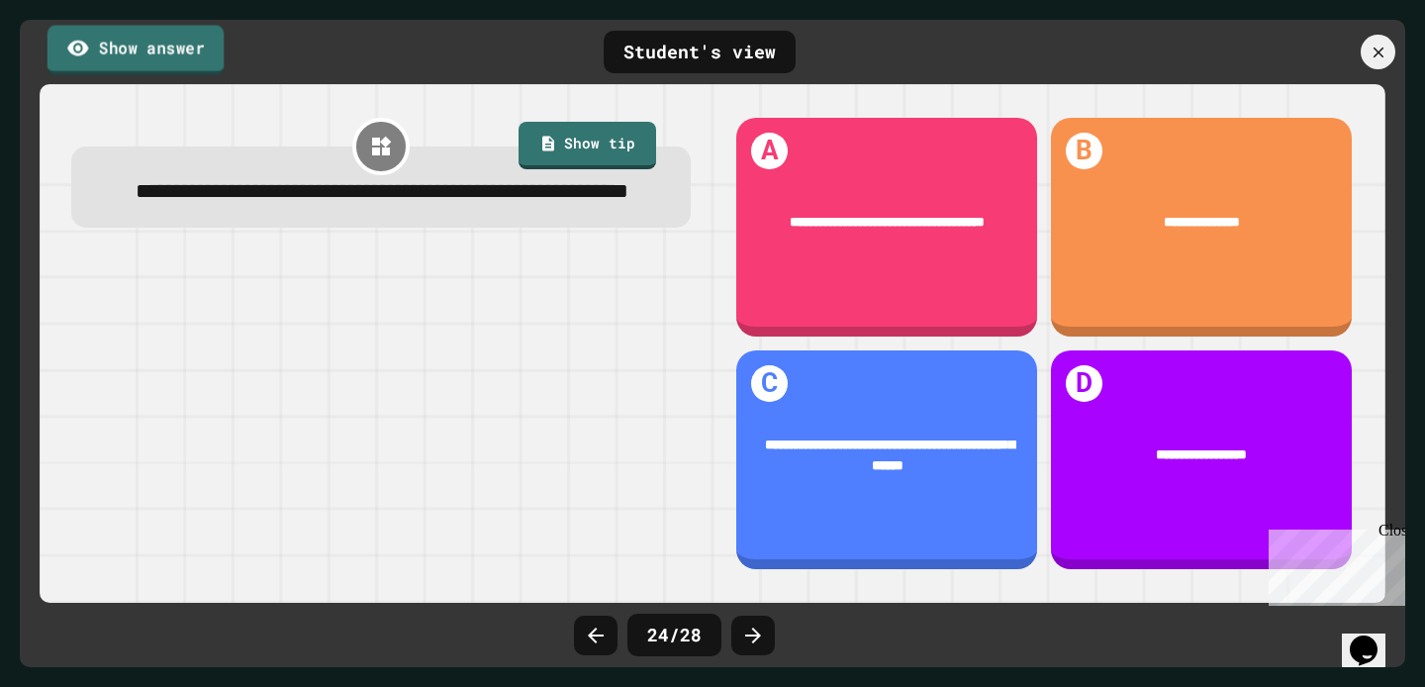
click at [195, 54] on link "Show answer" at bounding box center [135, 49] width 176 height 49
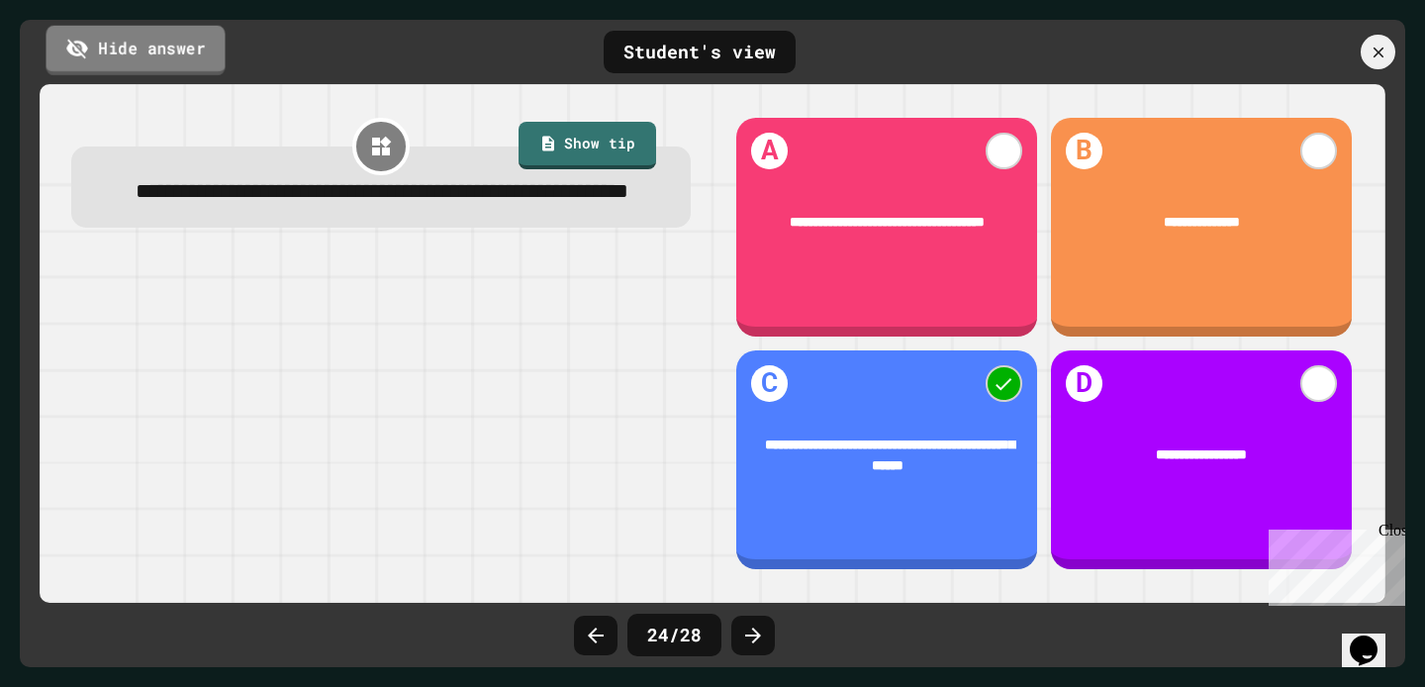
click at [194, 54] on link "Hide answer" at bounding box center [135, 49] width 179 height 49
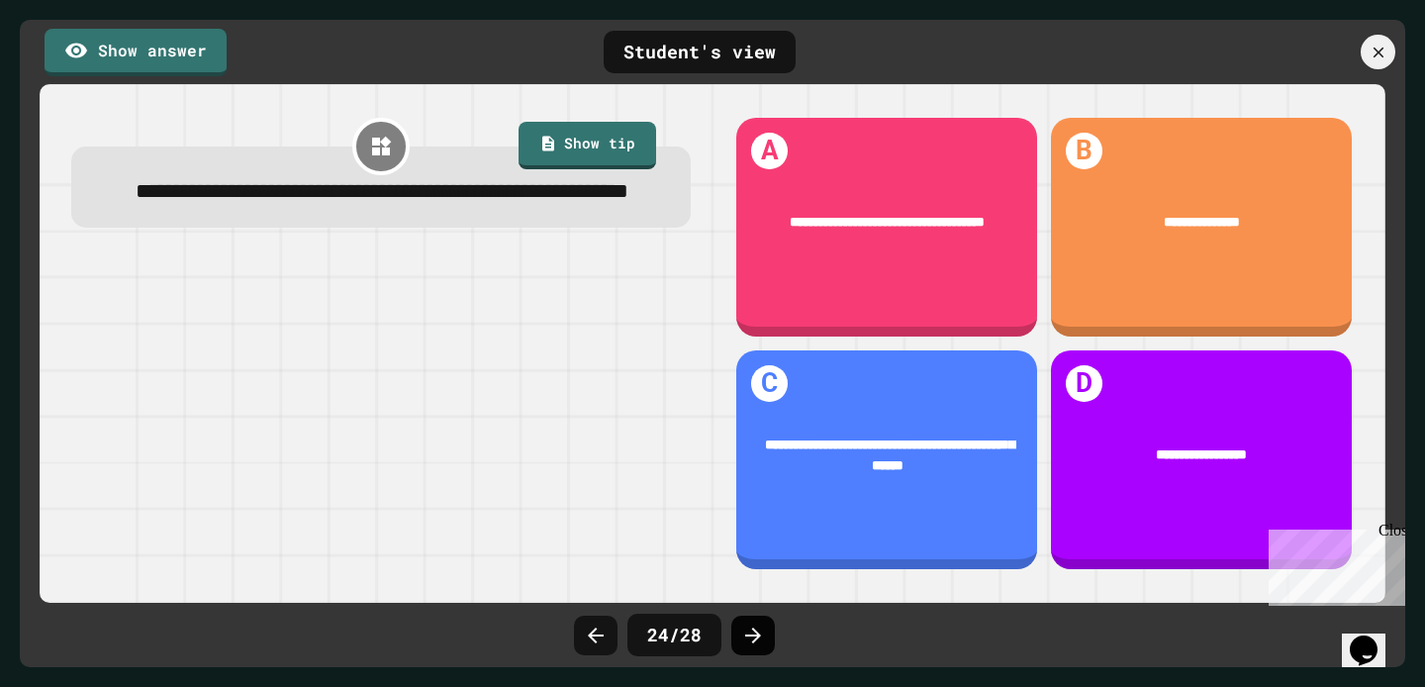
click at [748, 646] on icon at bounding box center [753, 635] width 24 height 24
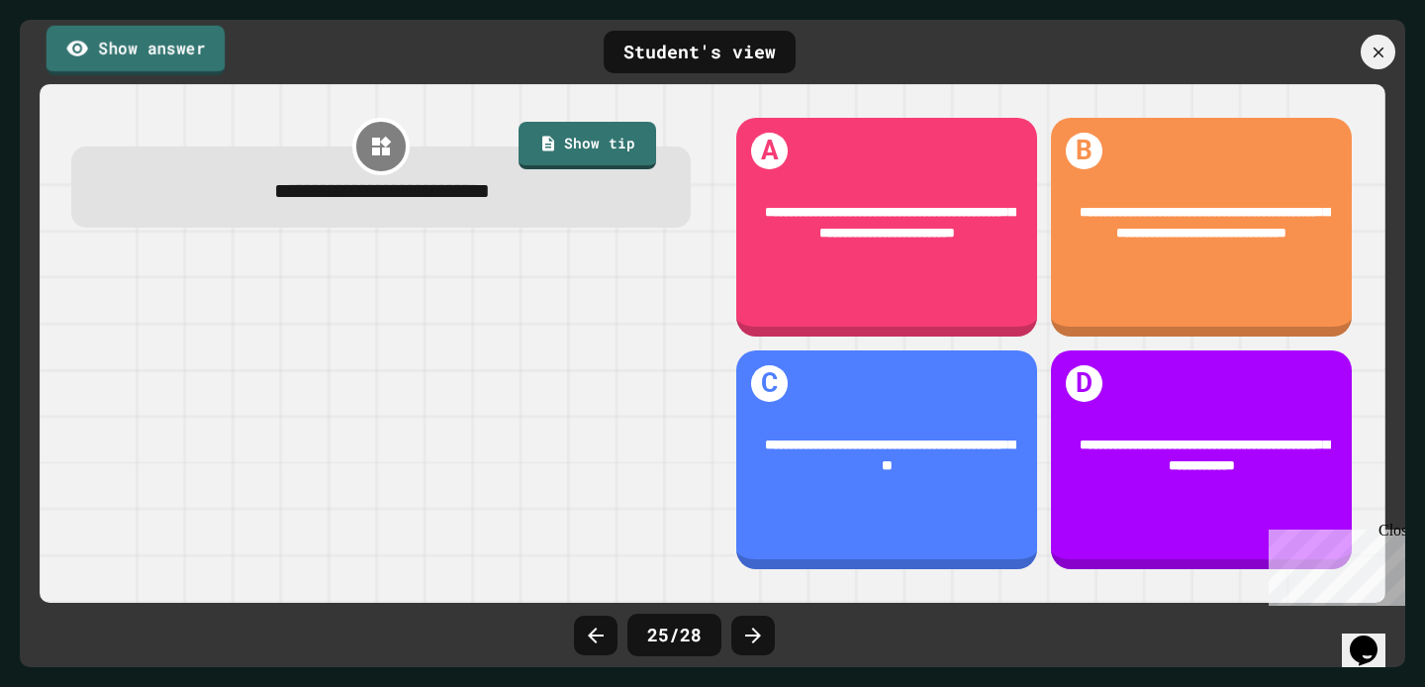
click at [120, 48] on link "Show answer" at bounding box center [135, 49] width 178 height 49
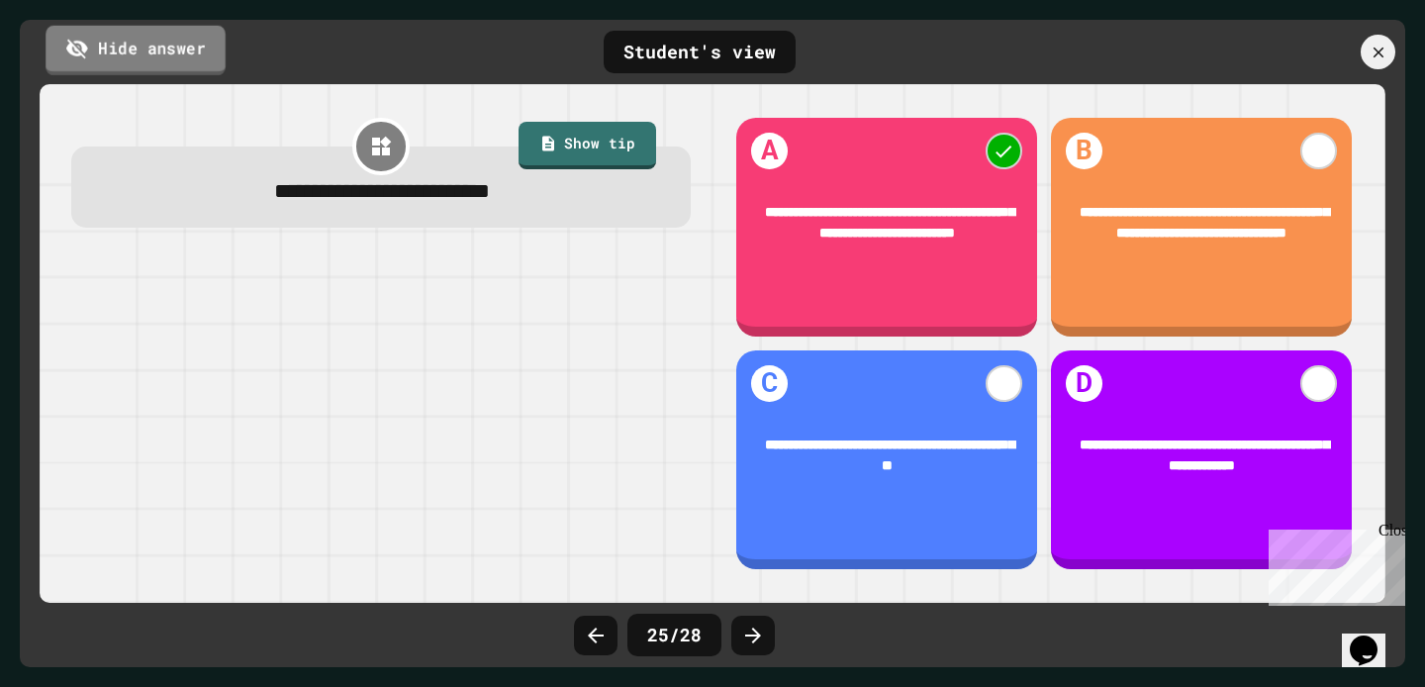
click at [120, 48] on link "Hide answer" at bounding box center [136, 49] width 180 height 49
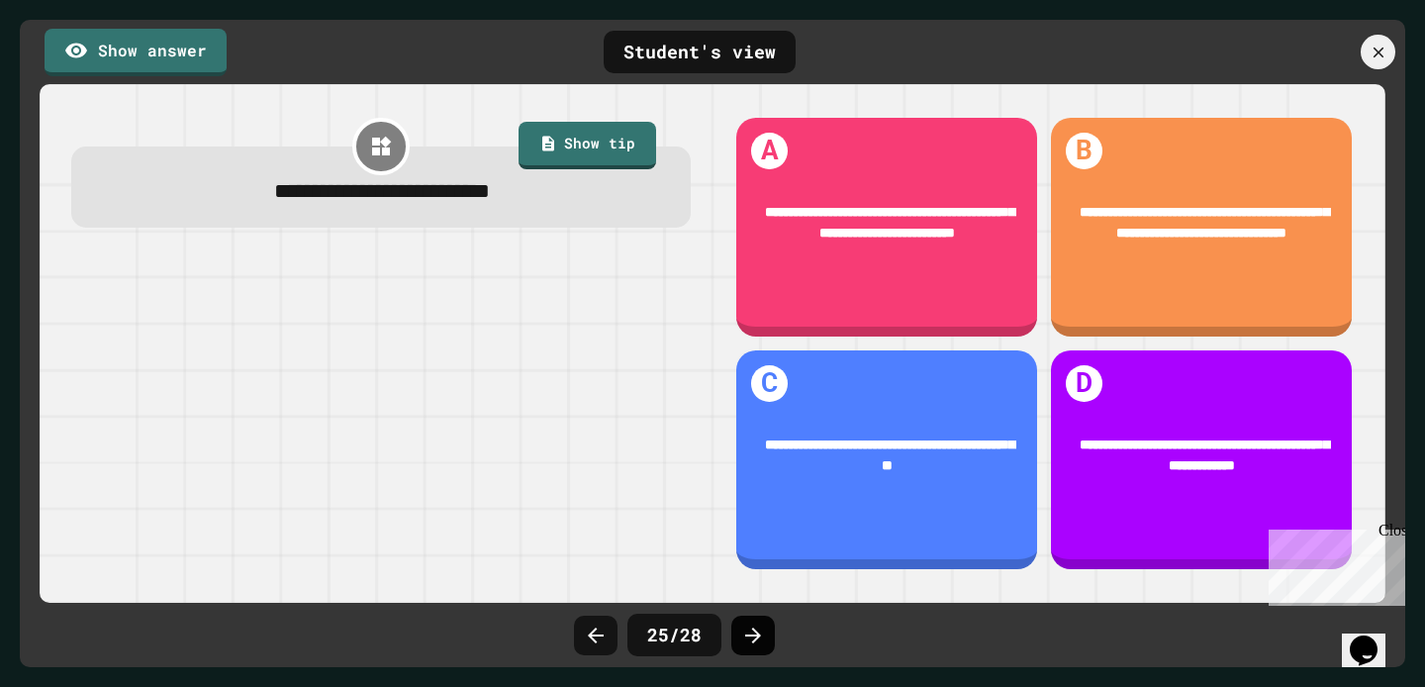
click at [753, 633] on icon at bounding box center [753, 635] width 16 height 16
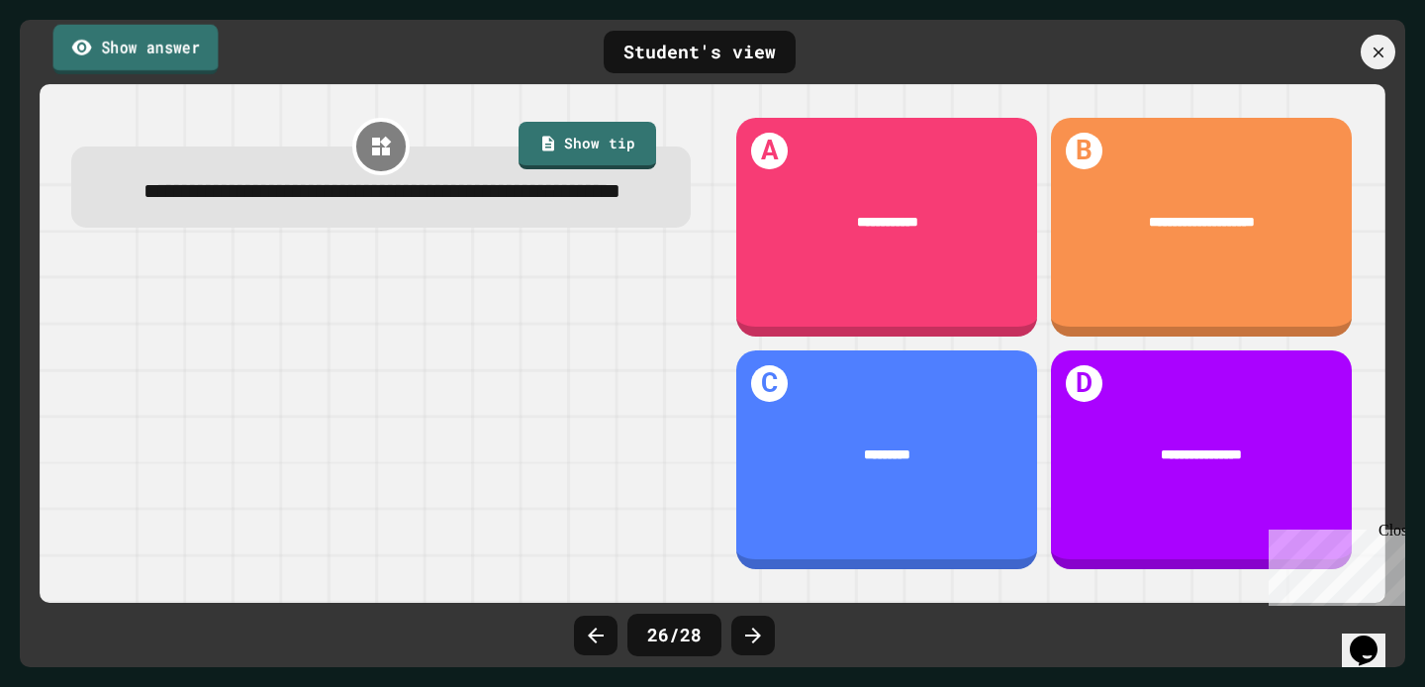
click at [154, 40] on link "Show answer" at bounding box center [135, 48] width 165 height 49
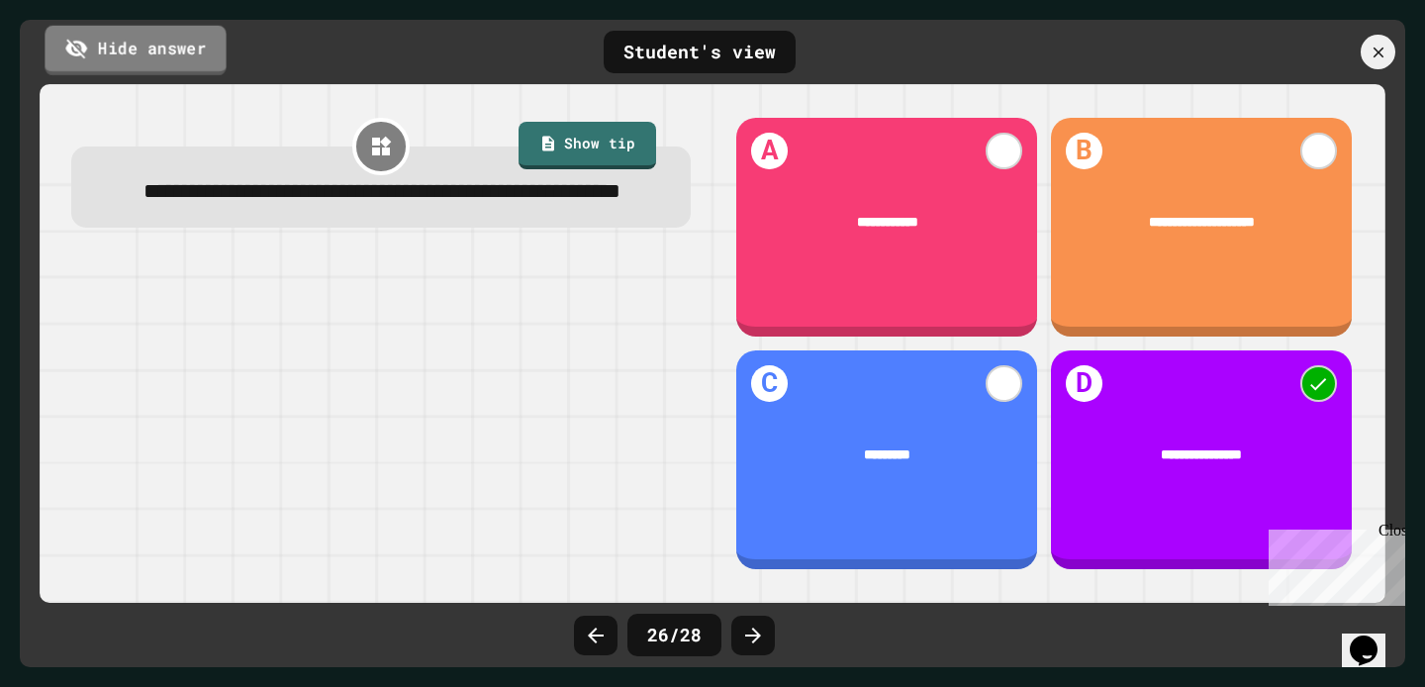
click at [154, 40] on link "Hide answer" at bounding box center [135, 49] width 181 height 49
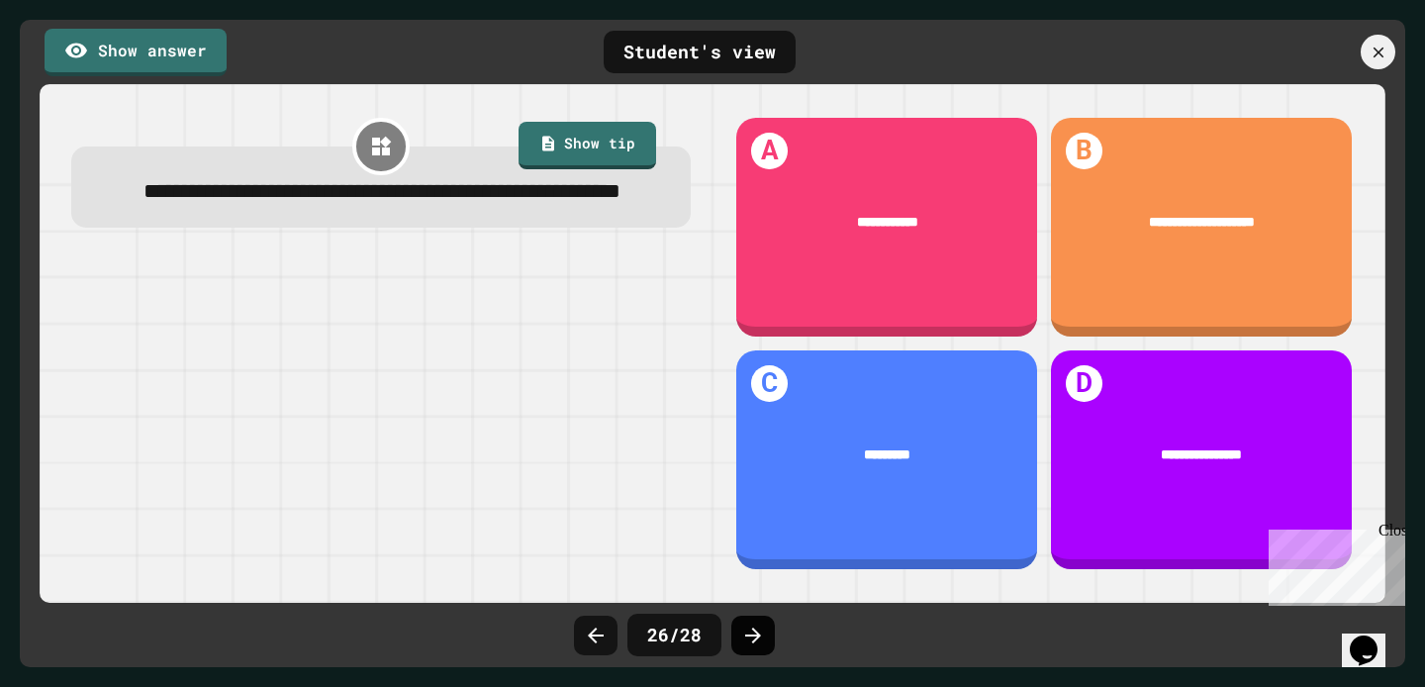
click at [756, 633] on icon at bounding box center [753, 635] width 16 height 16
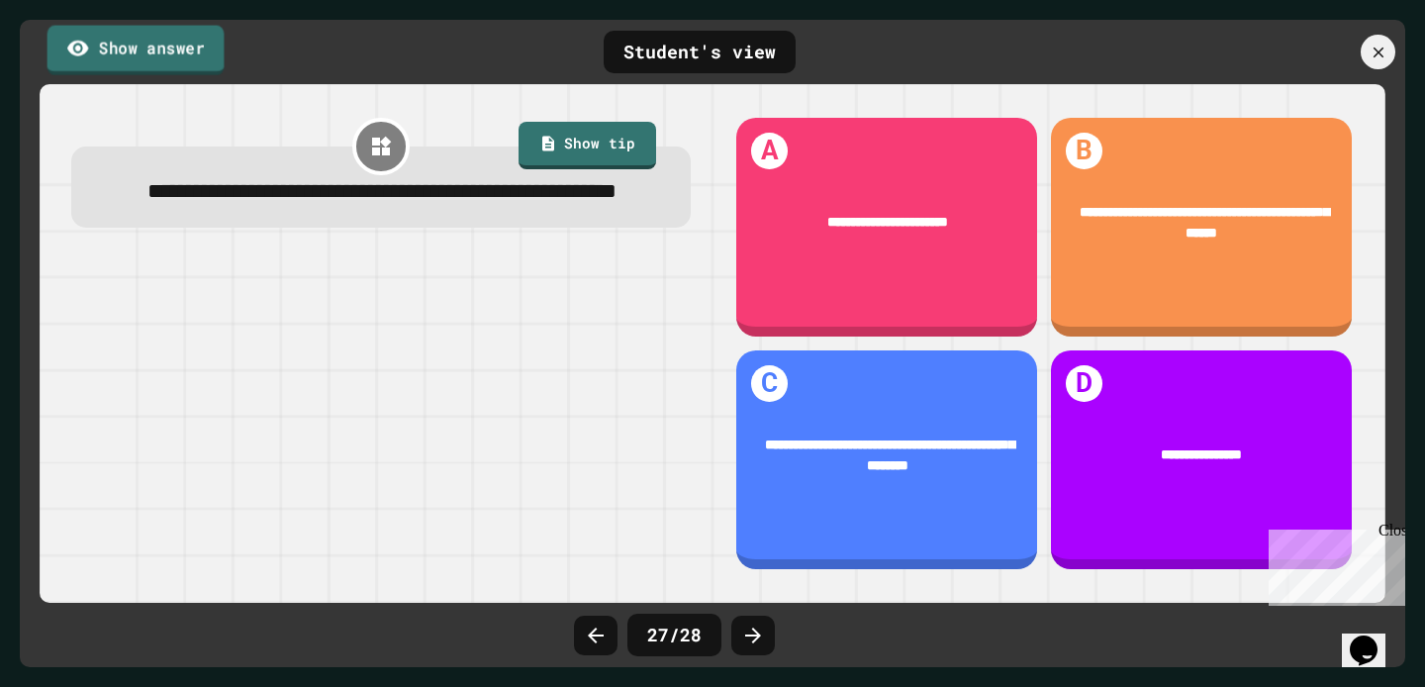
click at [131, 60] on link "Show answer" at bounding box center [135, 49] width 177 height 49
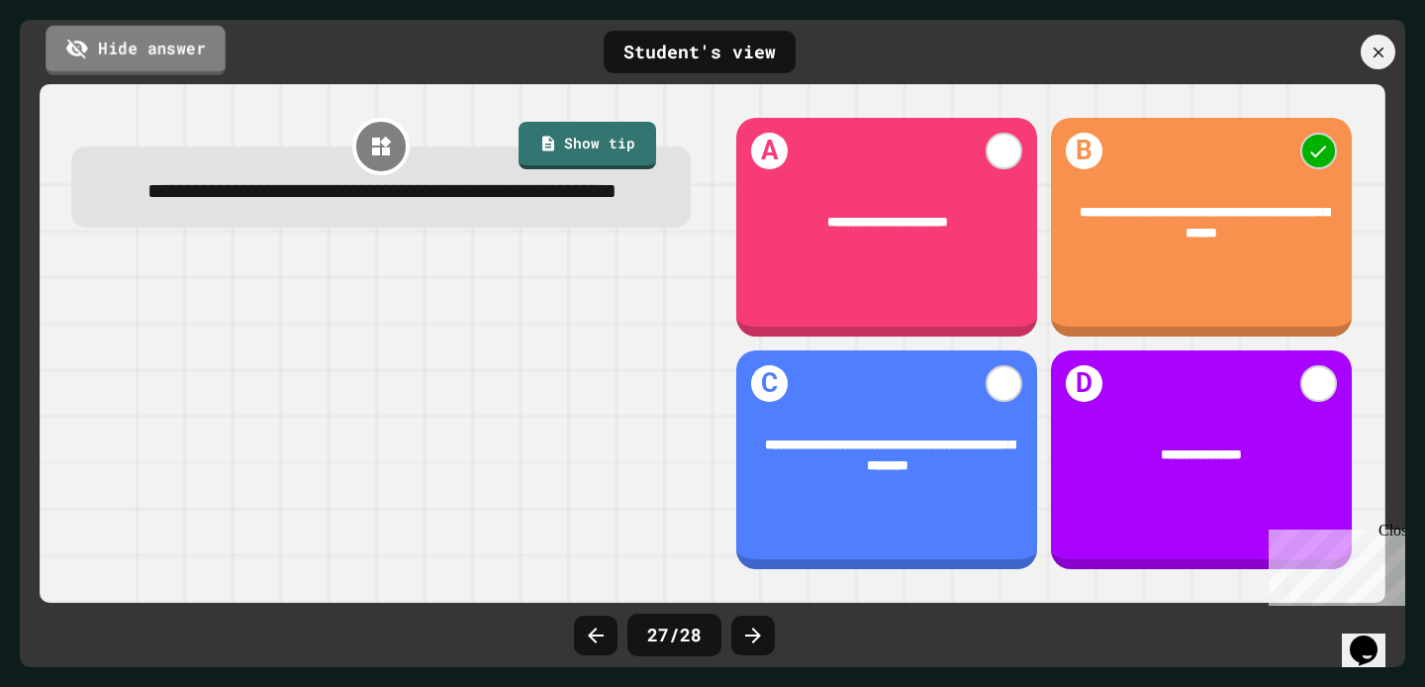
click at [131, 60] on link "Hide answer" at bounding box center [136, 49] width 180 height 49
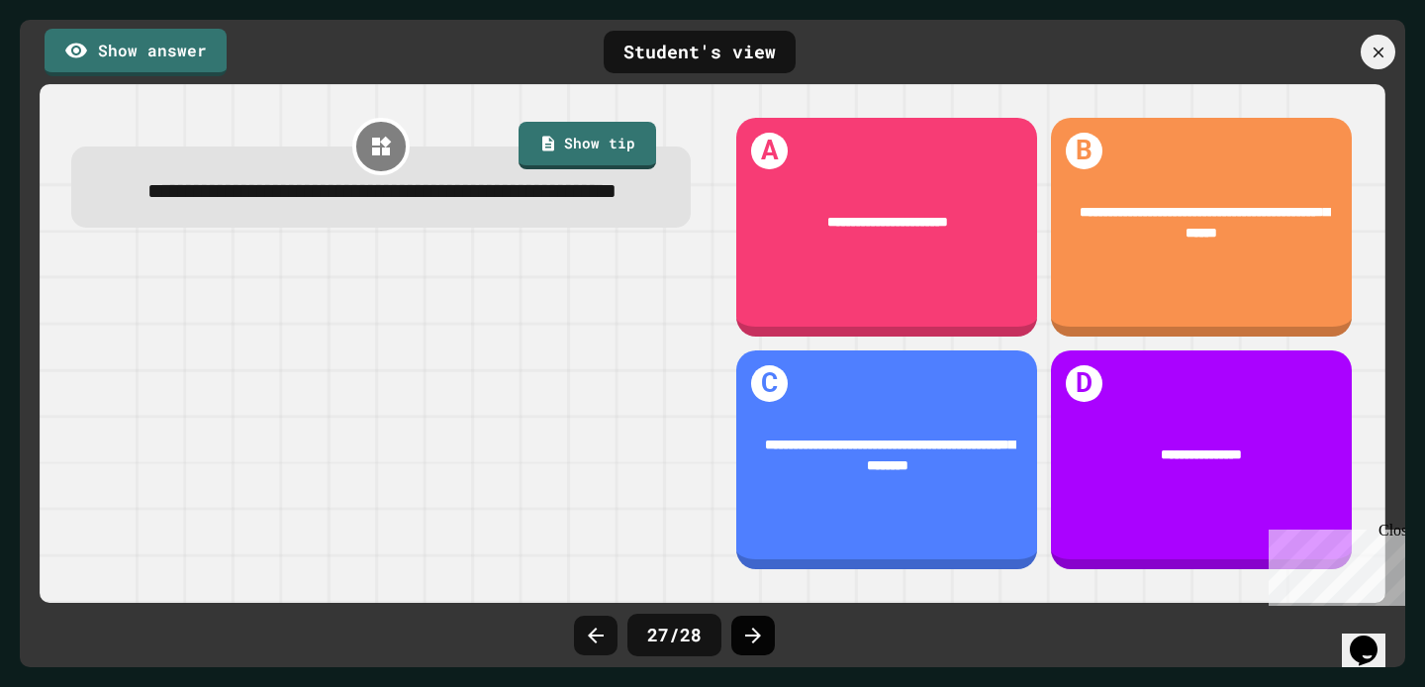
click at [756, 623] on icon at bounding box center [753, 635] width 24 height 24
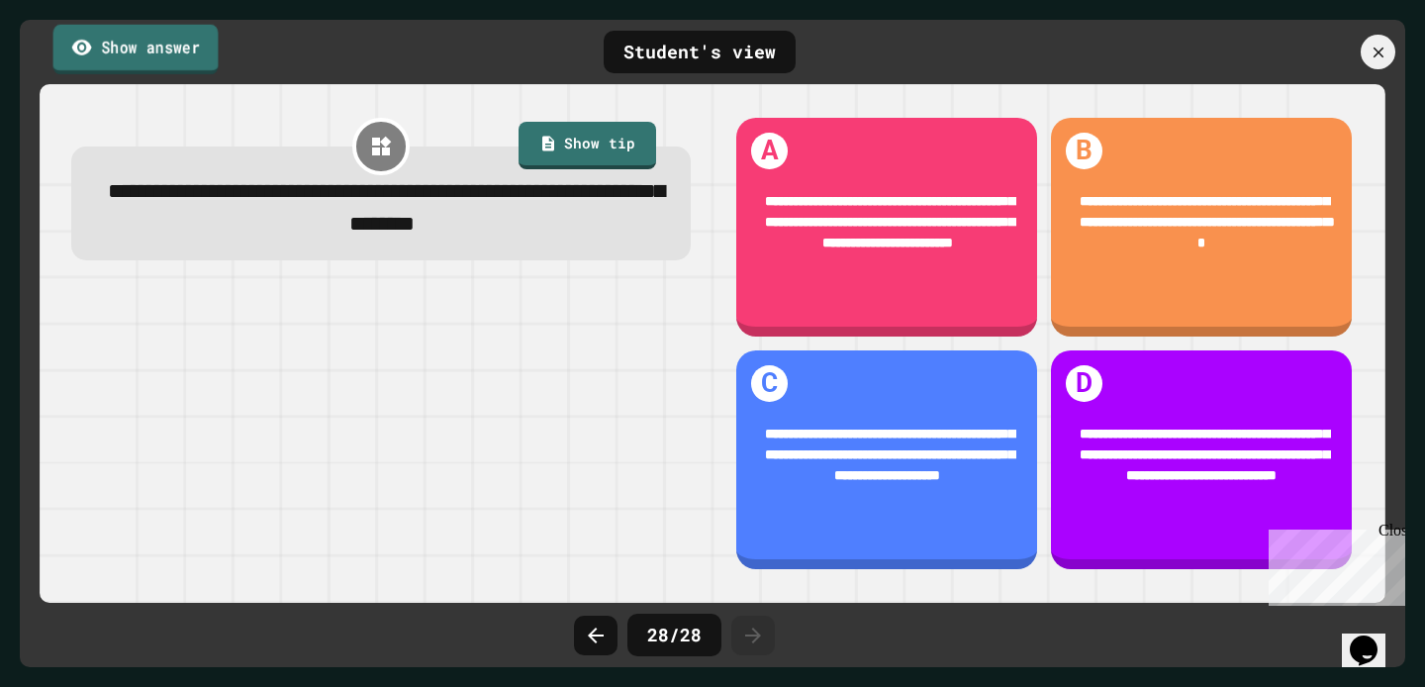
click at [185, 65] on link "Show answer" at bounding box center [135, 48] width 165 height 49
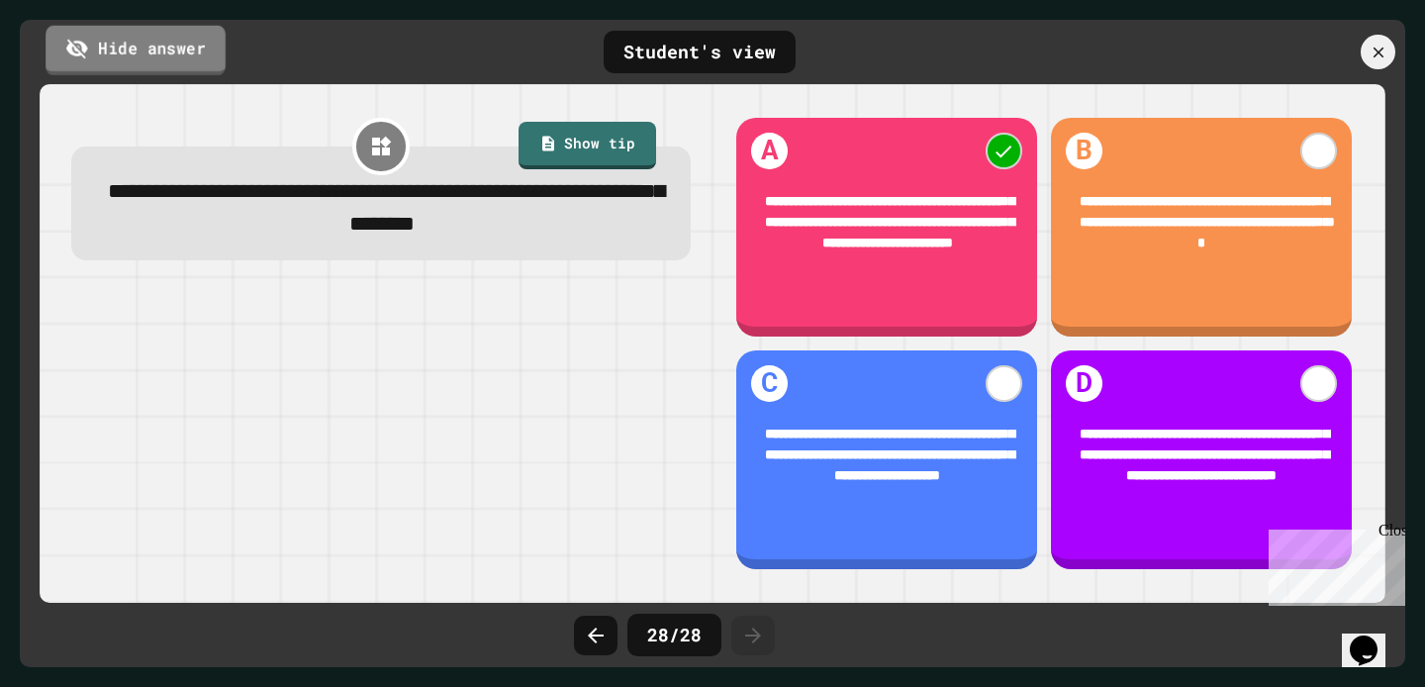
click at [185, 57] on link "Hide answer" at bounding box center [136, 49] width 180 height 49
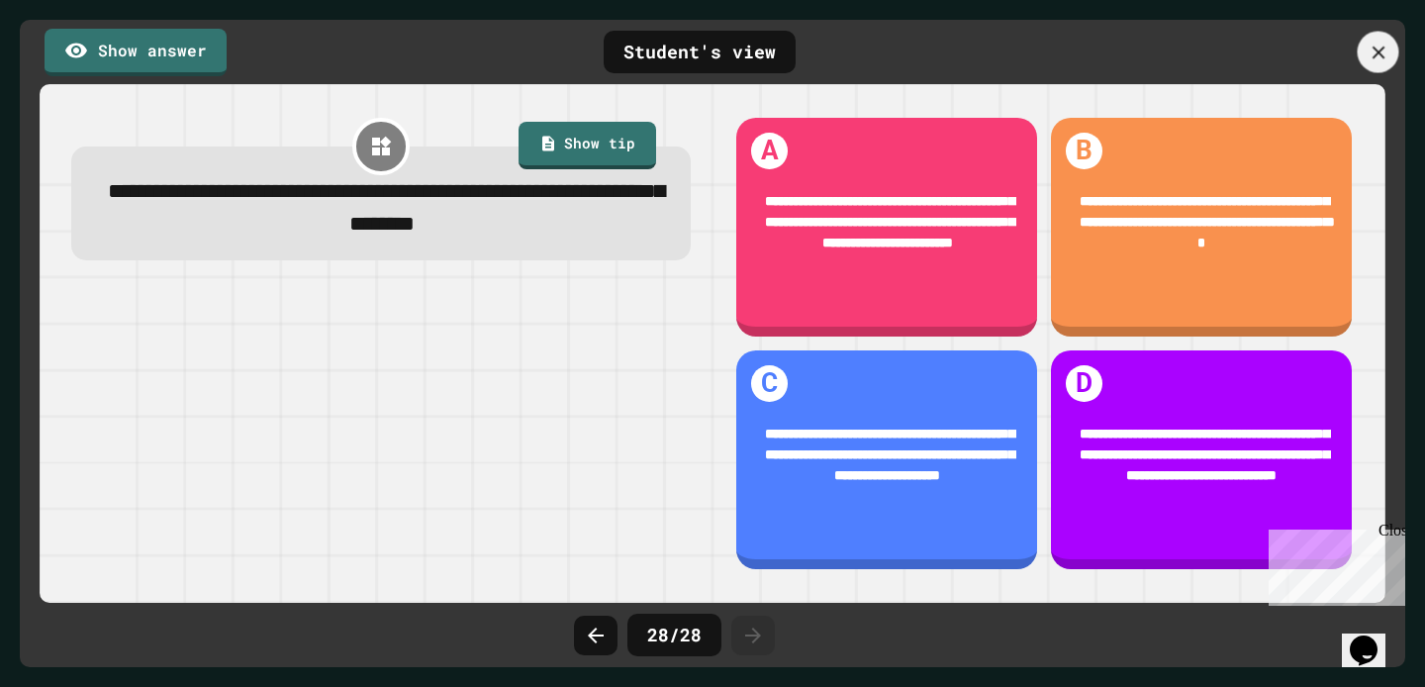
click at [1371, 46] on icon at bounding box center [1378, 53] width 22 height 22
